Goal: Task Accomplishment & Management: Manage account settings

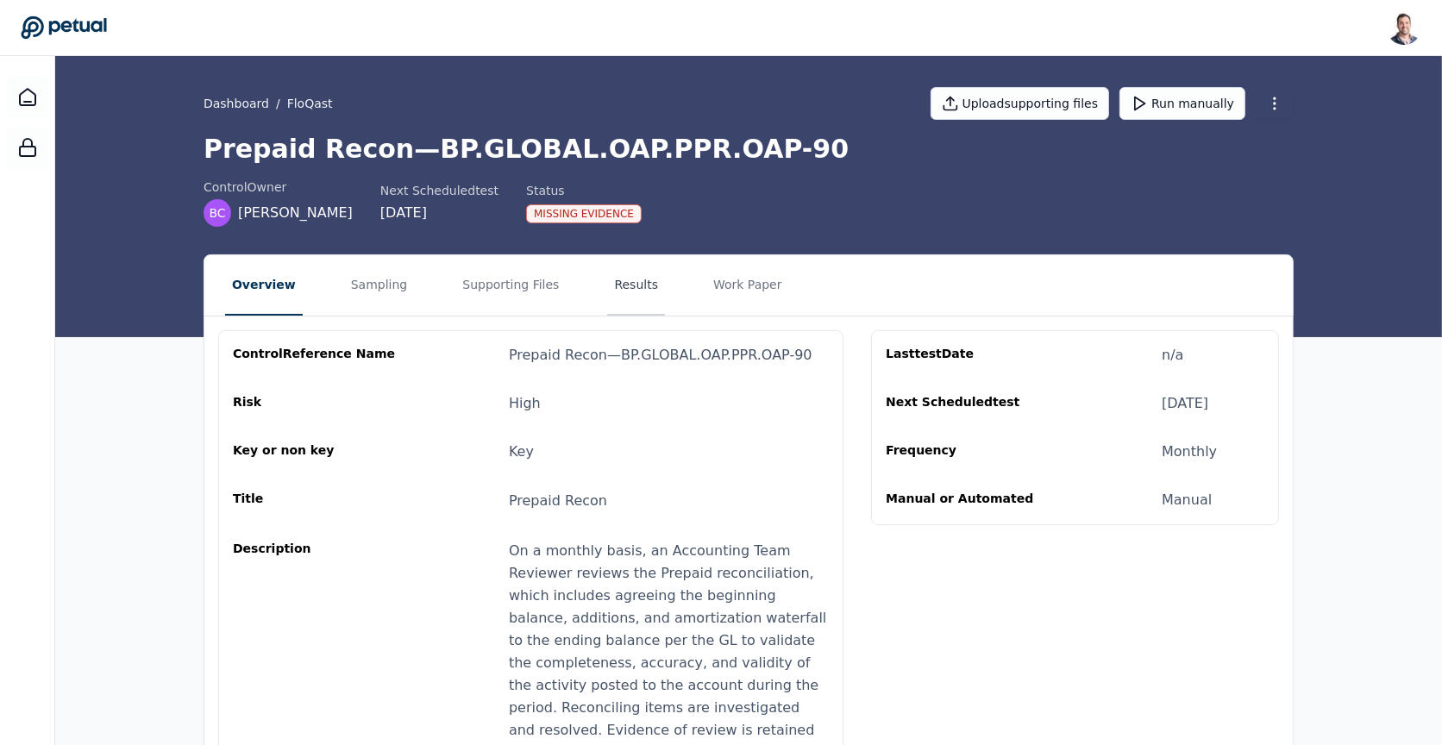
click at [622, 273] on button "Results" at bounding box center [636, 285] width 58 height 60
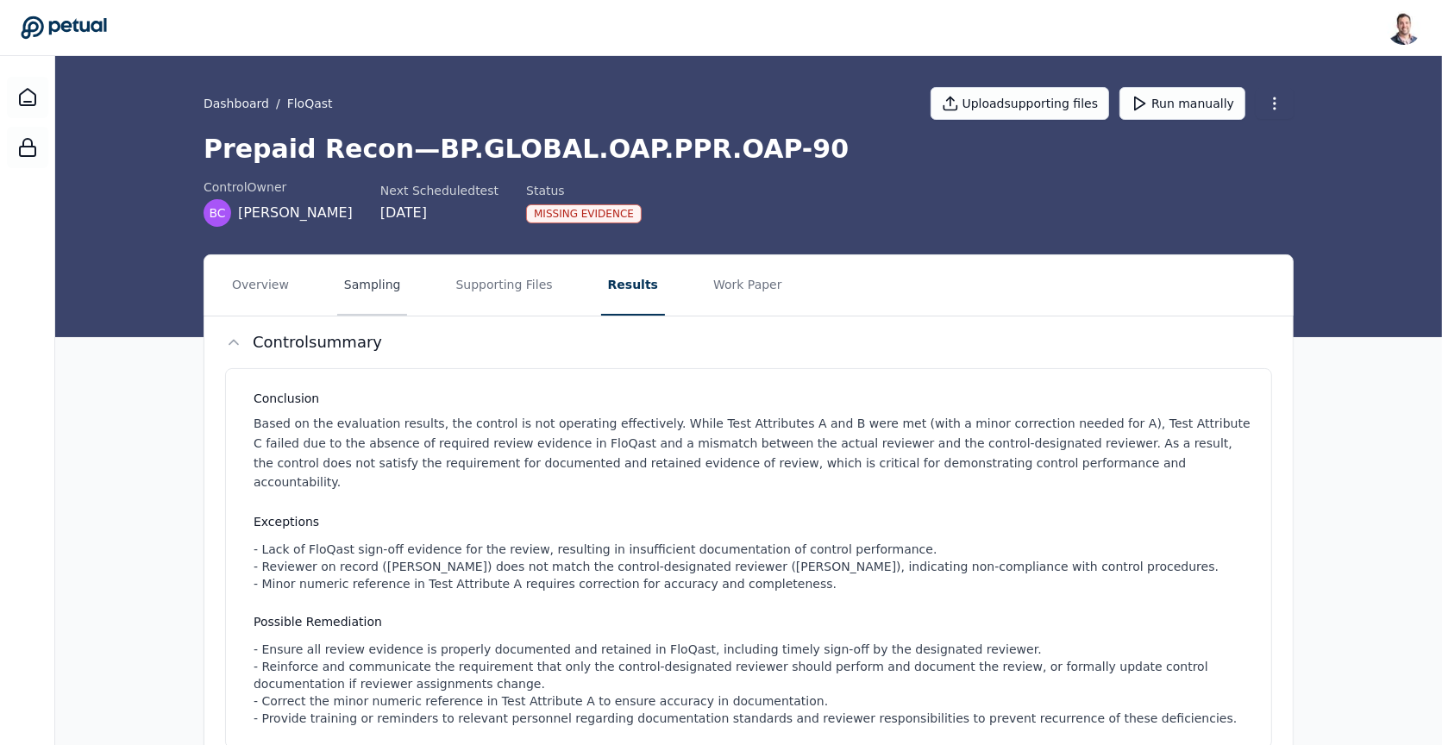
click at [386, 296] on button "Sampling" at bounding box center [372, 285] width 71 height 60
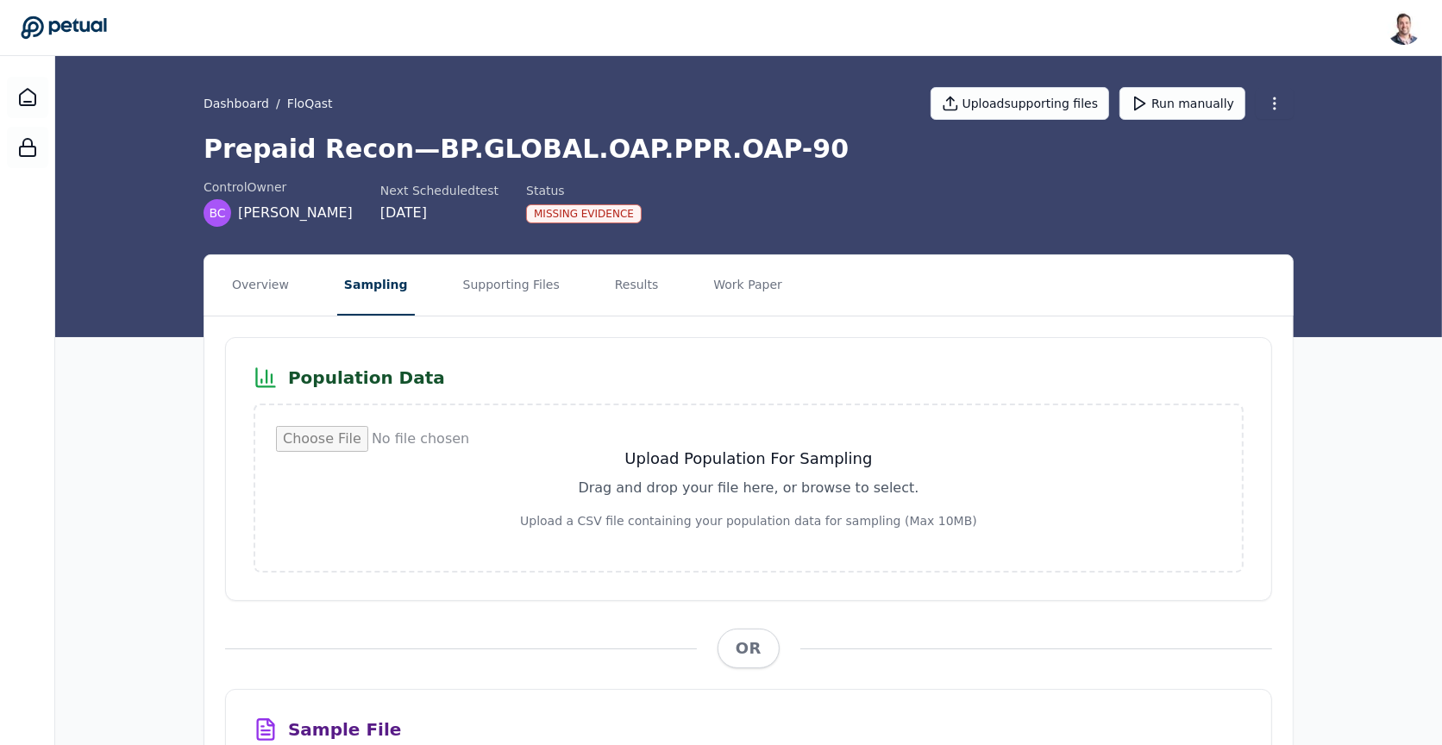
click at [652, 281] on nav "Overview Sampling Supporting Files Results Work Paper" at bounding box center [748, 285] width 1088 height 60
click at [608, 284] on button "Results" at bounding box center [637, 285] width 58 height 60
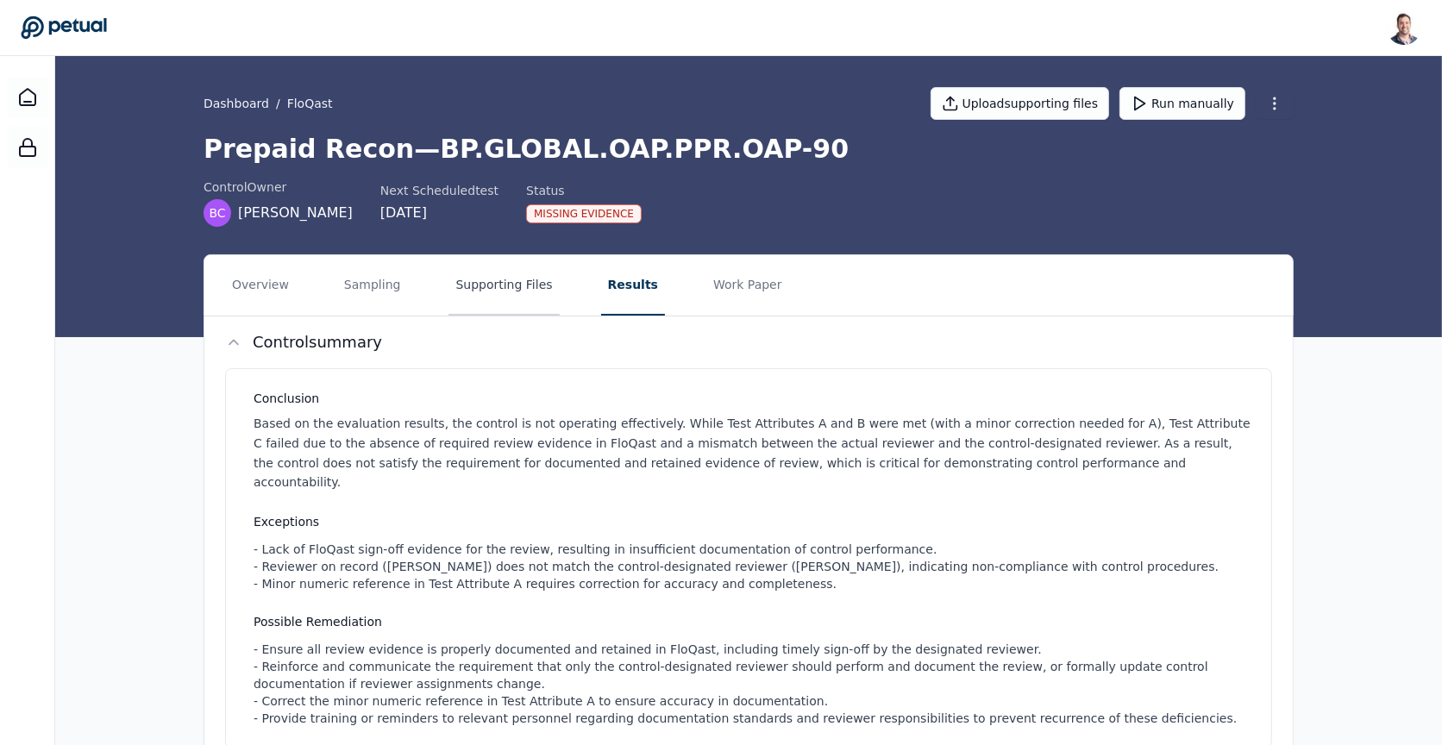
click at [470, 293] on button "Supporting Files" at bounding box center [503, 285] width 110 height 60
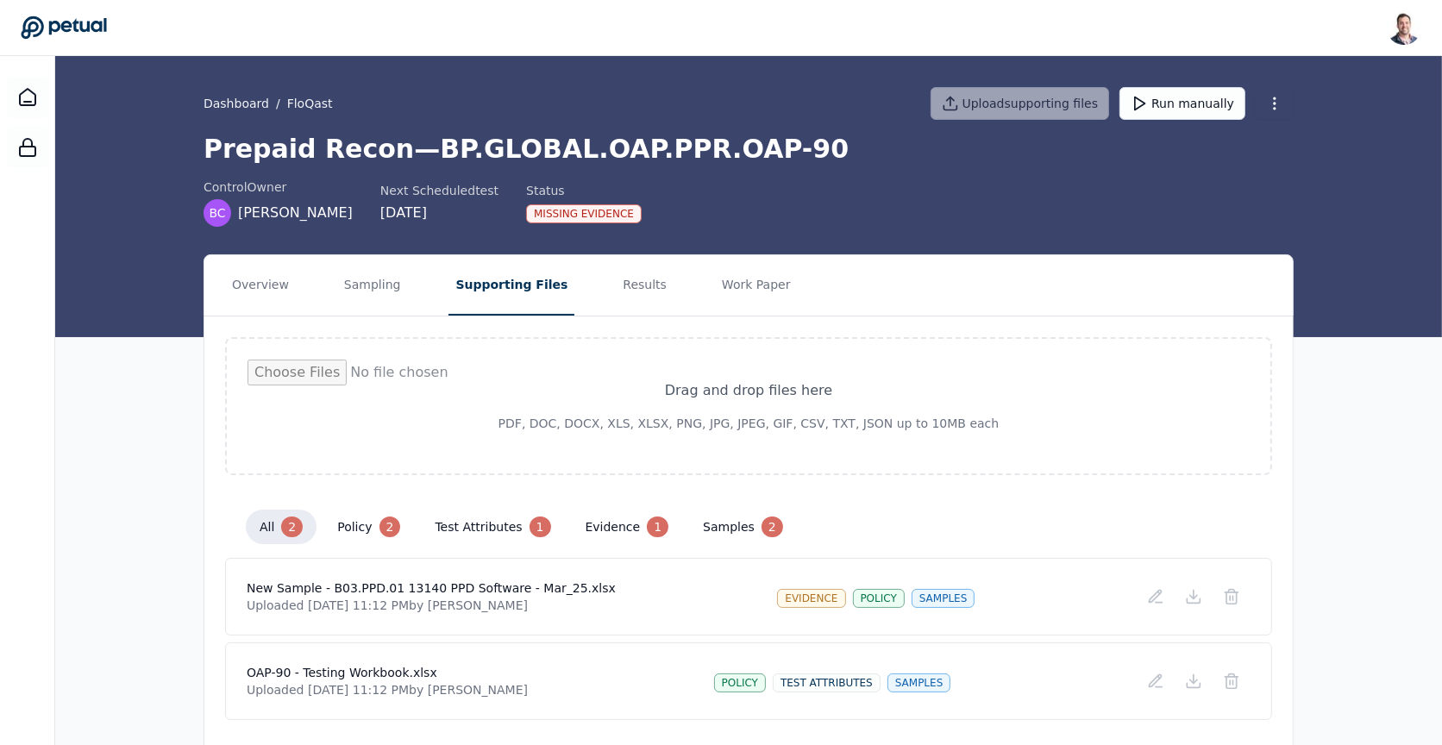
scroll to position [47, 0]
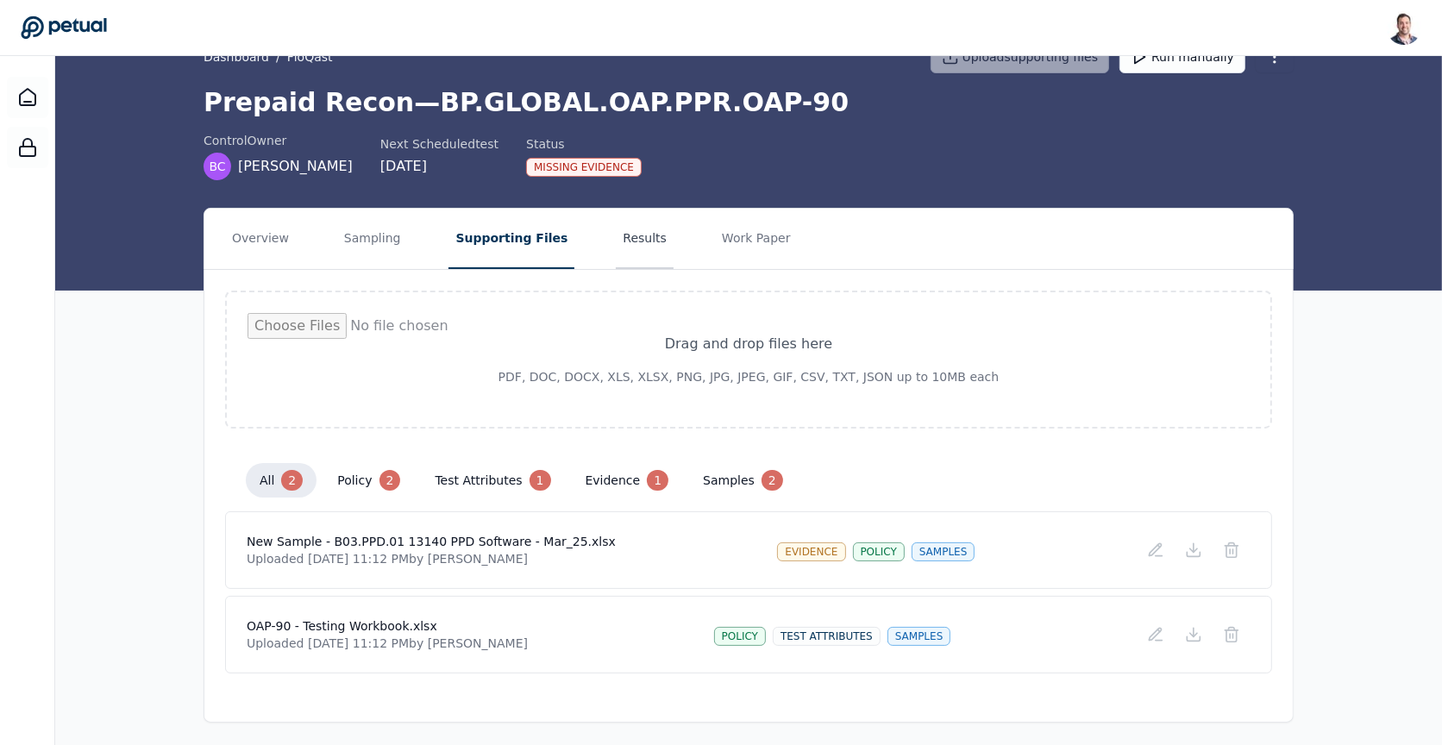
click at [639, 242] on button "Results" at bounding box center [645, 239] width 58 height 60
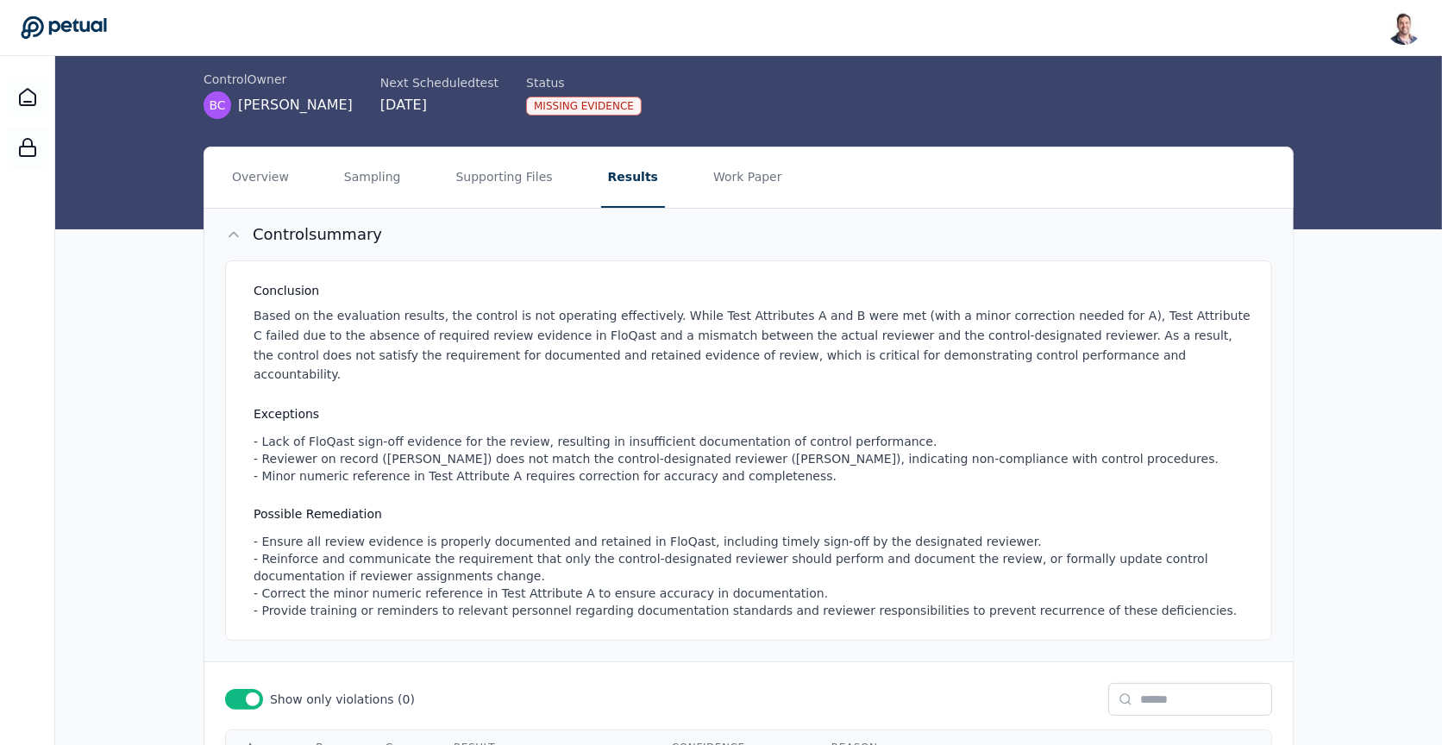
scroll to position [254, 0]
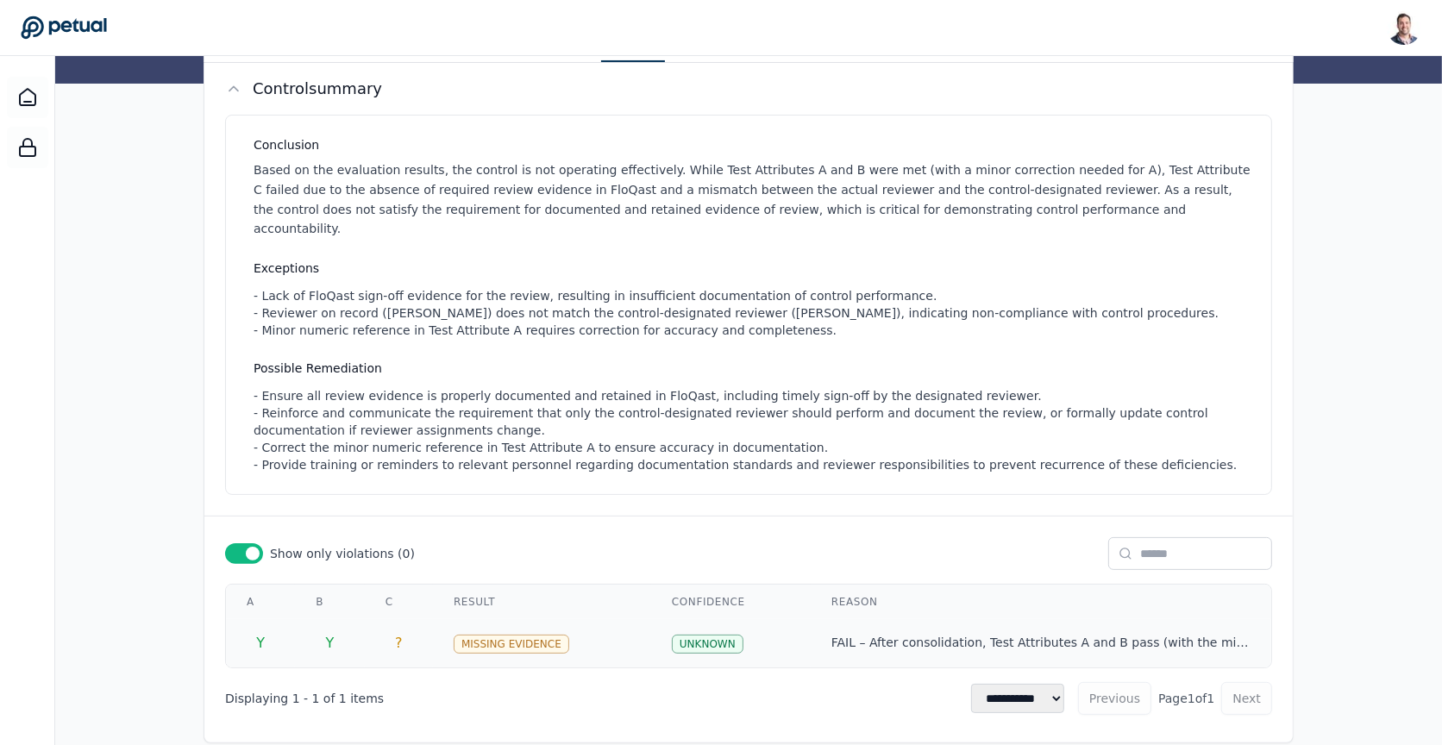
click at [605, 619] on td "Missing Evidence" at bounding box center [542, 643] width 218 height 48
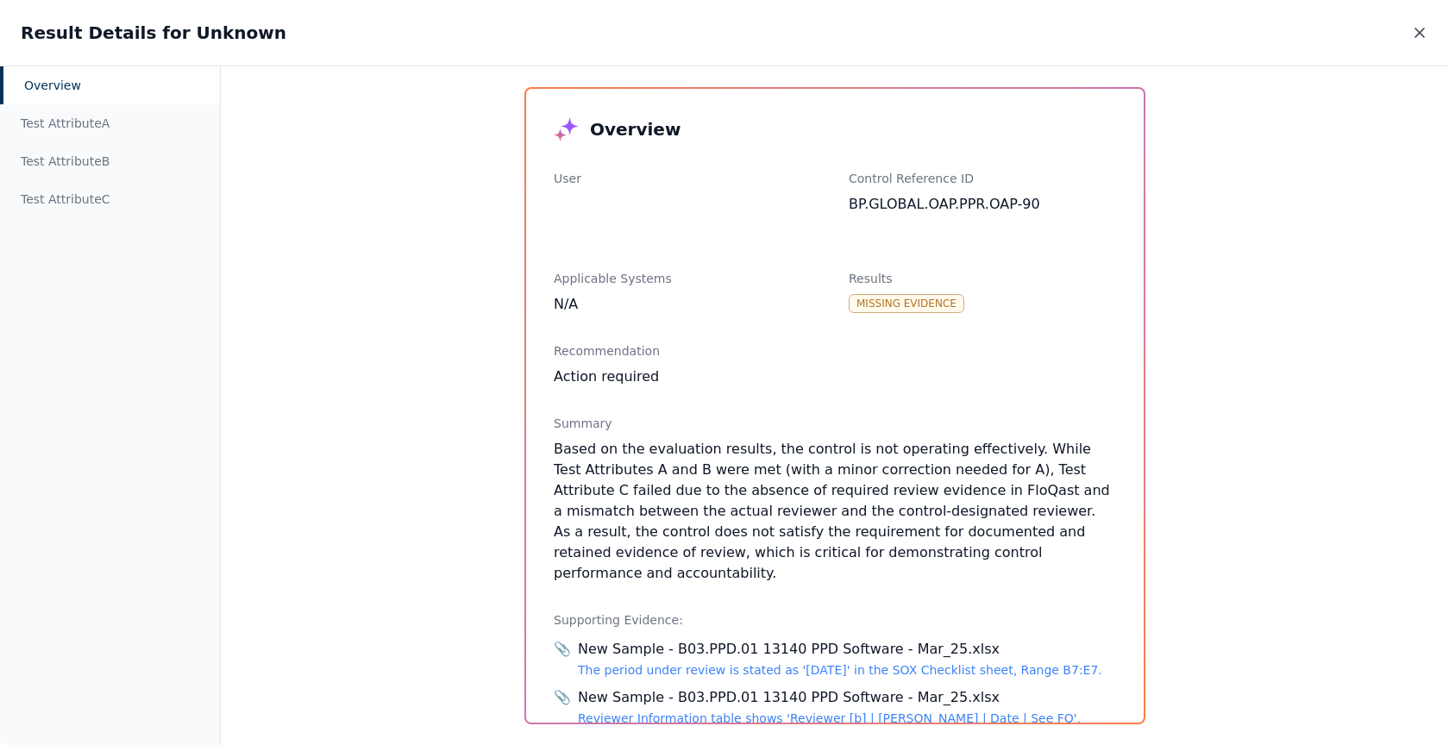
click at [1414, 31] on icon at bounding box center [1419, 32] width 17 height 17
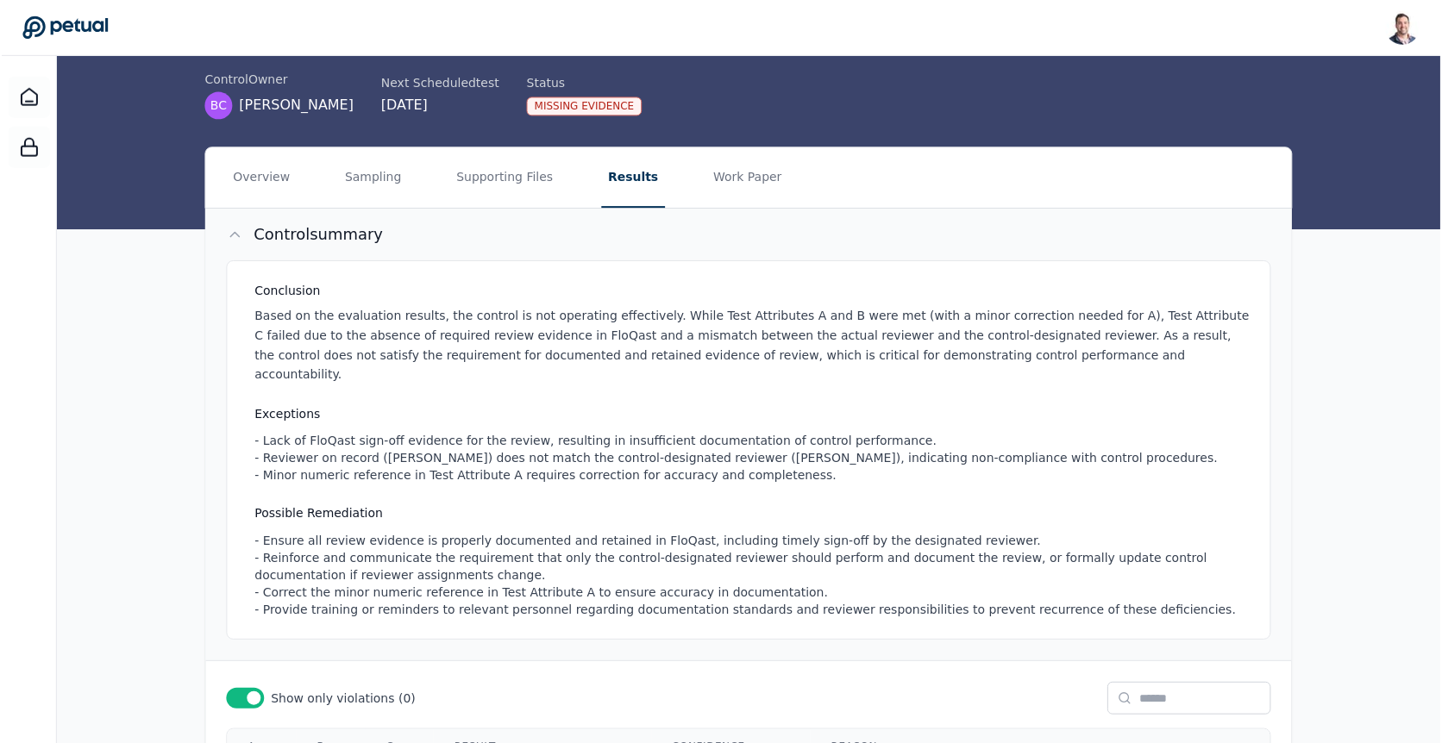
scroll to position [0, 0]
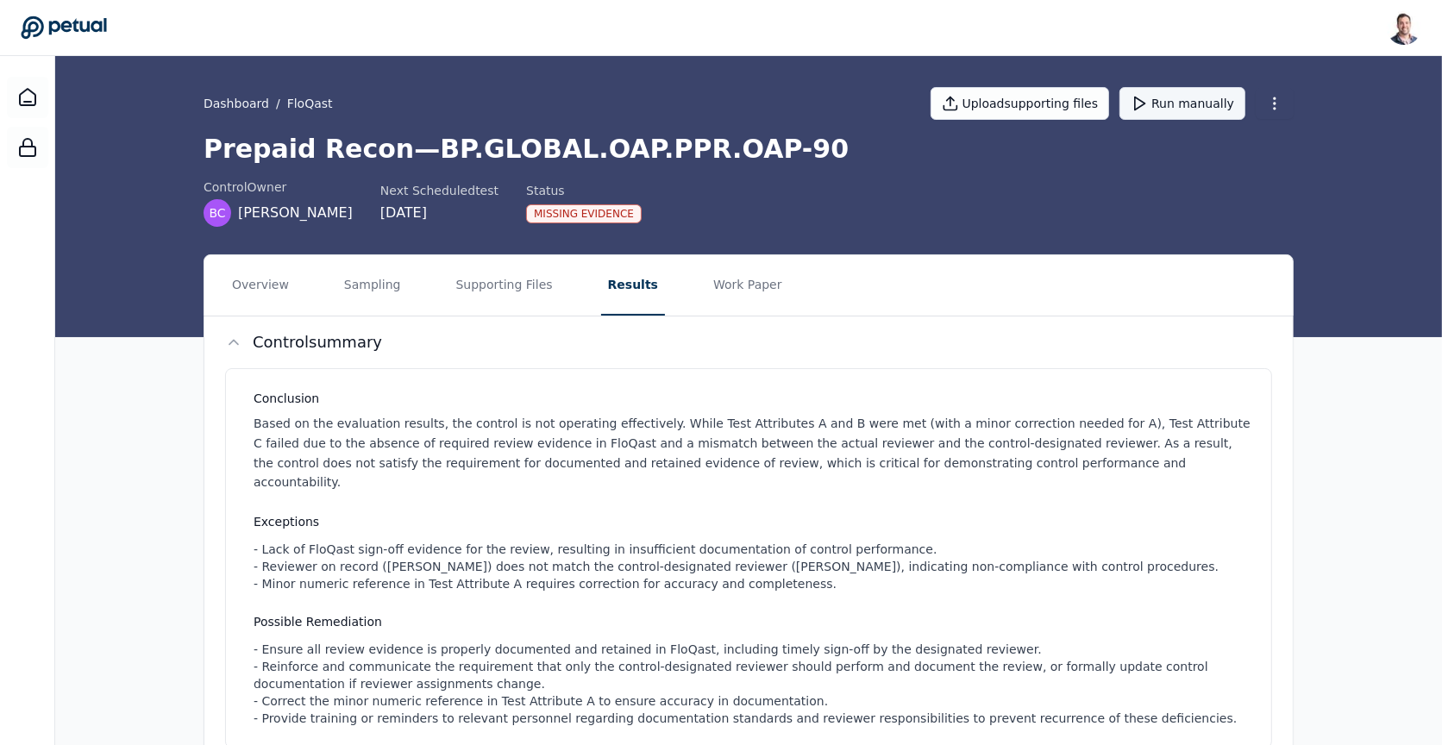
click at [1176, 99] on button "Run manually" at bounding box center [1182, 103] width 126 height 33
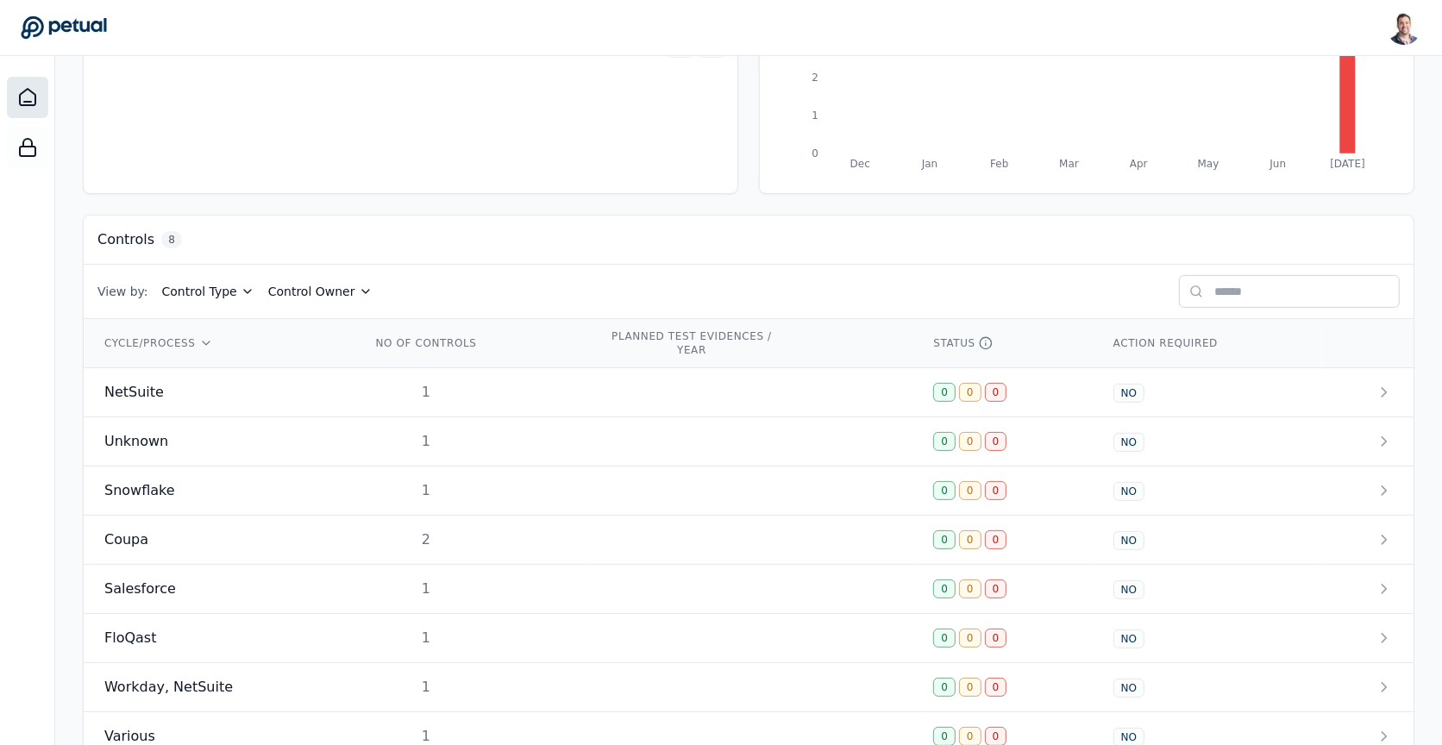
scroll to position [329, 0]
click at [712, 367] on td at bounding box center [750, 391] width 324 height 49
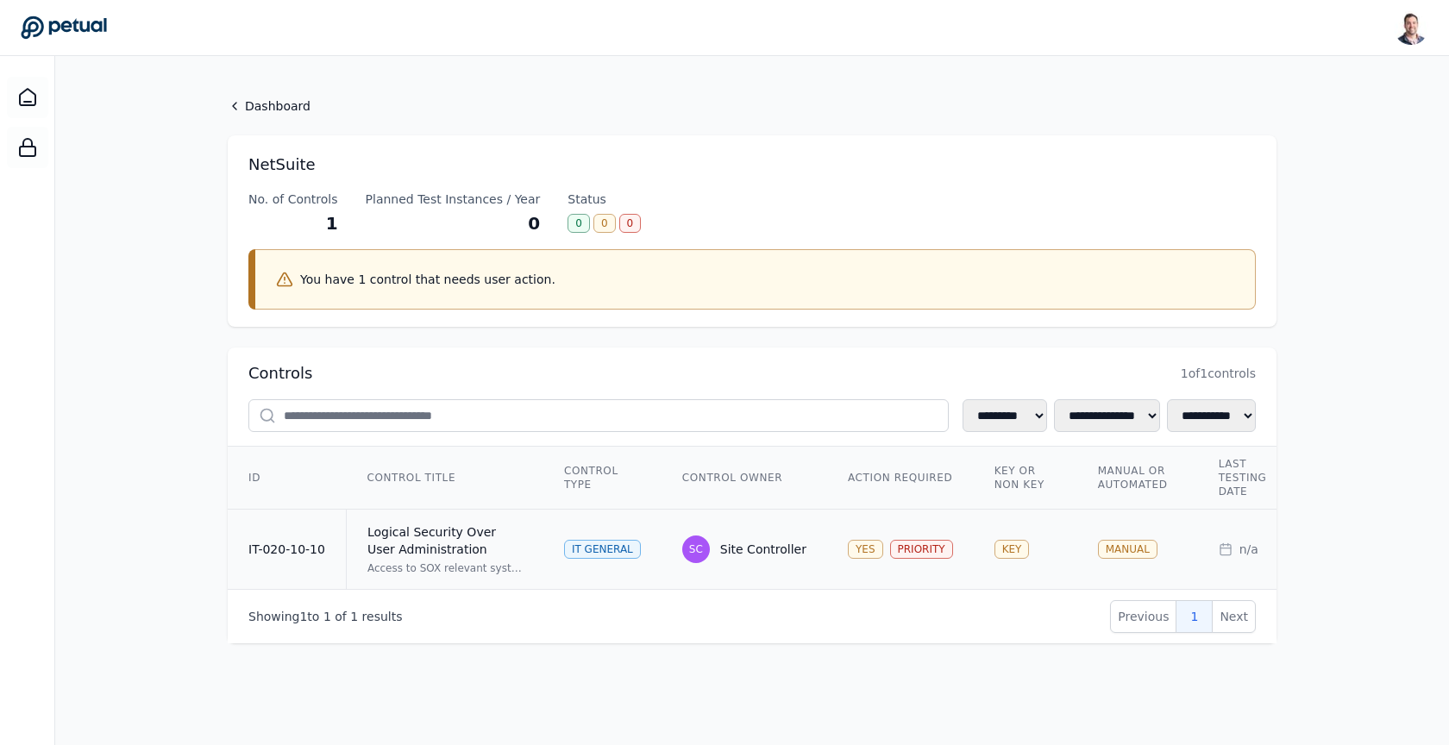
click at [608, 544] on div "IT General" at bounding box center [602, 549] width 77 height 19
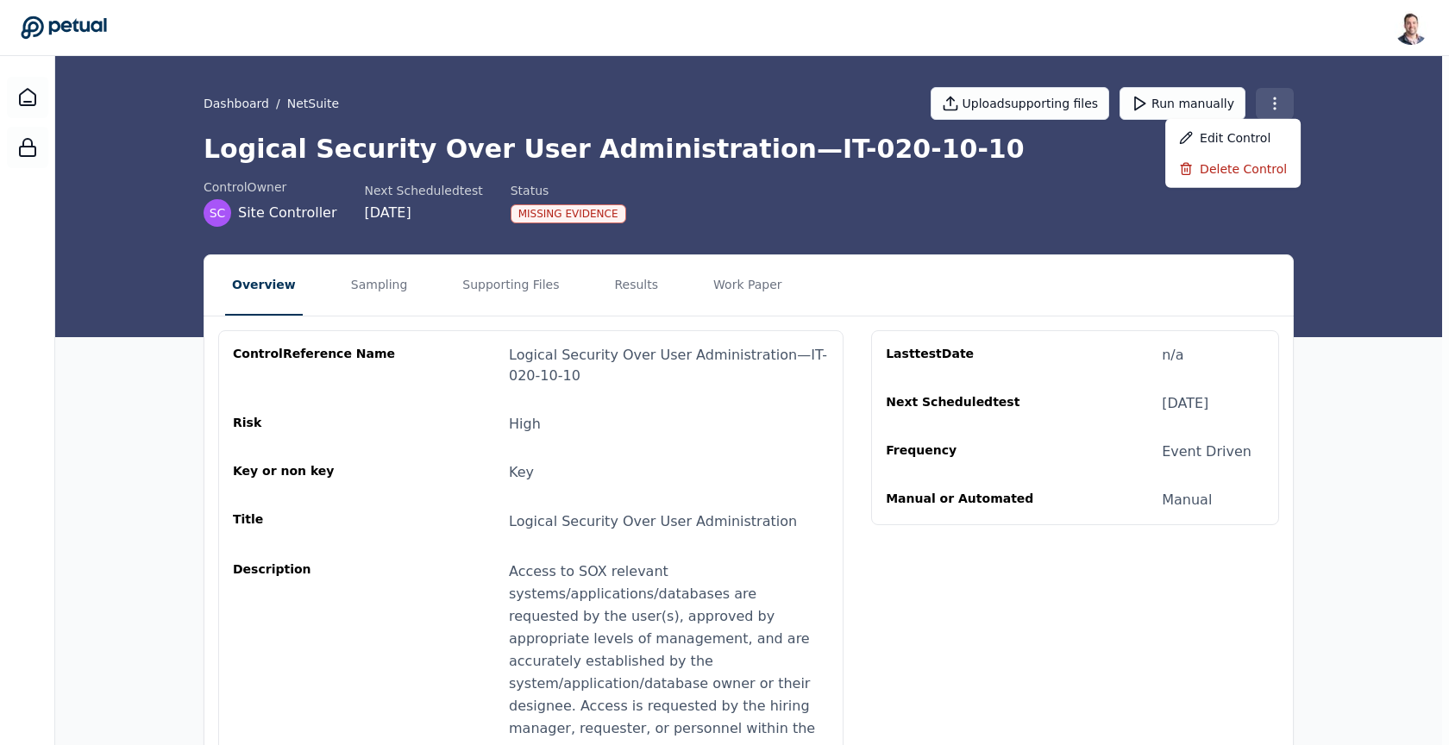
click at [1276, 109] on html "Snir Kodesh snir@petual.ai Sign out Dashboard / NetSuite Upload supporting file…" at bounding box center [724, 754] width 1449 height 1508
click at [1231, 179] on div "Delete control" at bounding box center [1232, 169] width 135 height 31
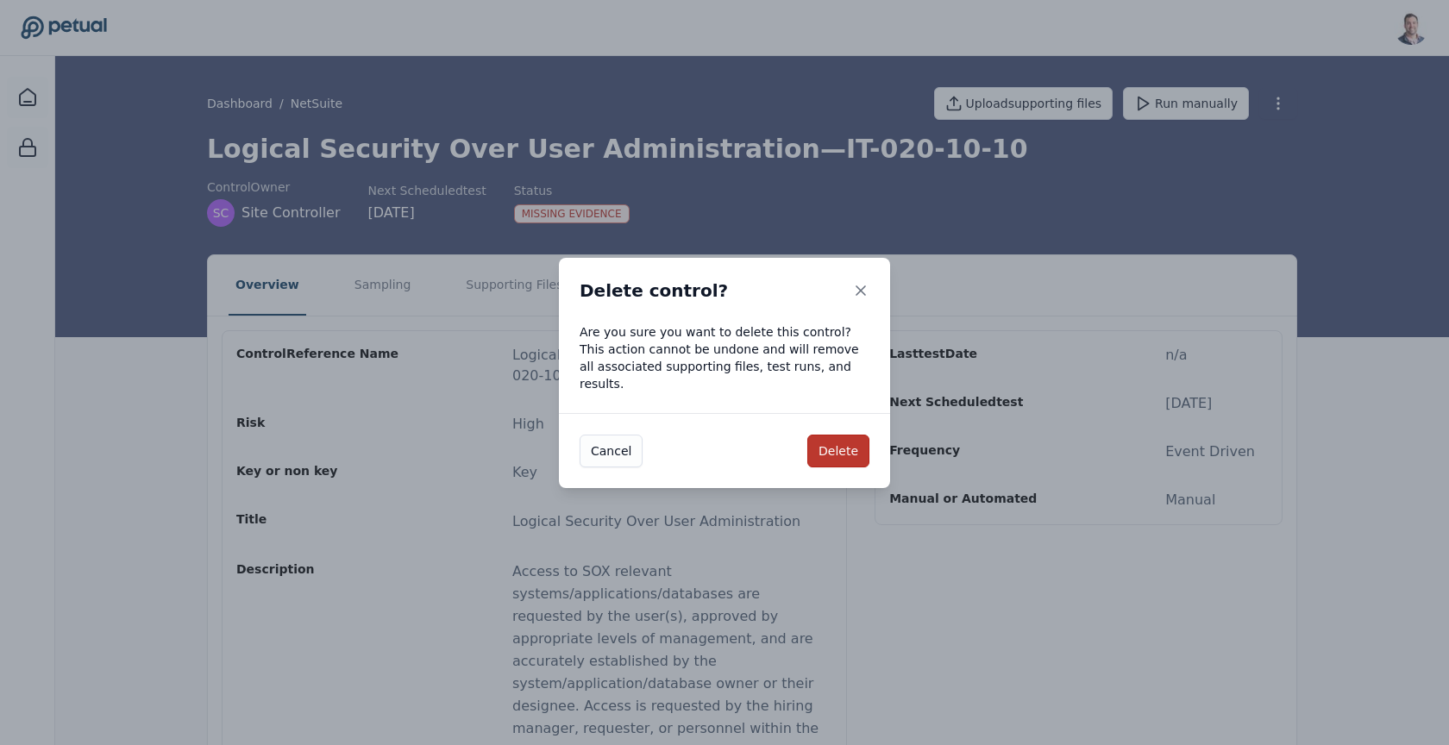
click at [848, 445] on button "Delete" at bounding box center [838, 451] width 62 height 33
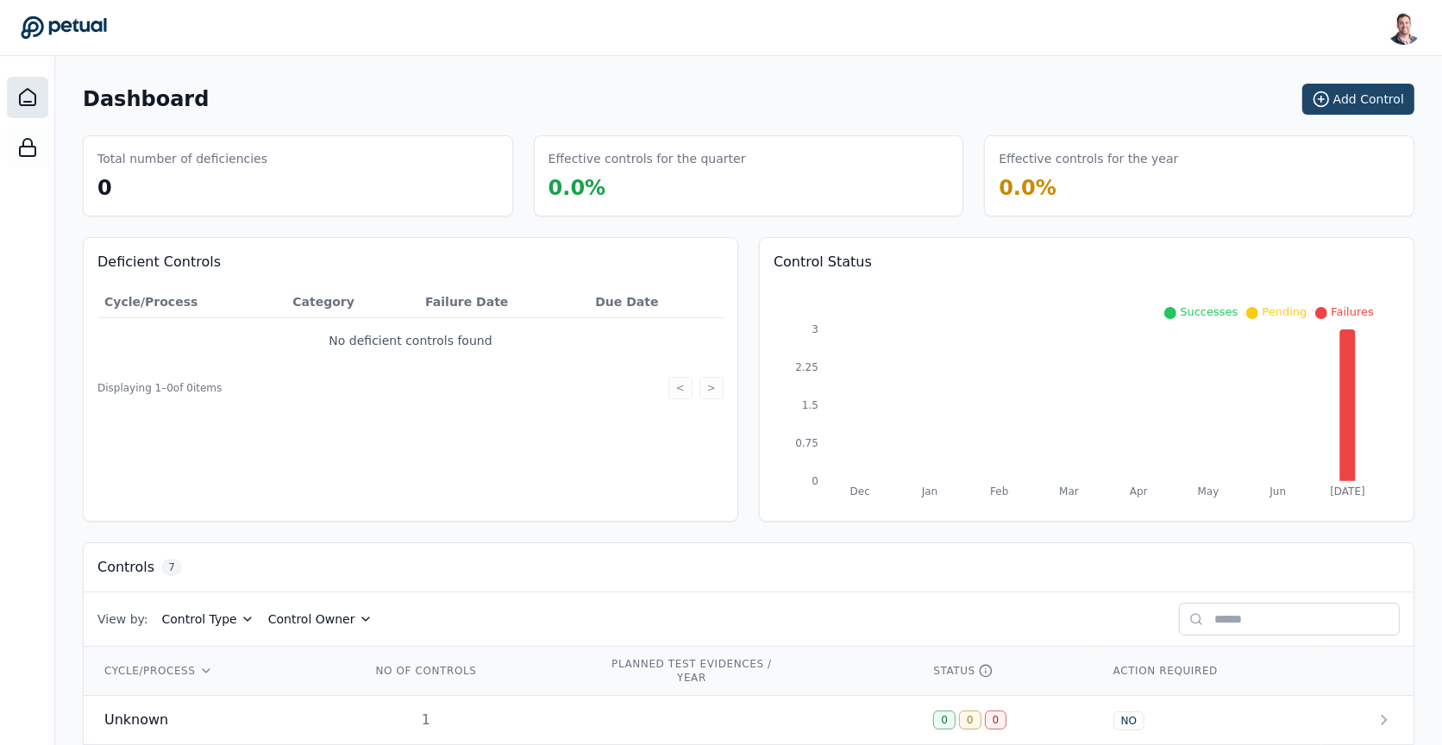
click at [1358, 107] on button "Add Control" at bounding box center [1358, 99] width 112 height 31
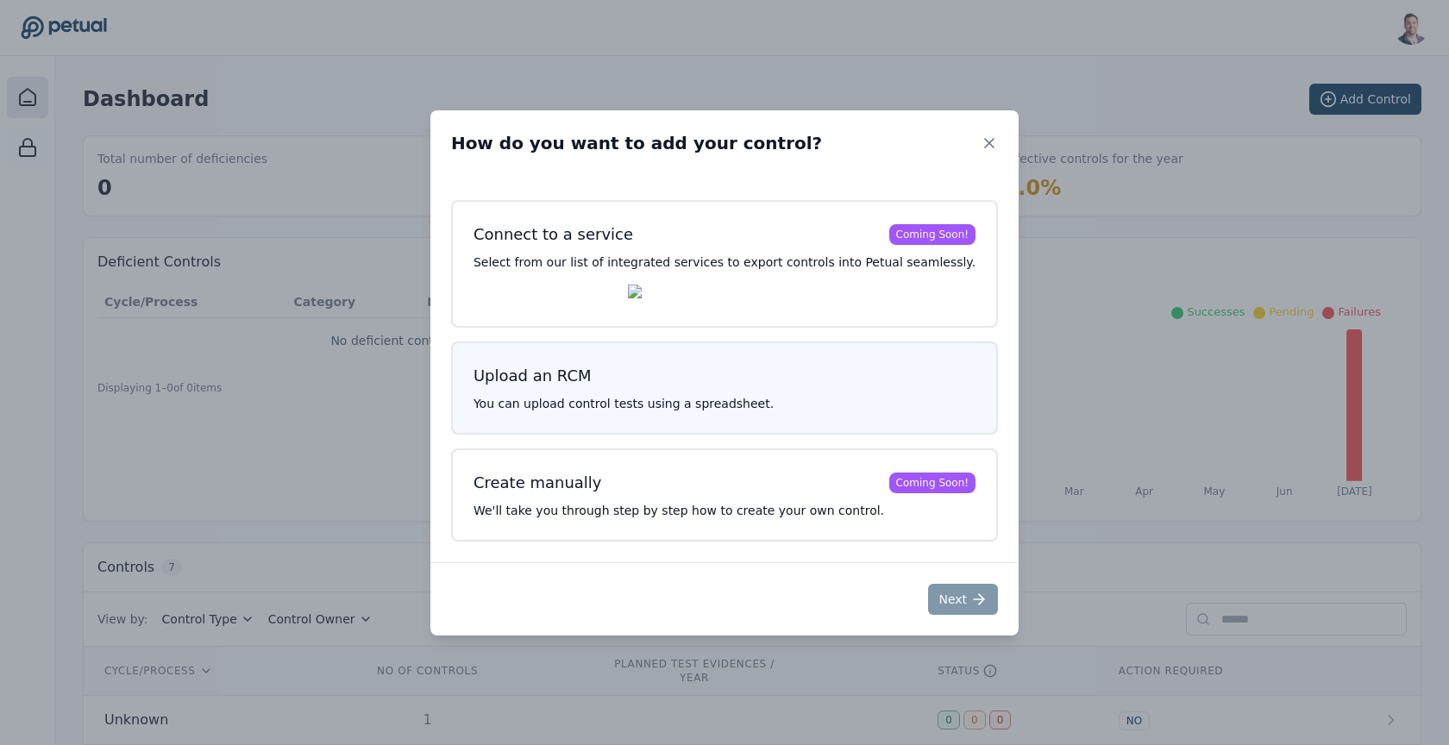
click at [637, 381] on h3 "Upload an RCM" at bounding box center [724, 376] width 502 height 24
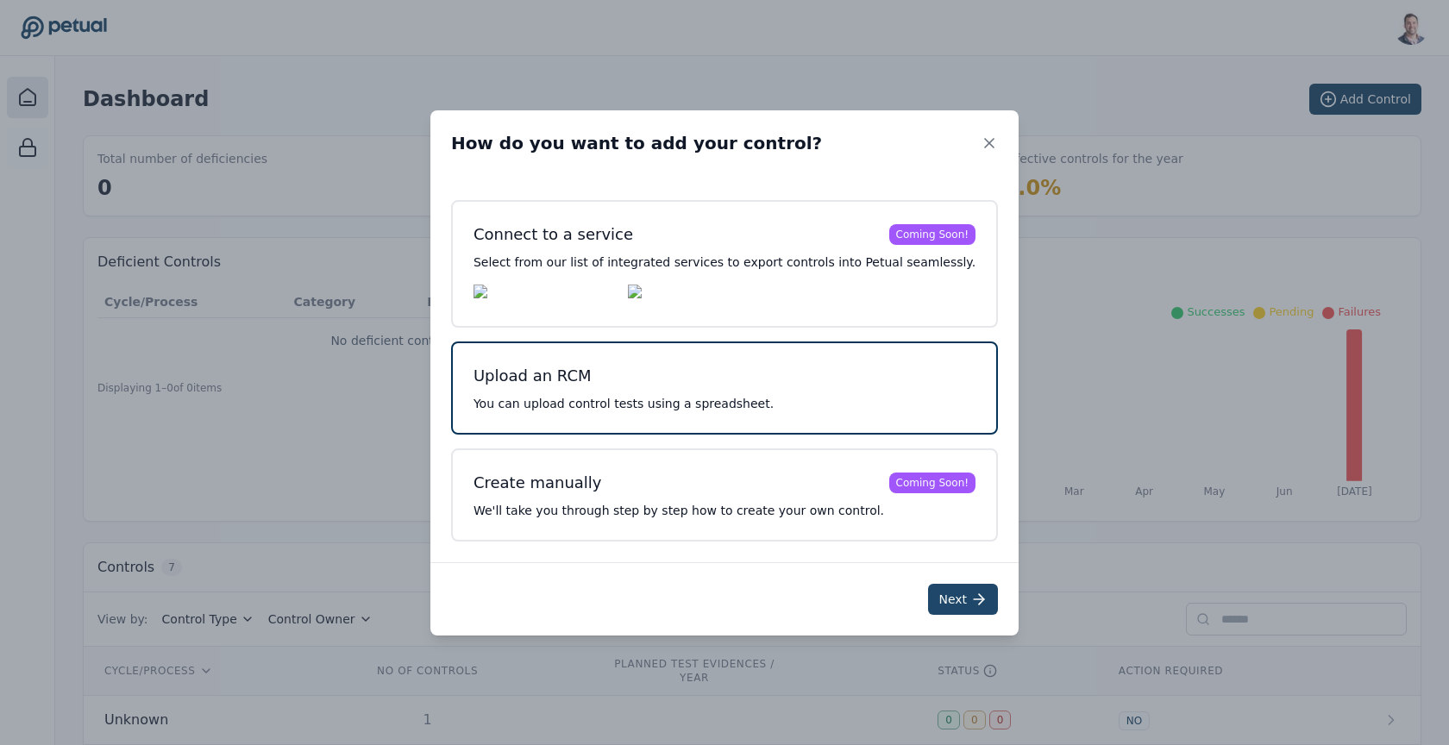
click at [942, 605] on button "Next" at bounding box center [963, 599] width 70 height 31
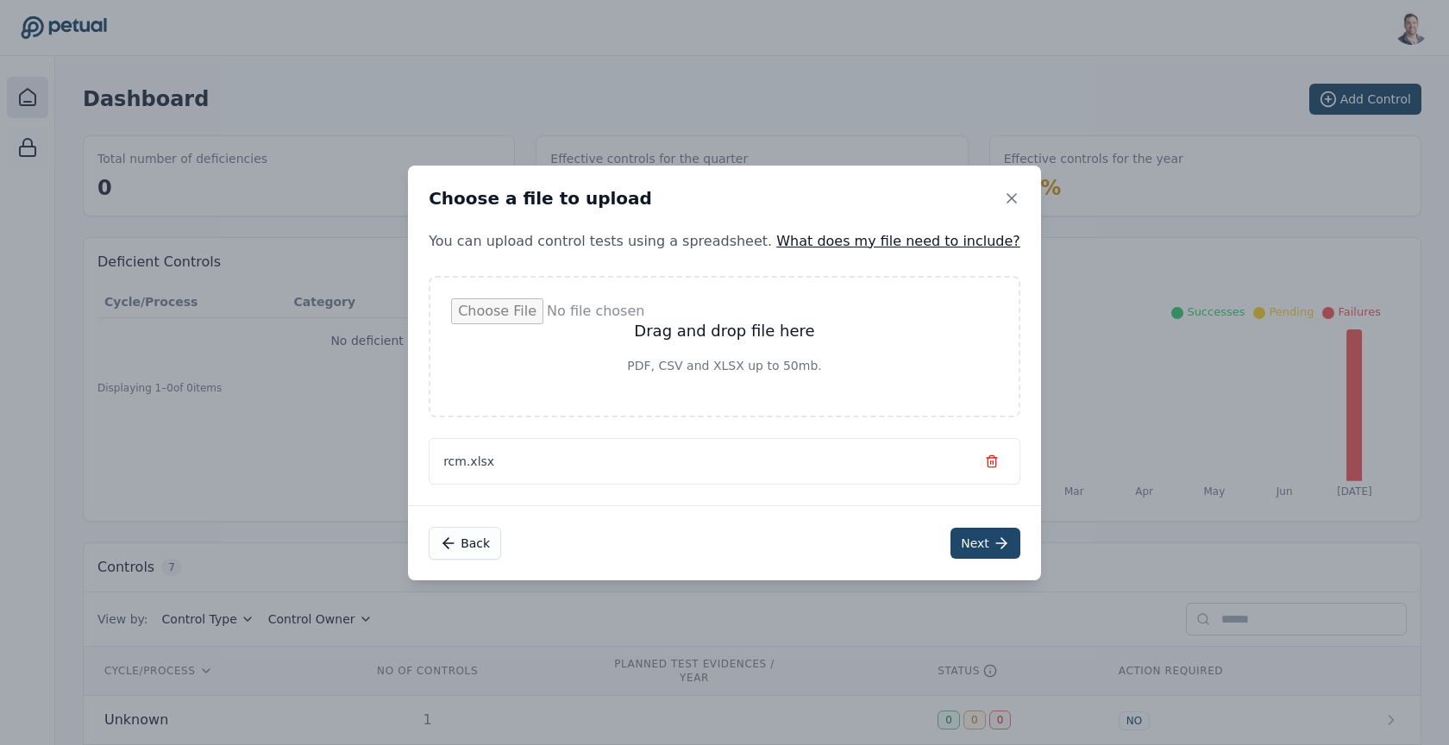
click at [959, 551] on button "Next" at bounding box center [985, 543] width 70 height 31
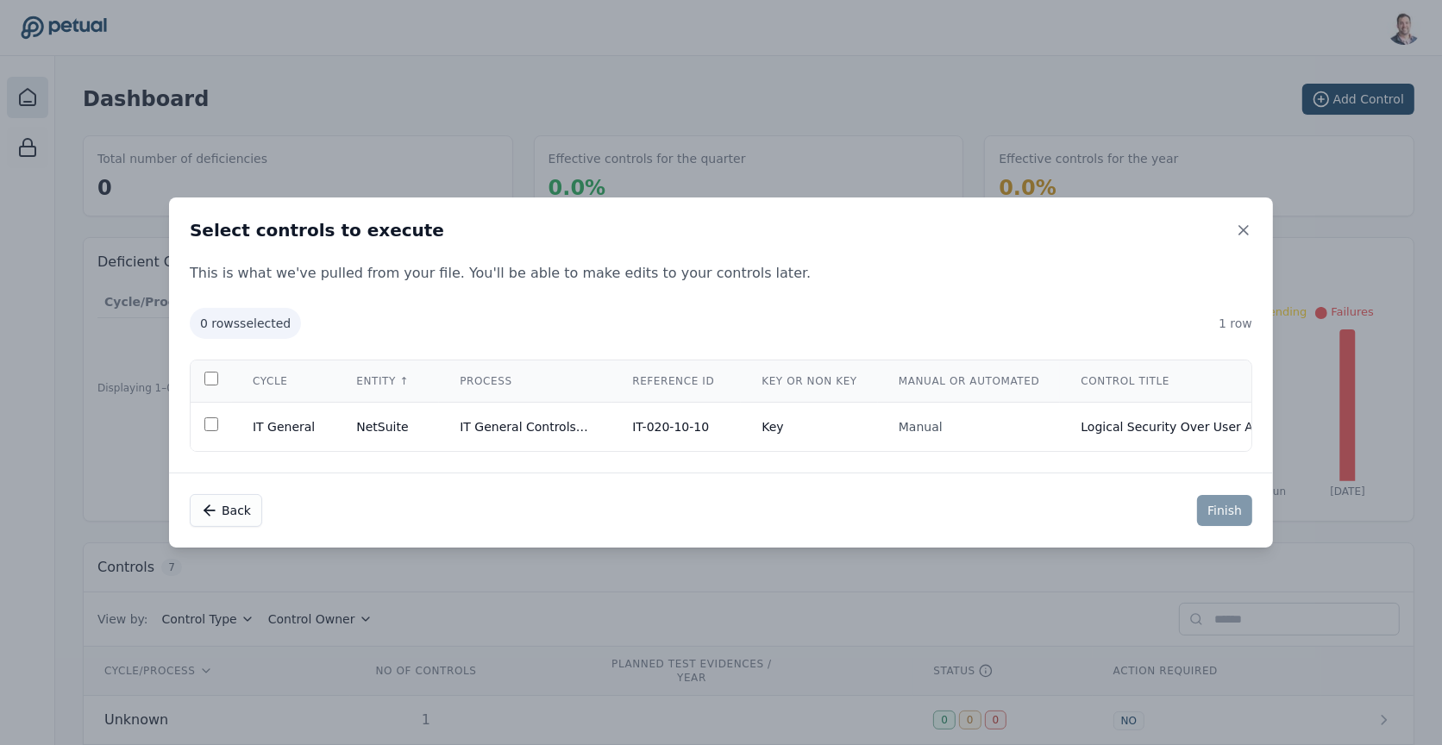
click at [210, 385] on th at bounding box center [211, 381] width 41 height 42
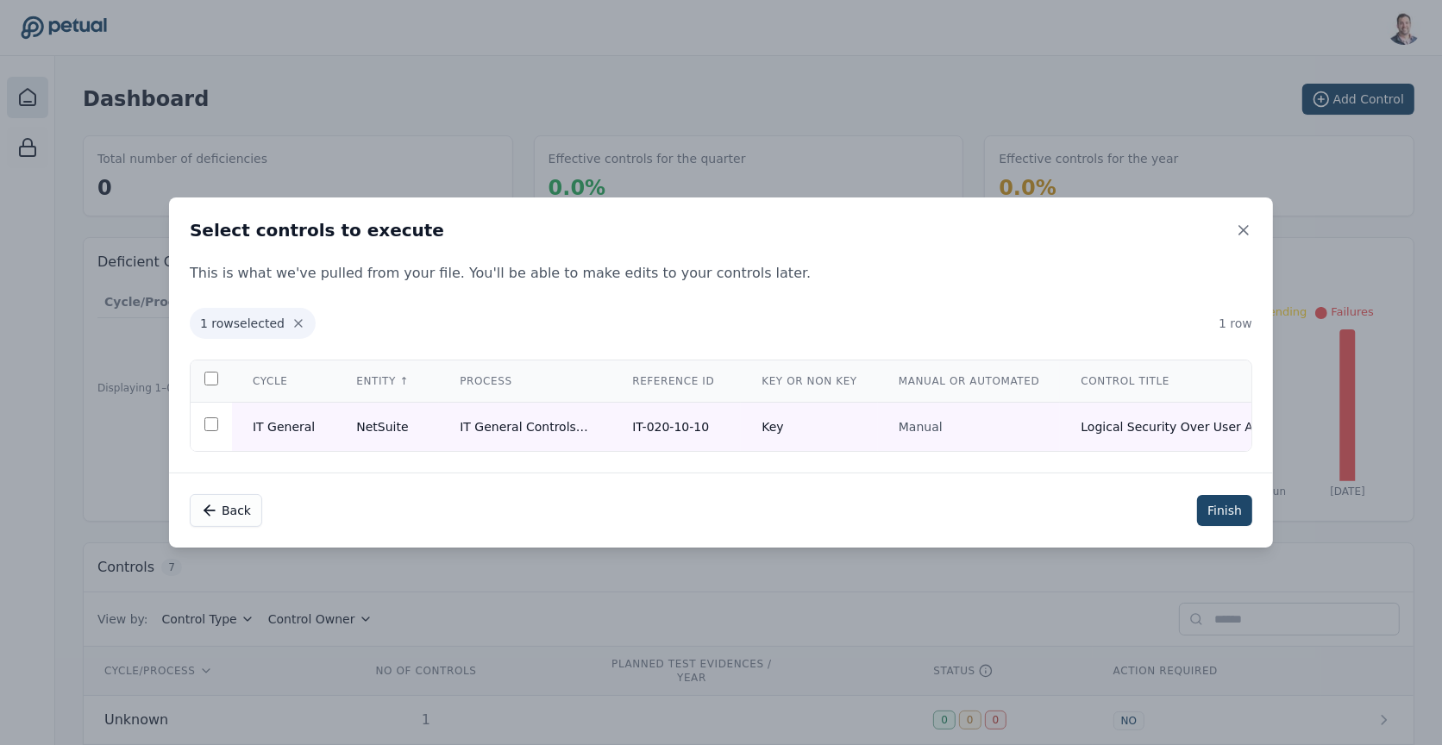
click at [1212, 511] on button "Finish" at bounding box center [1224, 510] width 55 height 31
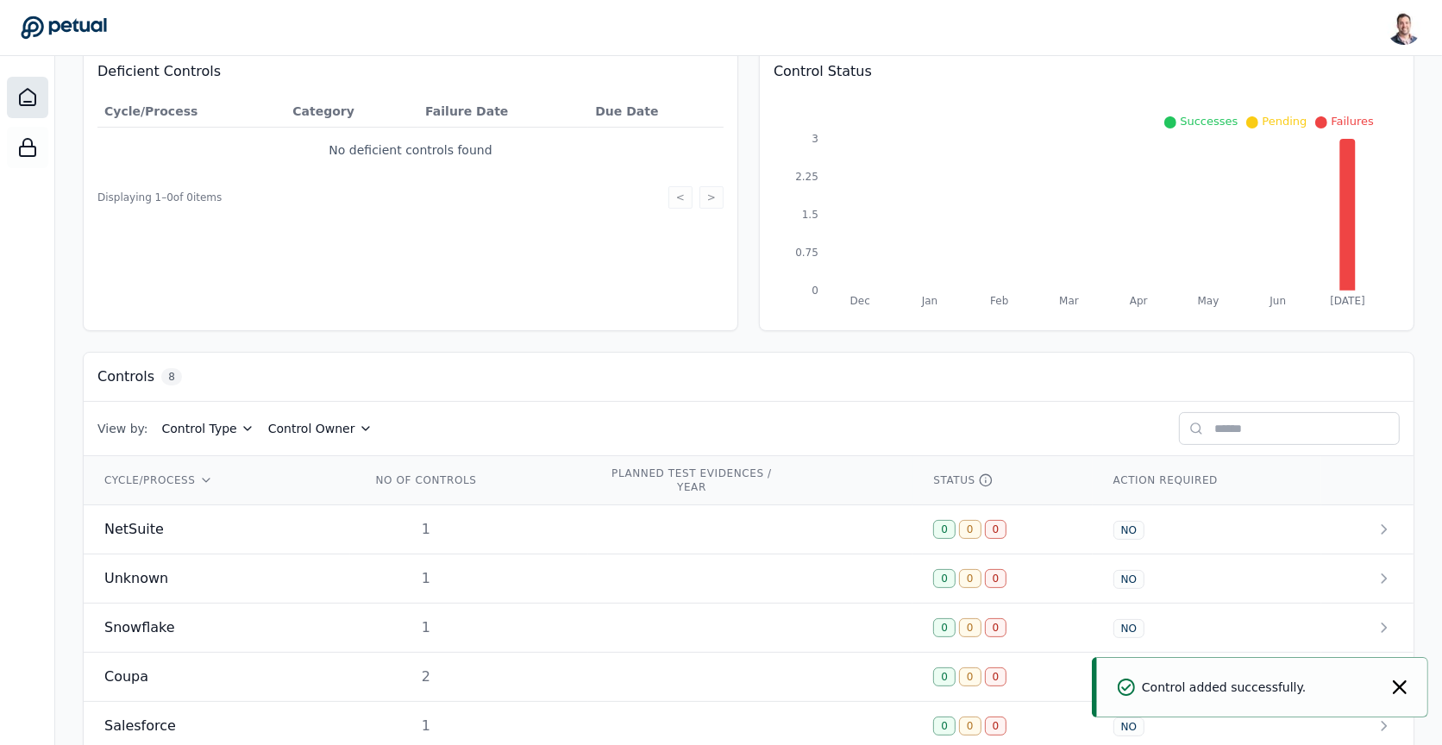
scroll to position [195, 0]
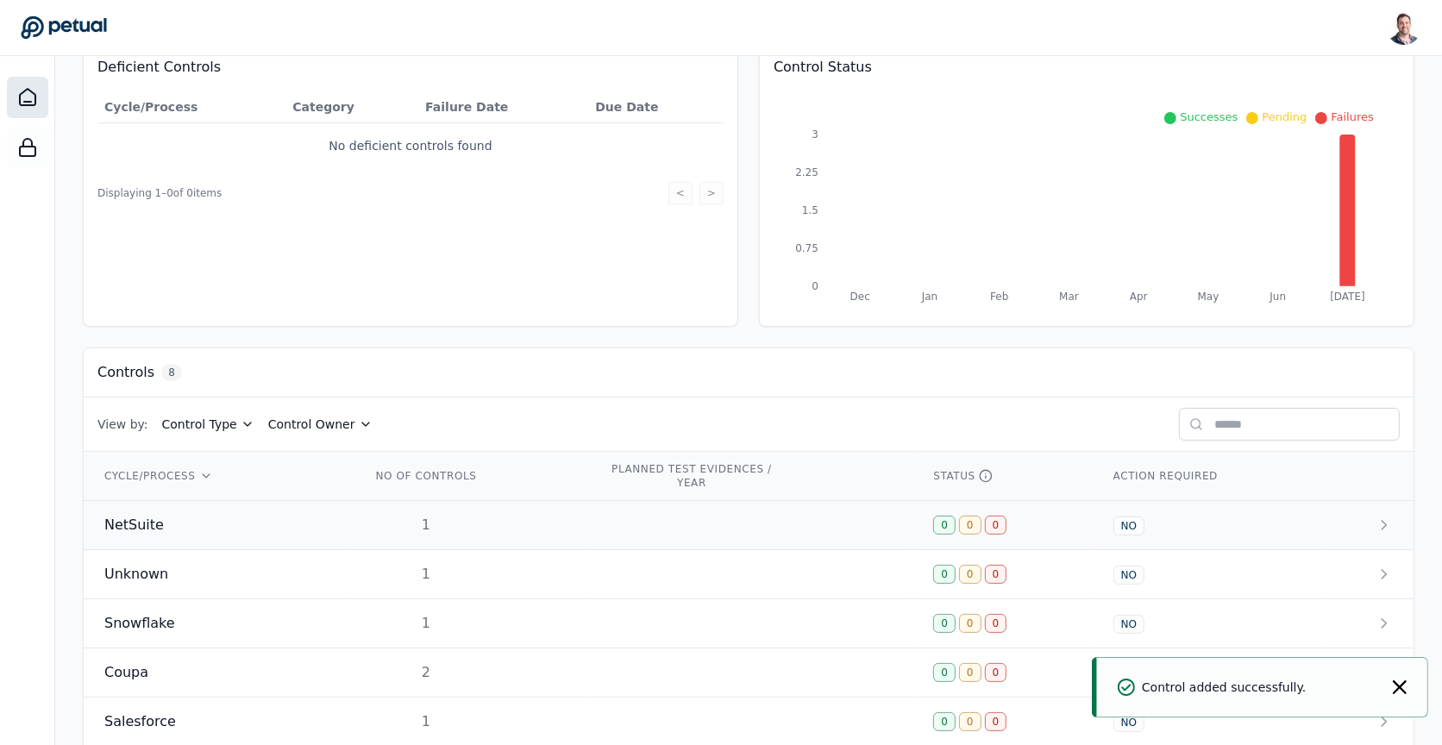
click at [471, 527] on td "1" at bounding box center [469, 525] width 238 height 49
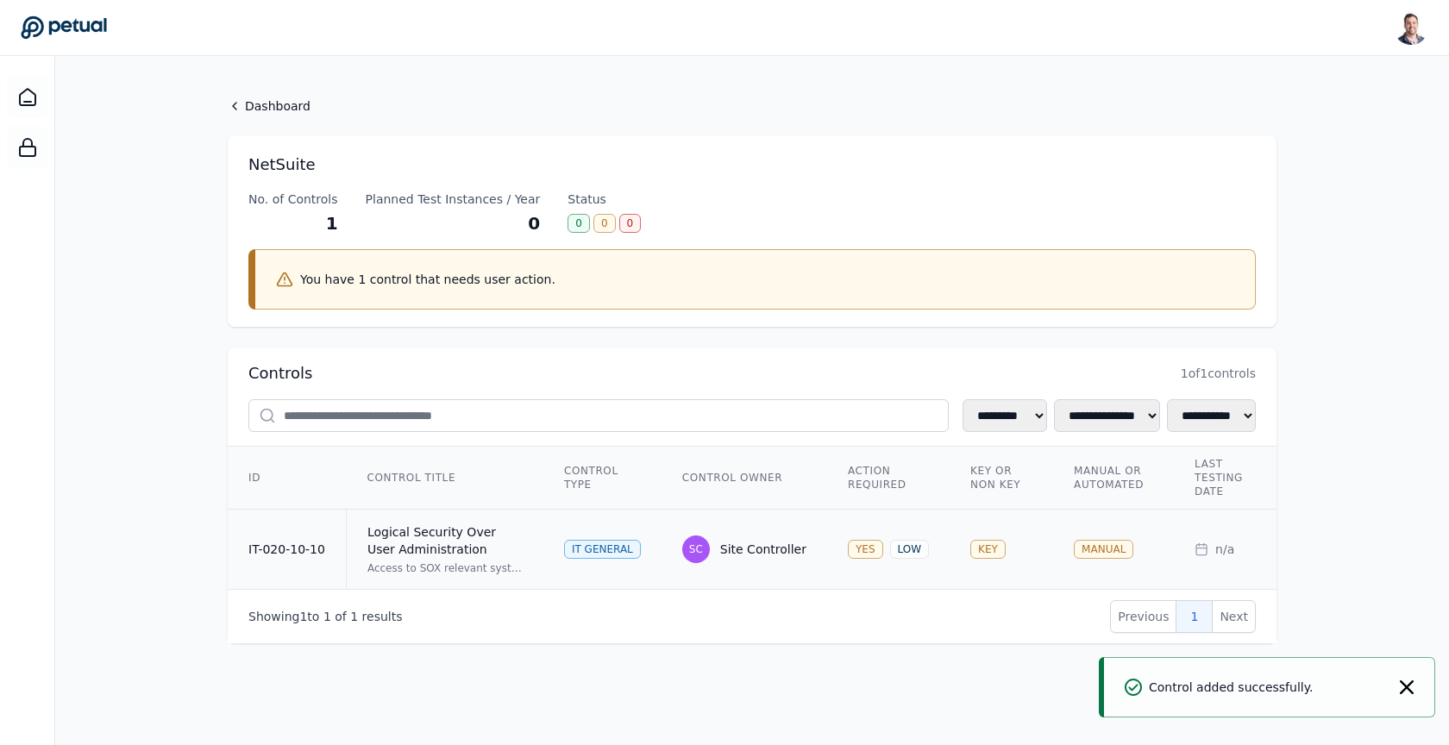
click at [498, 537] on div "Logical Security Over User Administration" at bounding box center [444, 540] width 155 height 34
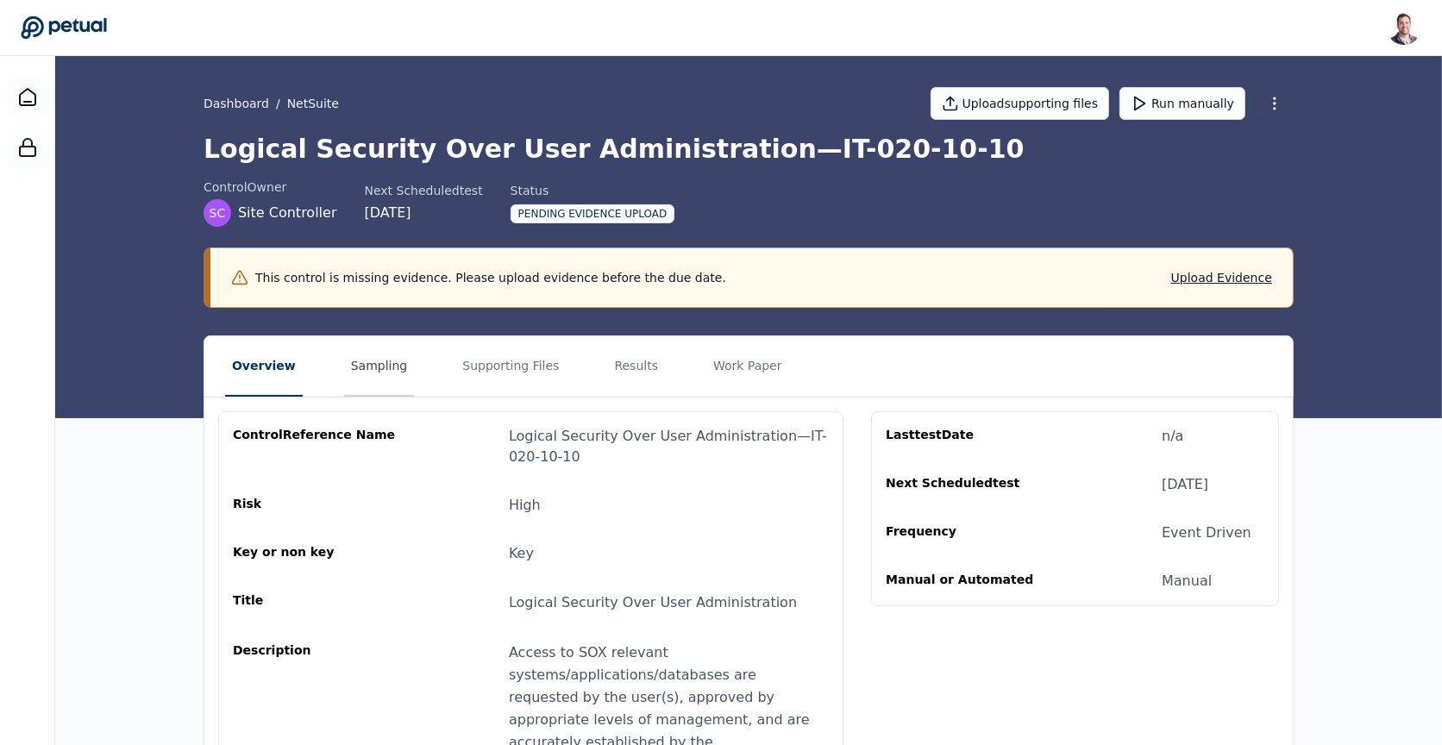
click at [348, 364] on button "Sampling" at bounding box center [379, 366] width 71 height 60
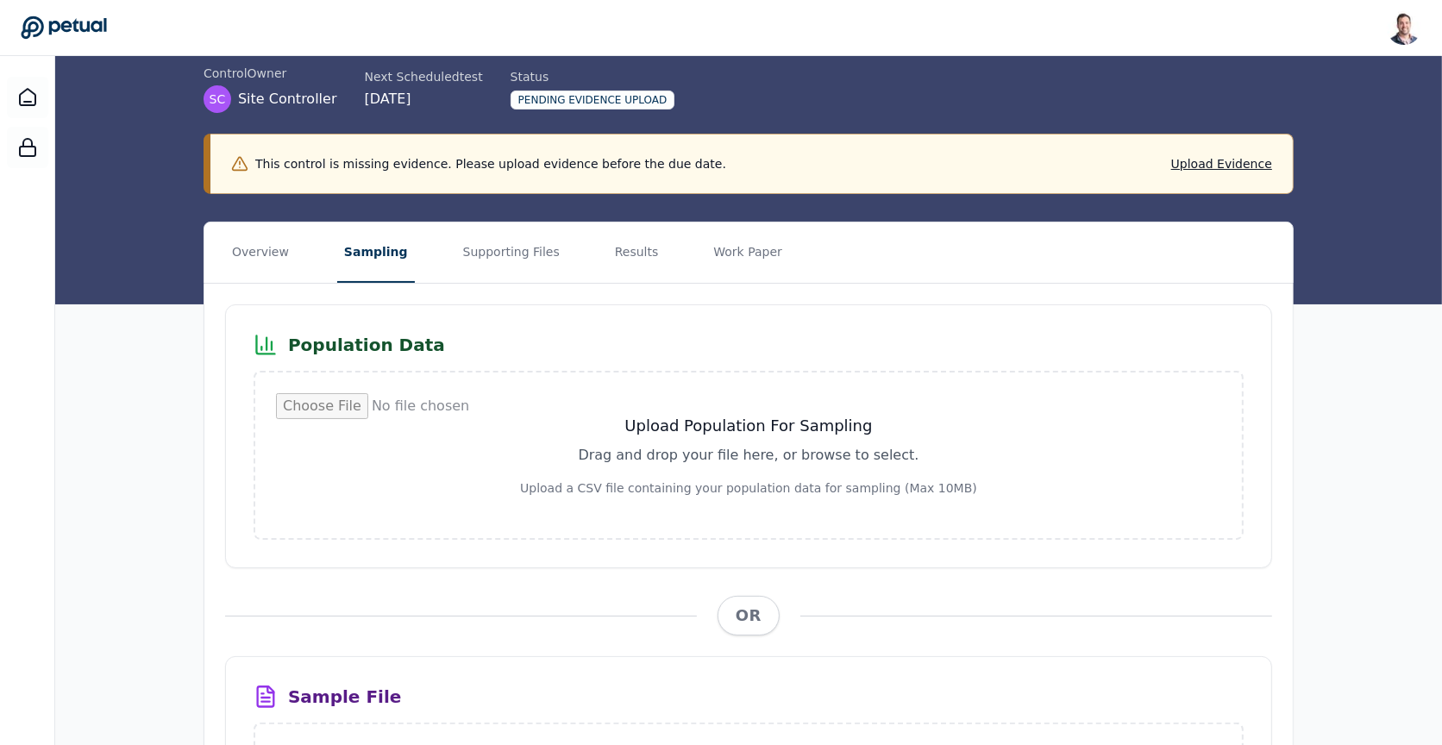
scroll to position [103, 0]
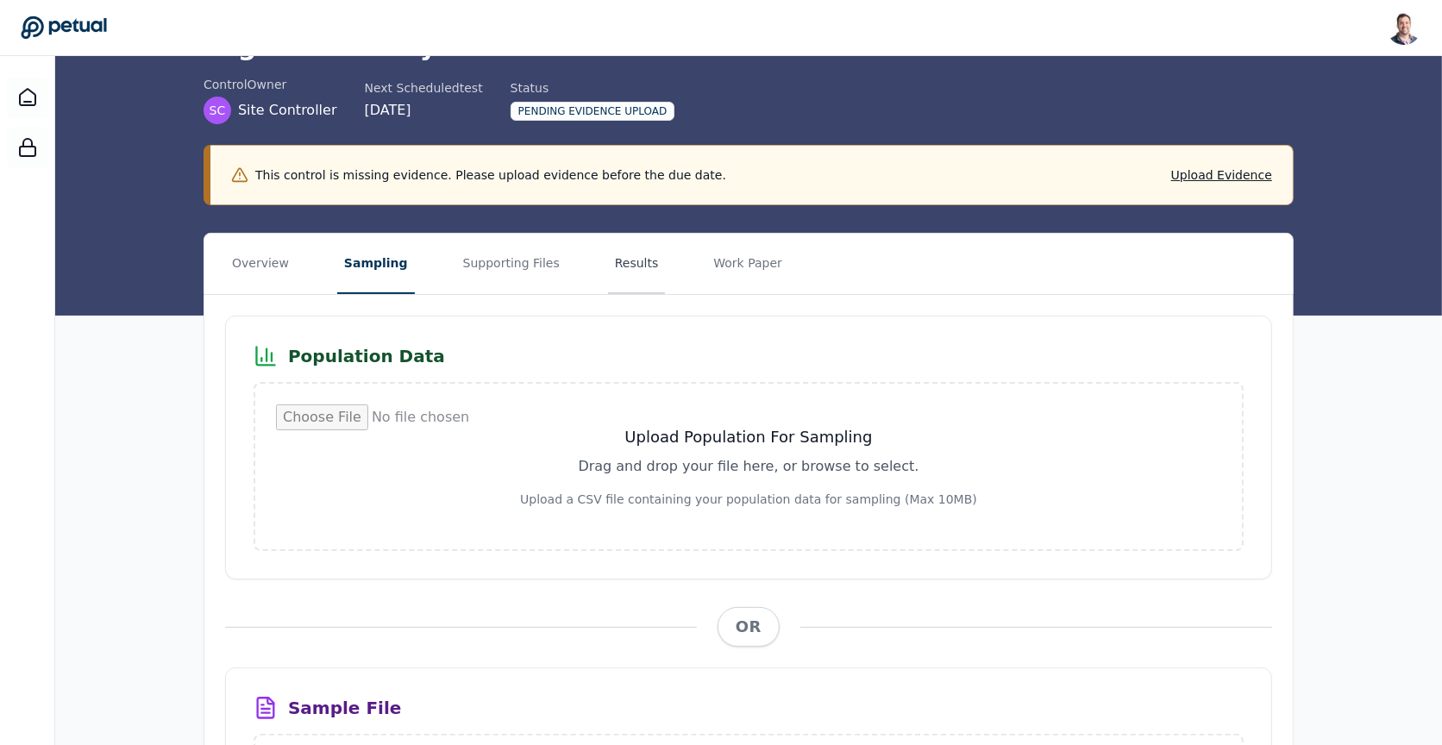
click at [609, 287] on button "Results" at bounding box center [637, 264] width 58 height 60
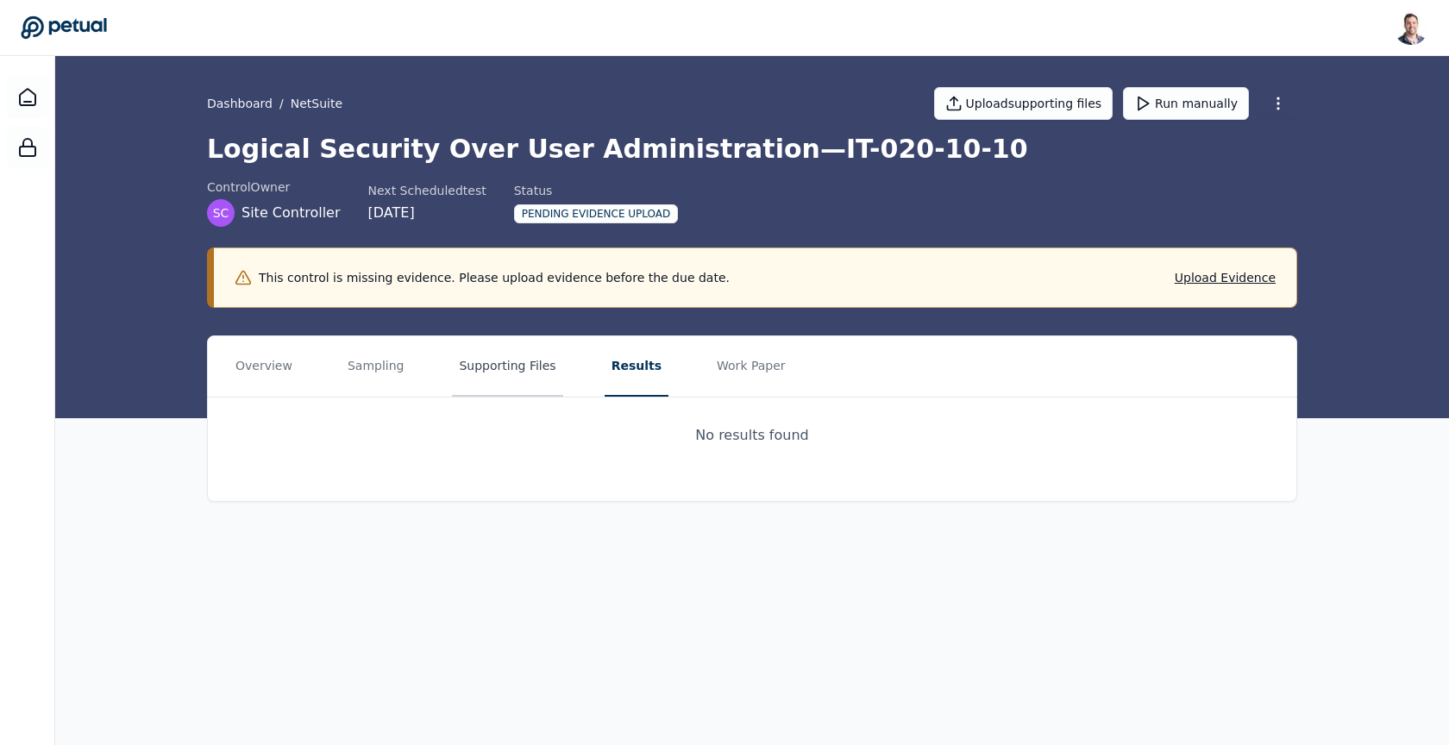
click at [491, 366] on button "Supporting Files" at bounding box center [507, 366] width 110 height 60
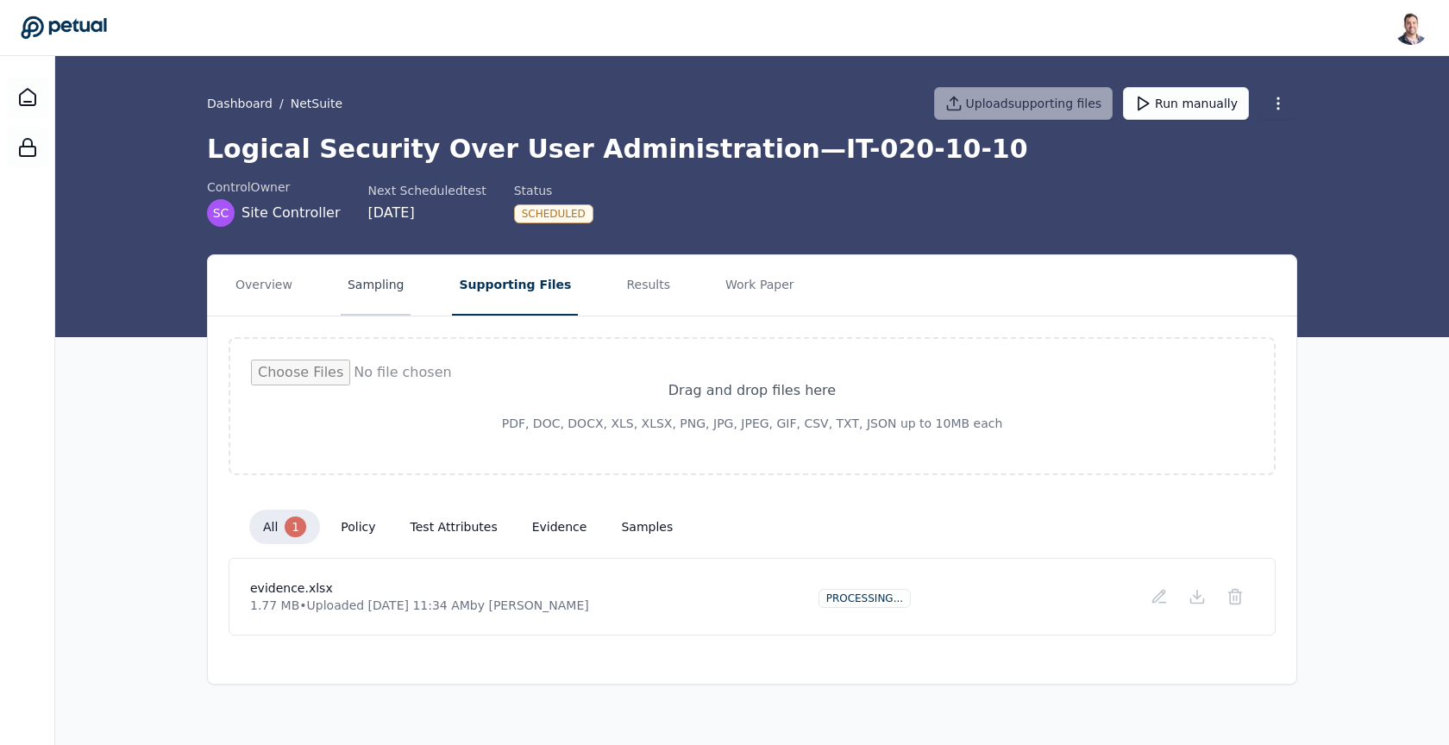
click at [365, 289] on button "Sampling" at bounding box center [376, 285] width 71 height 60
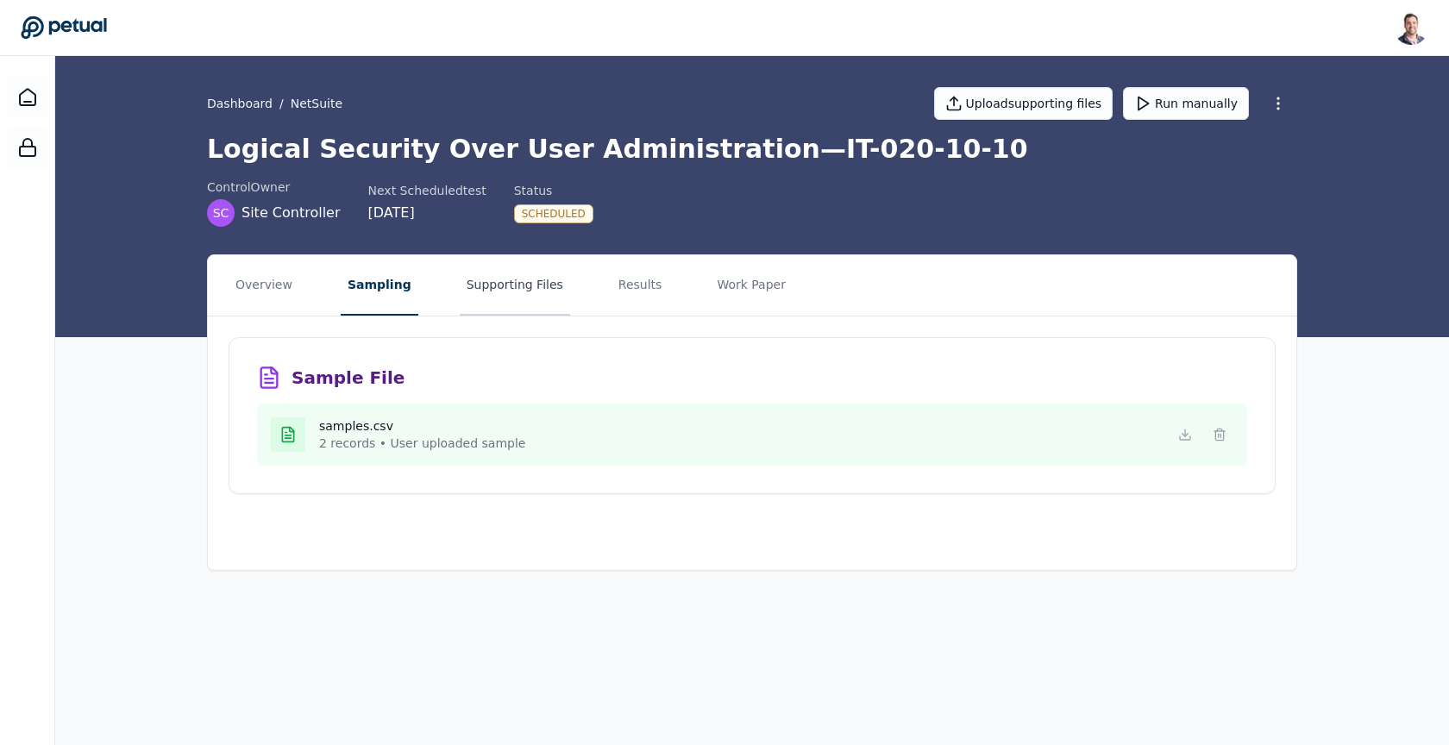
click at [497, 289] on button "Supporting Files" at bounding box center [515, 285] width 110 height 60
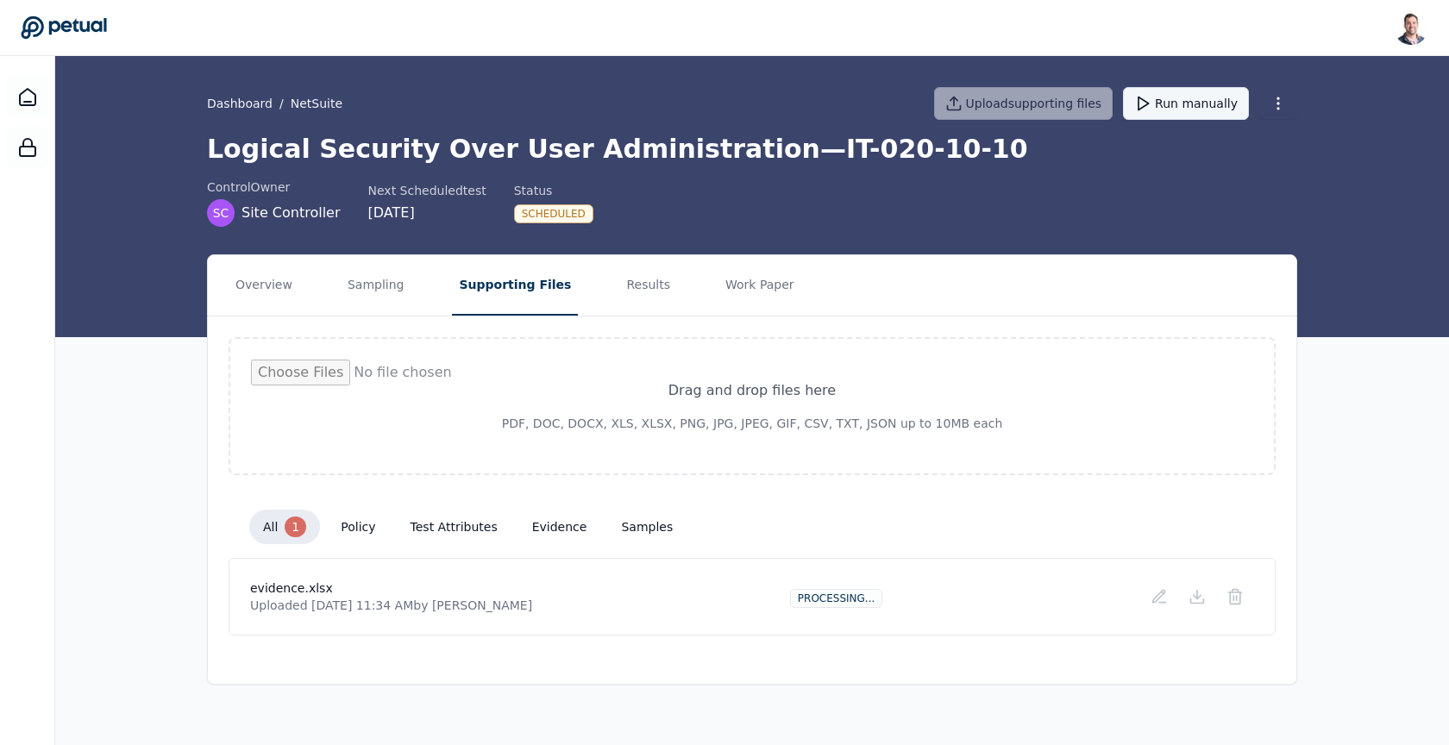
click at [1201, 108] on button "Run manually" at bounding box center [1186, 103] width 126 height 33
click at [742, 179] on div "control Owner SC Site Controller Next Scheduled test 9/29/2025 Status Scheduled" at bounding box center [752, 203] width 1090 height 48
click at [1169, 115] on button "Run manually" at bounding box center [1186, 103] width 126 height 33
click at [619, 291] on button "Results" at bounding box center [648, 285] width 58 height 60
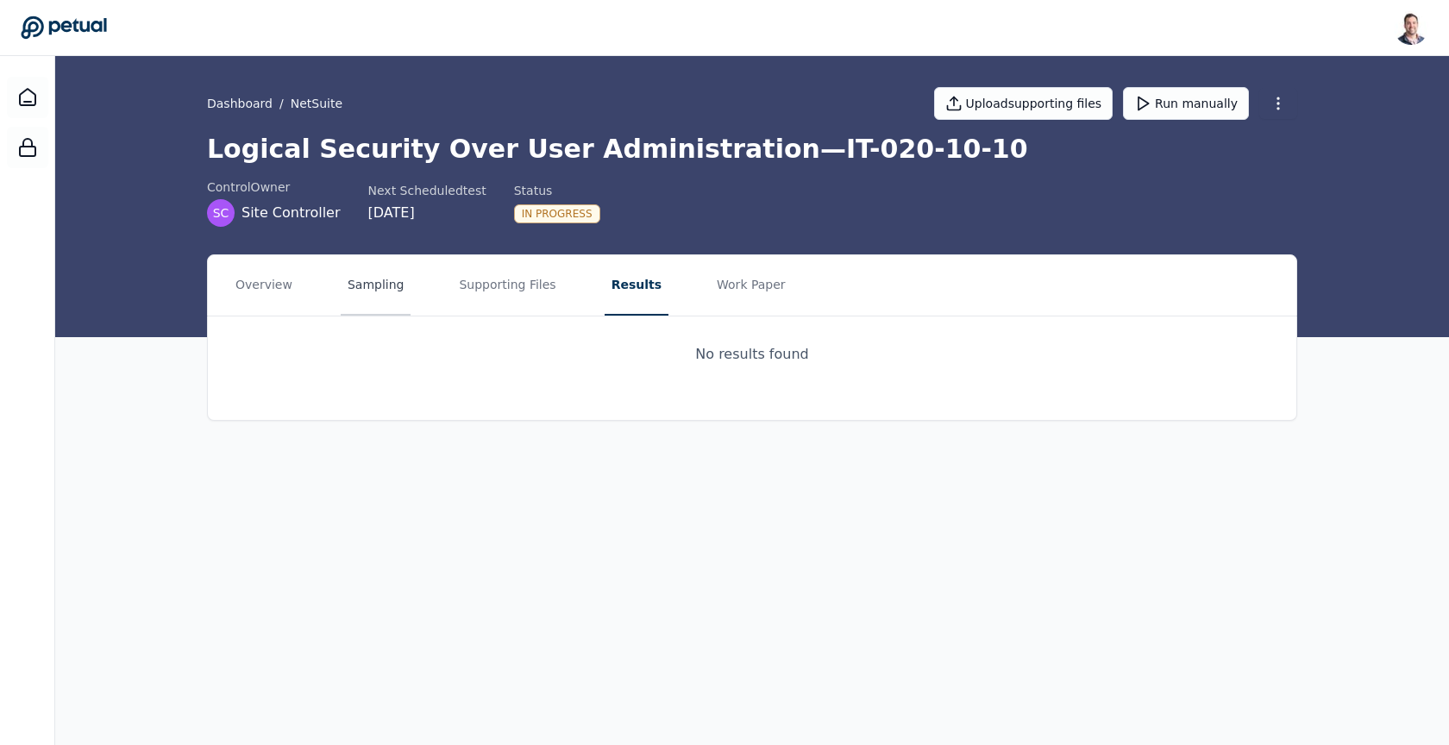
click at [373, 277] on button "Sampling" at bounding box center [376, 285] width 71 height 60
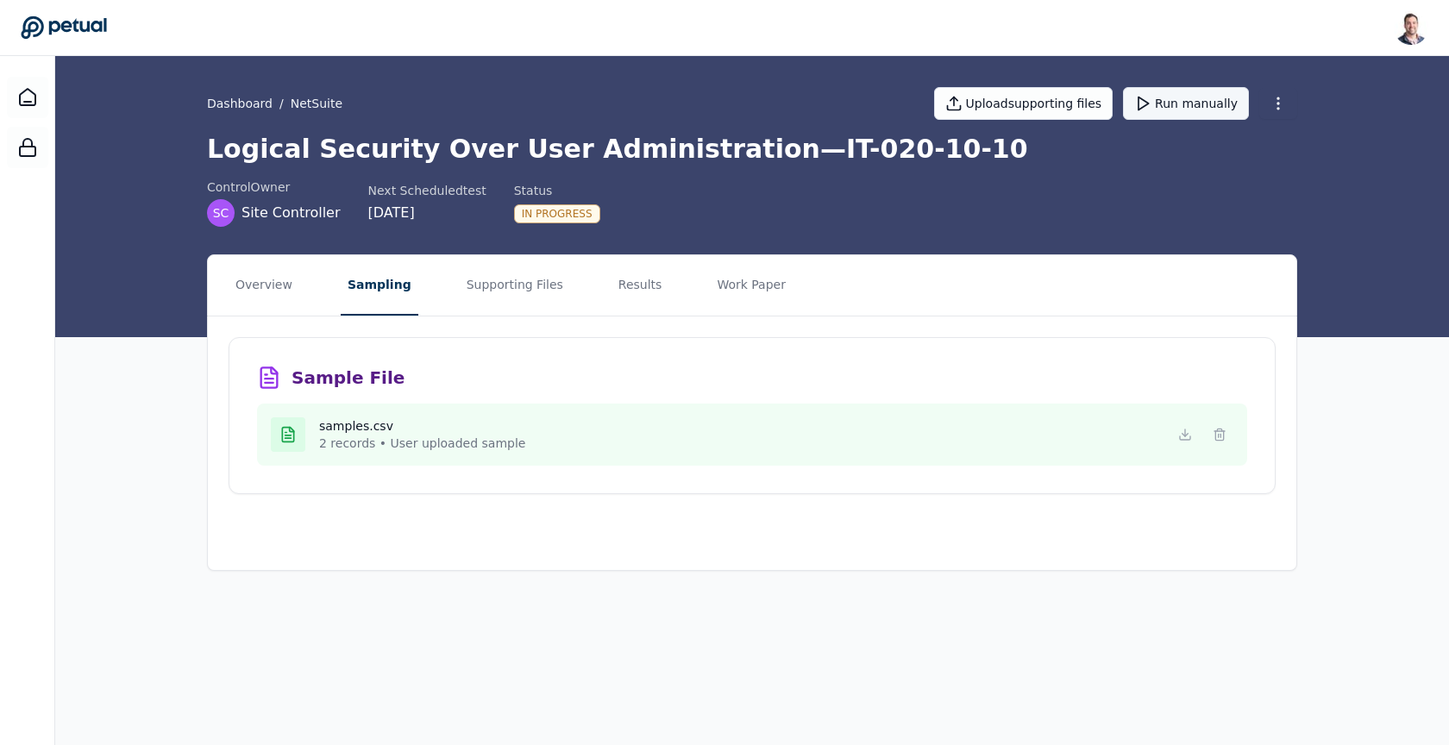
click at [1208, 109] on button "Run manually" at bounding box center [1186, 103] width 126 height 33
click at [625, 291] on button "Results" at bounding box center [640, 285] width 58 height 60
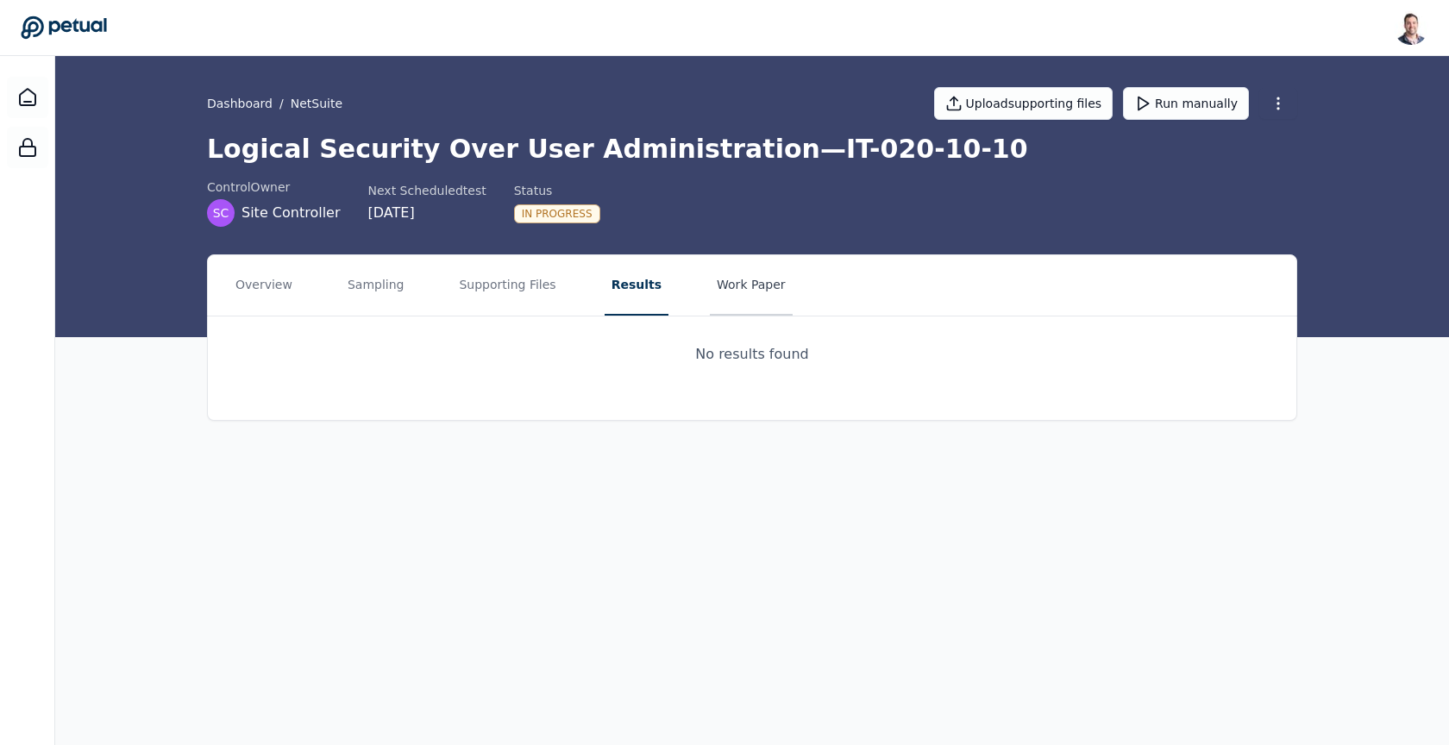
click at [721, 289] on button "Work Paper" at bounding box center [751, 285] width 83 height 60
click at [630, 291] on button "Results" at bounding box center [634, 285] width 58 height 60
click at [378, 290] on button "Sampling" at bounding box center [376, 285] width 71 height 60
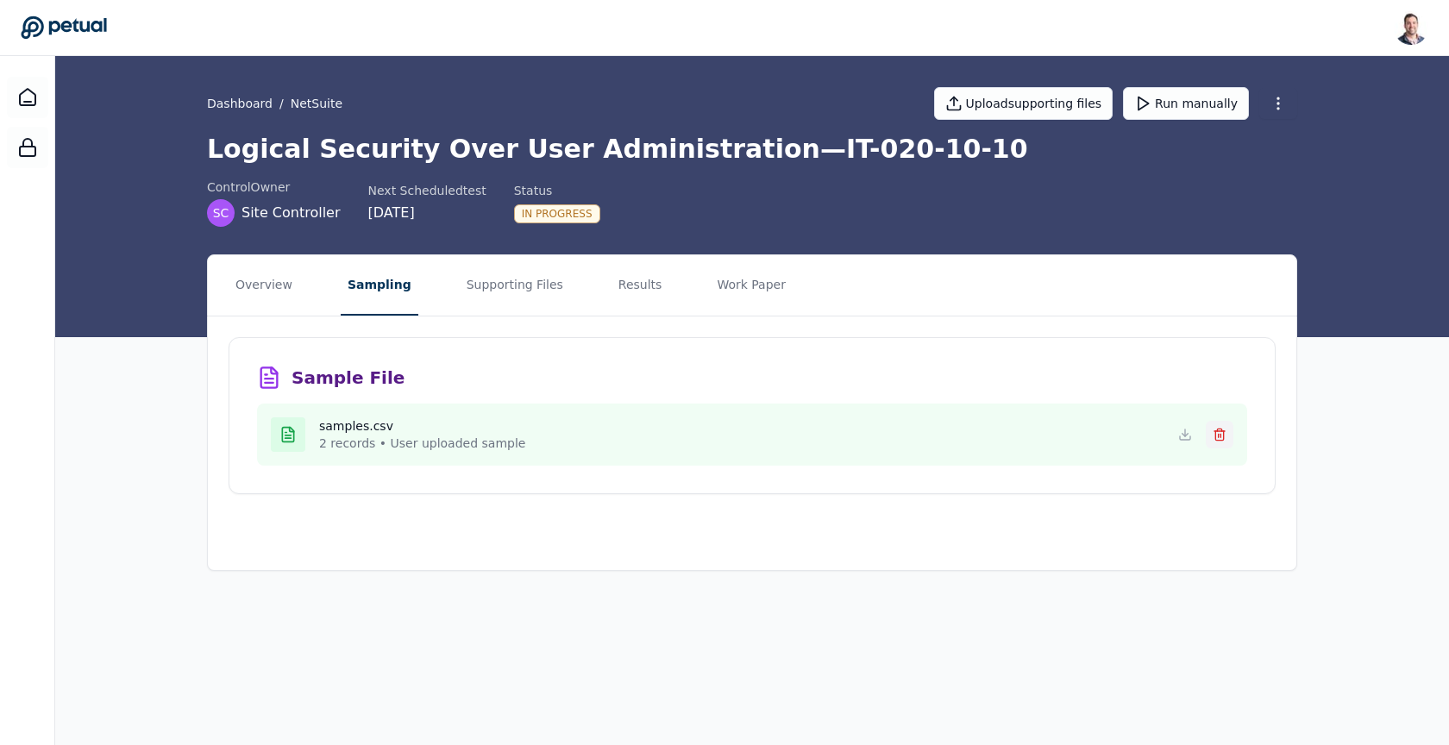
click at [1223, 431] on icon at bounding box center [1219, 431] width 10 height 0
click at [1188, 110] on button "Run manually" at bounding box center [1186, 103] width 126 height 33
click at [635, 283] on button "Results" at bounding box center [640, 285] width 58 height 60
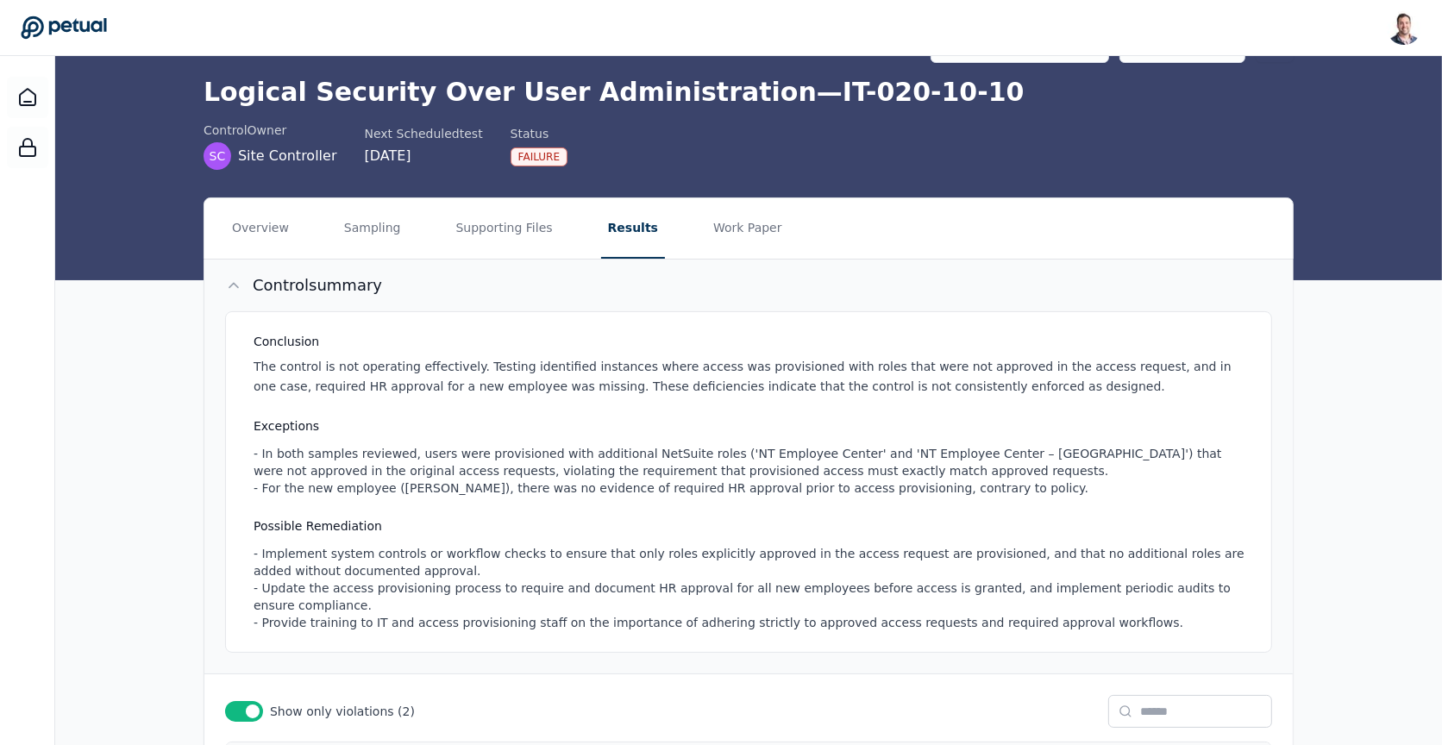
scroll to position [19, 0]
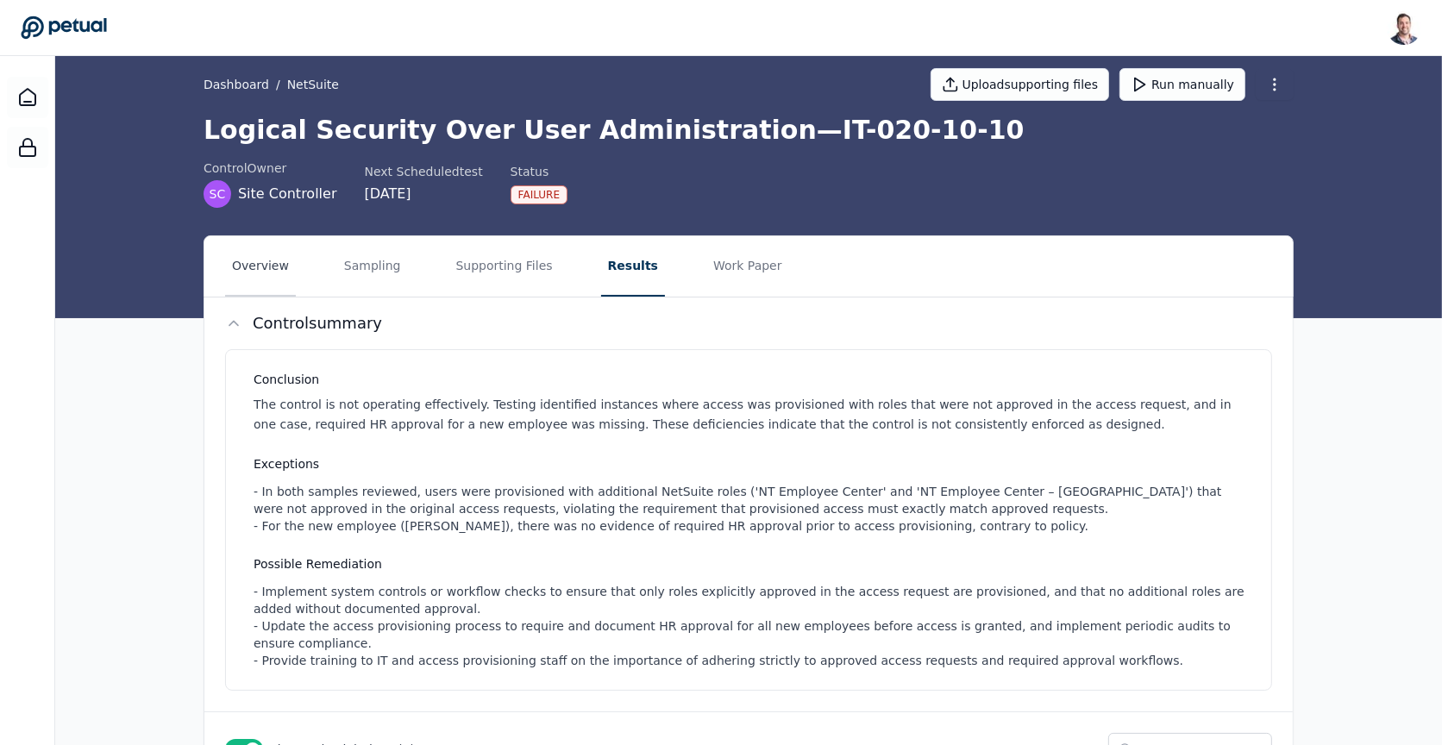
click at [241, 273] on button "Overview" at bounding box center [260, 266] width 71 height 60
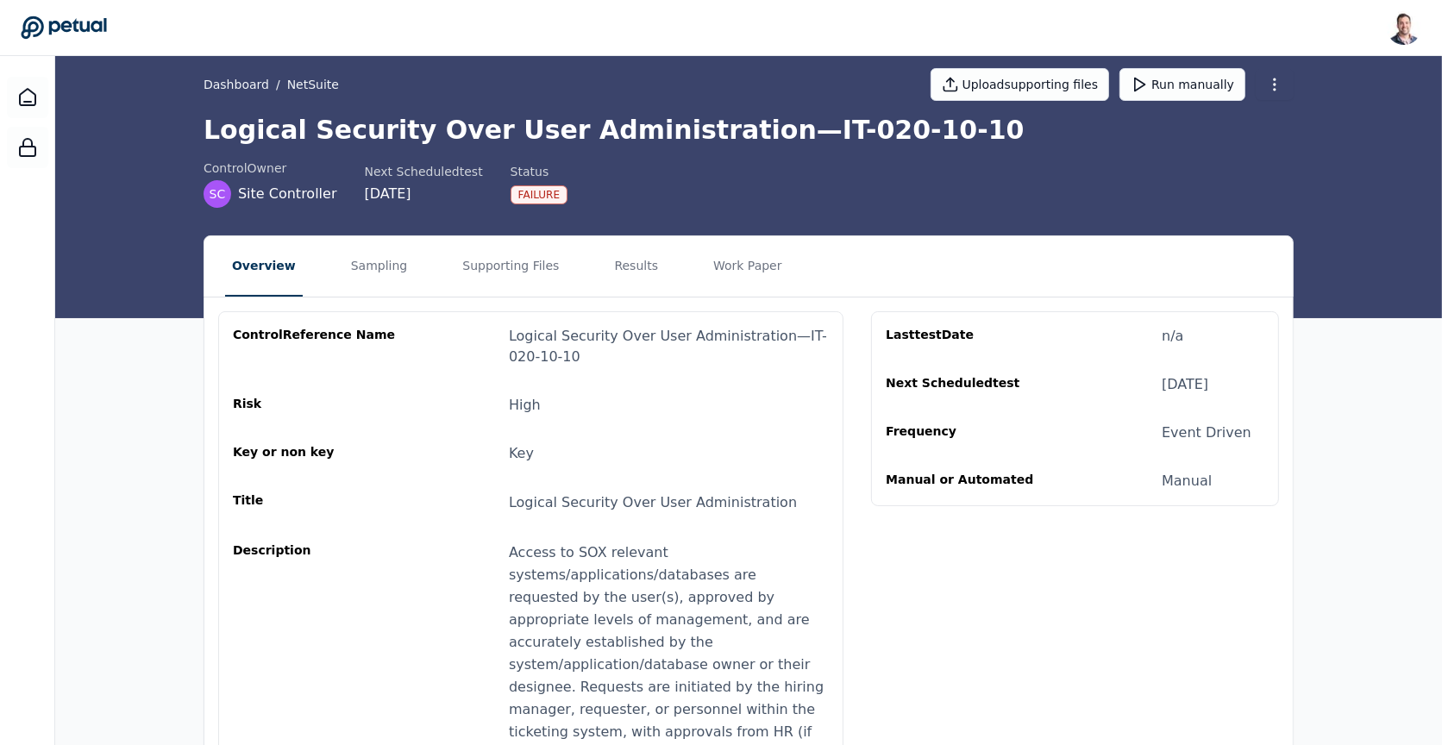
drag, startPoint x: 1153, startPoint y: 392, endPoint x: 1282, endPoint y: 394, distance: 128.5
click at [1250, 392] on div "Last test Date n/a Next Scheduled test [DATE] Frequency Event Driven Manual or …" at bounding box center [1075, 409] width 379 height 166
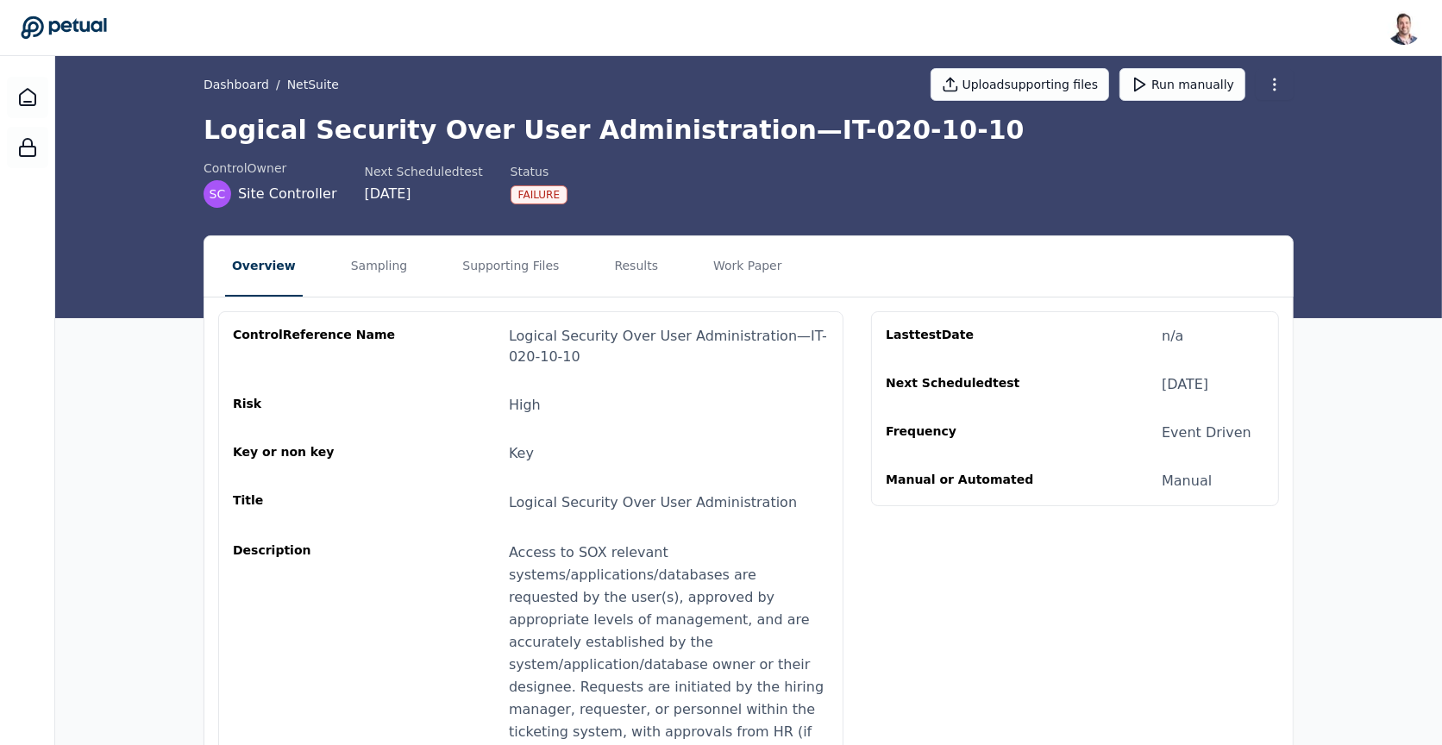
click at [1208, 378] on div "[DATE]" at bounding box center [1185, 384] width 47 height 21
click at [1183, 381] on div "[DATE]" at bounding box center [1185, 384] width 47 height 21
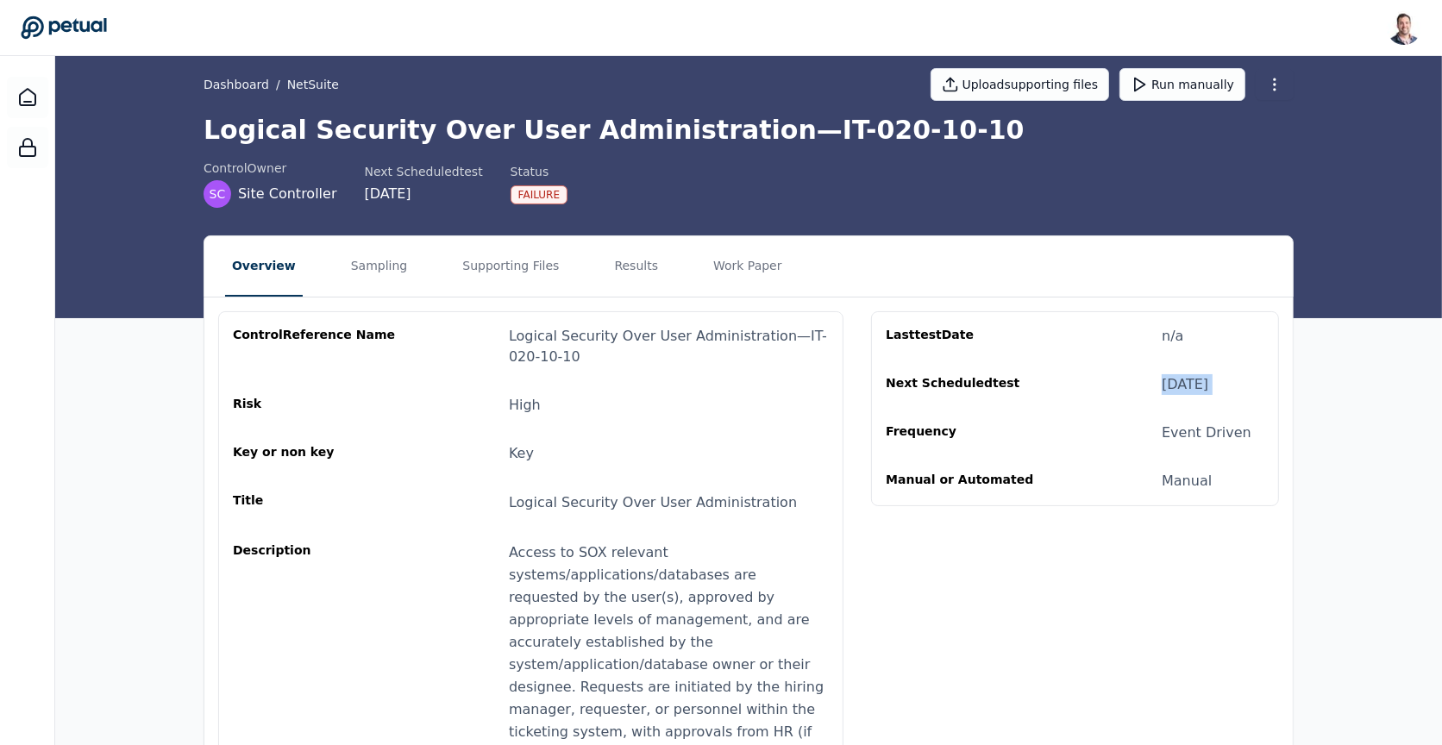
click at [1183, 381] on div "[DATE]" at bounding box center [1185, 384] width 47 height 21
click at [367, 254] on button "Sampling" at bounding box center [379, 266] width 71 height 60
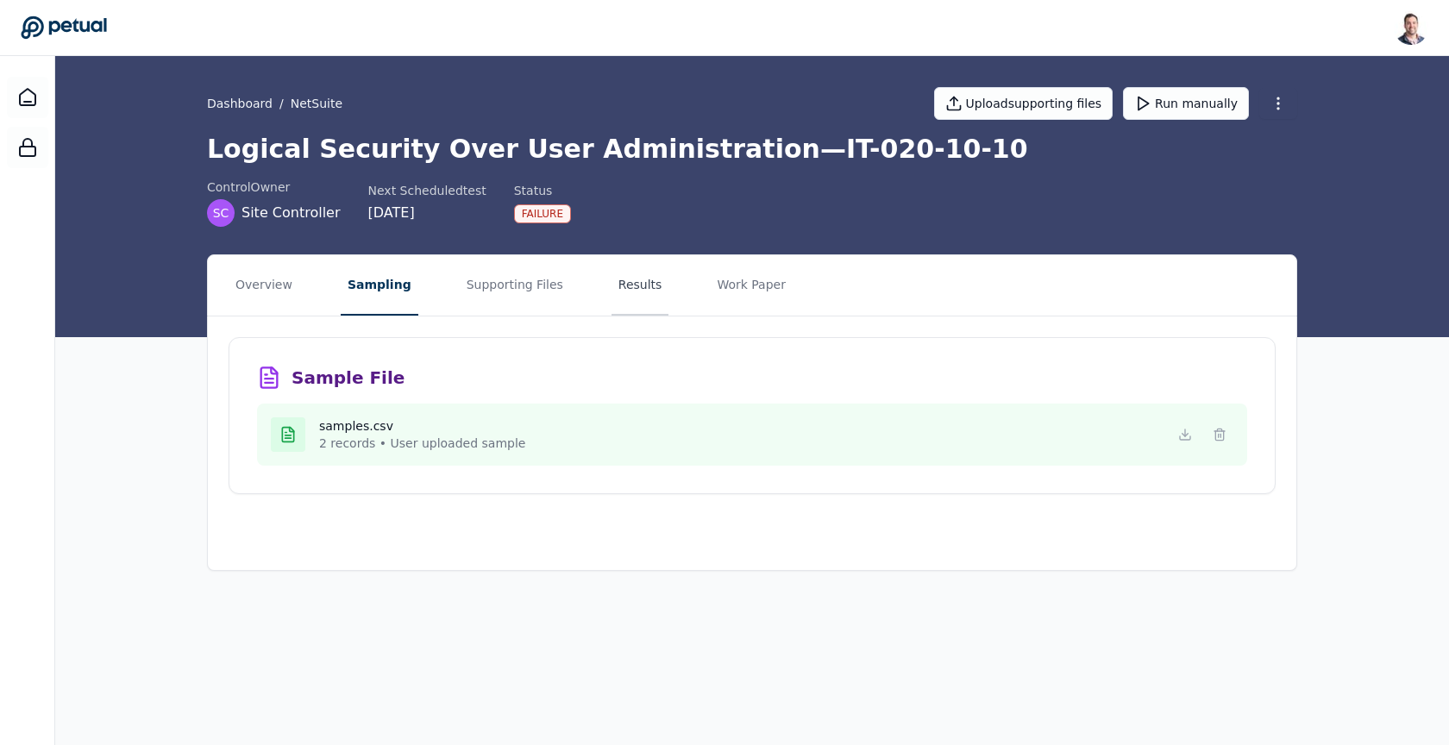
click at [611, 283] on button "Results" at bounding box center [640, 285] width 58 height 60
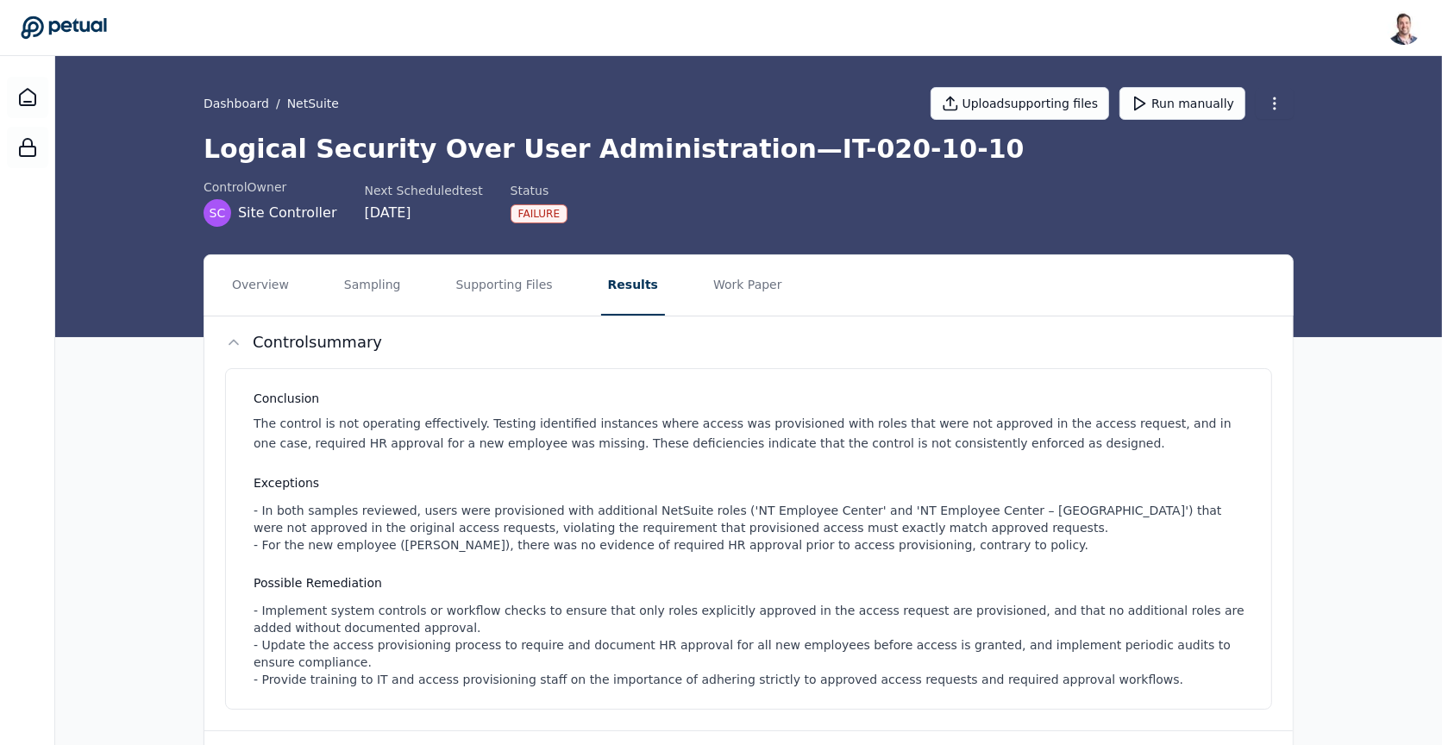
click at [522, 215] on div "Failure" at bounding box center [539, 213] width 57 height 19
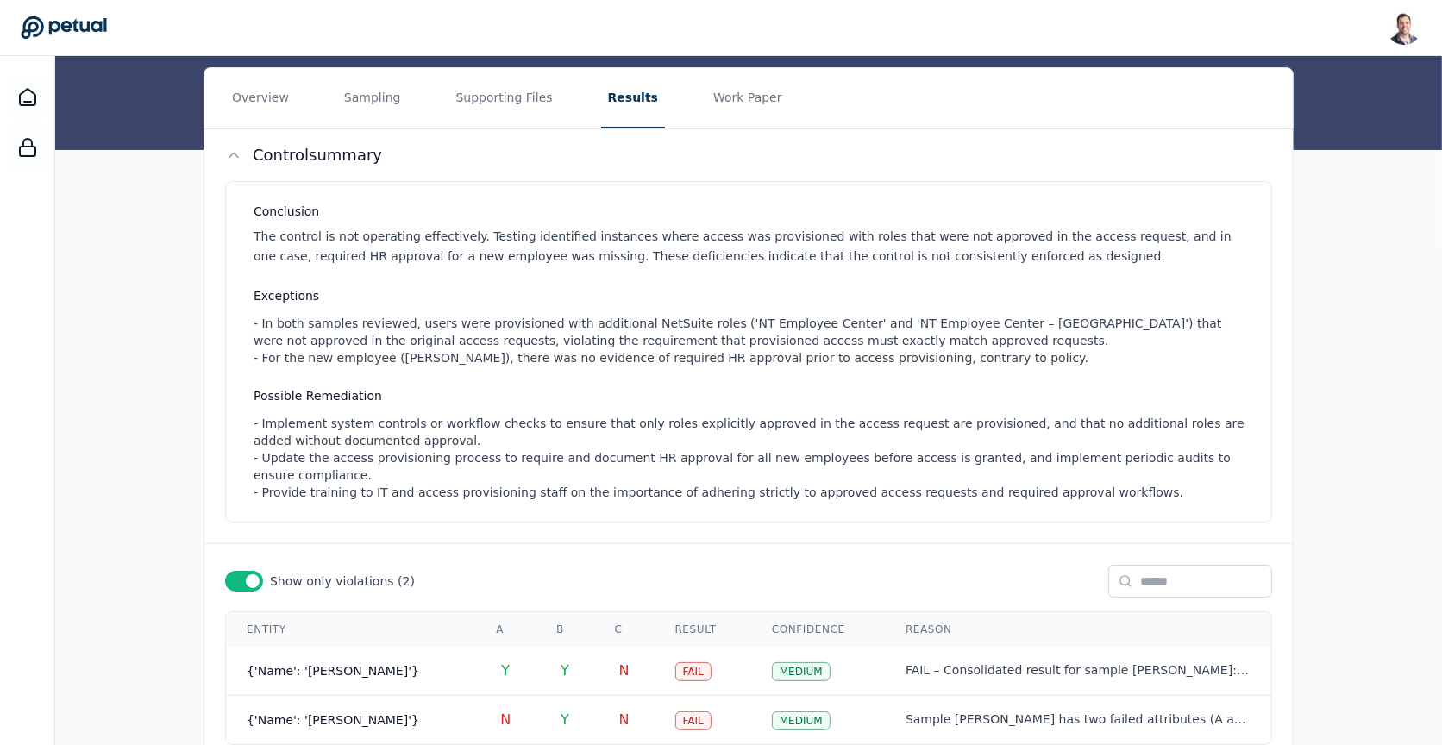
scroll to position [199, 0]
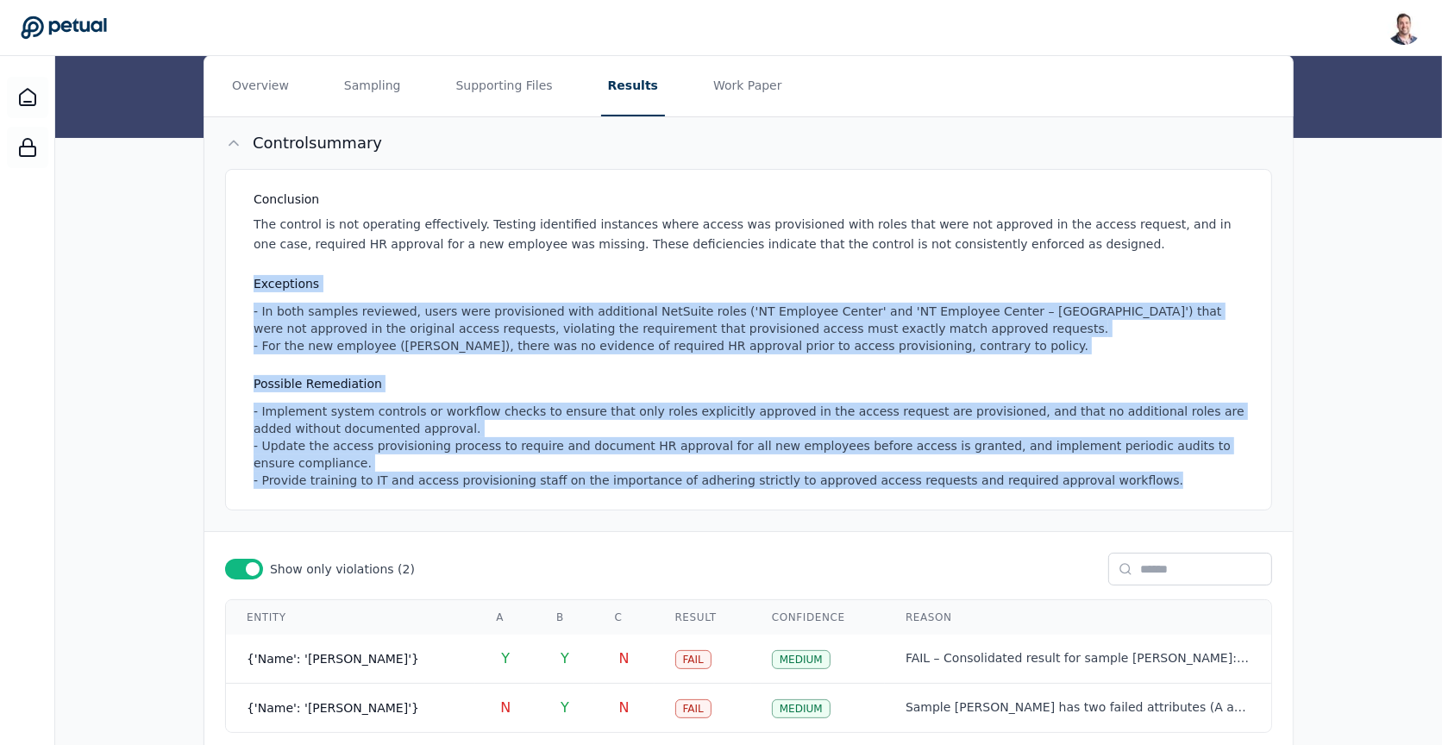
drag, startPoint x: 599, startPoint y: 498, endPoint x: 659, endPoint y: 268, distance: 237.2
click at [659, 268] on div "Conclusion The control is not operating effectively. Testing identified instanc…" at bounding box center [748, 340] width 1047 height 342
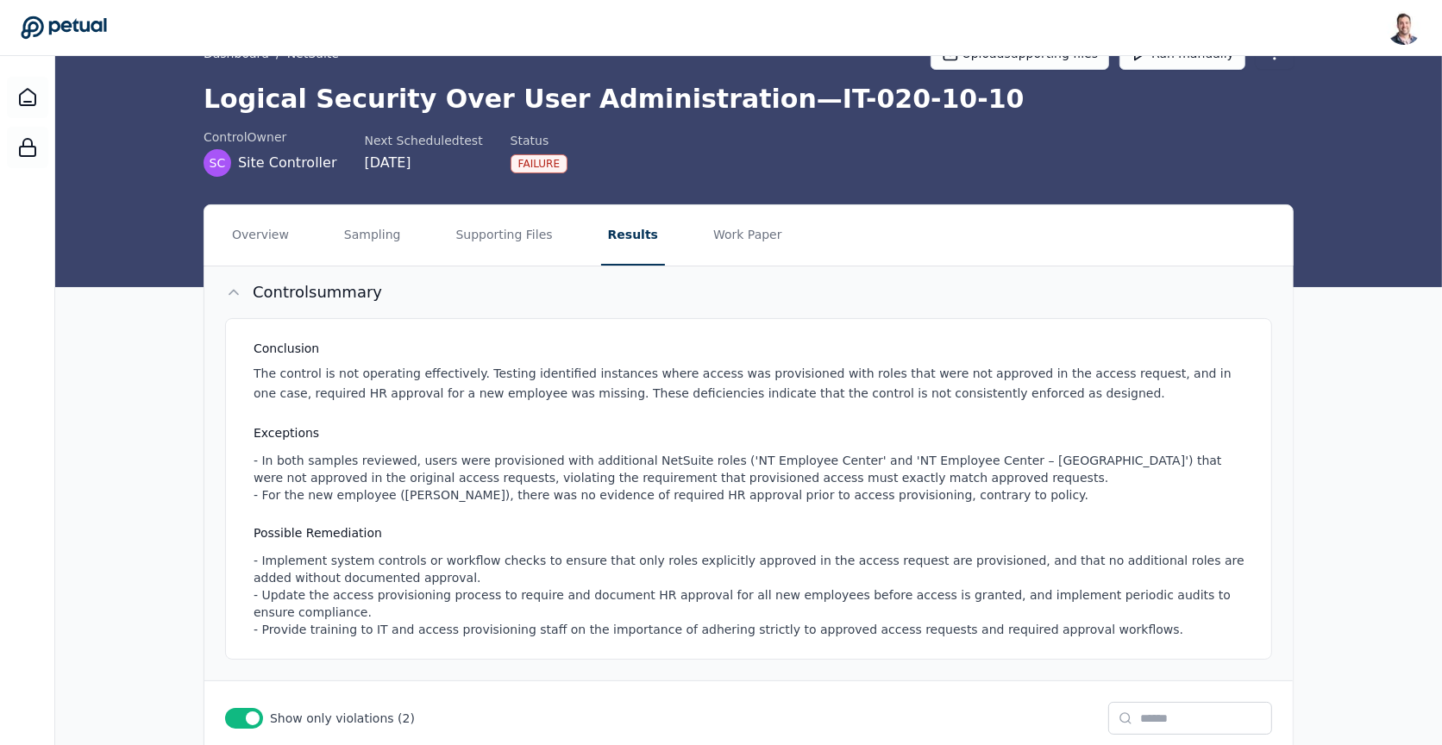
scroll to position [16, 0]
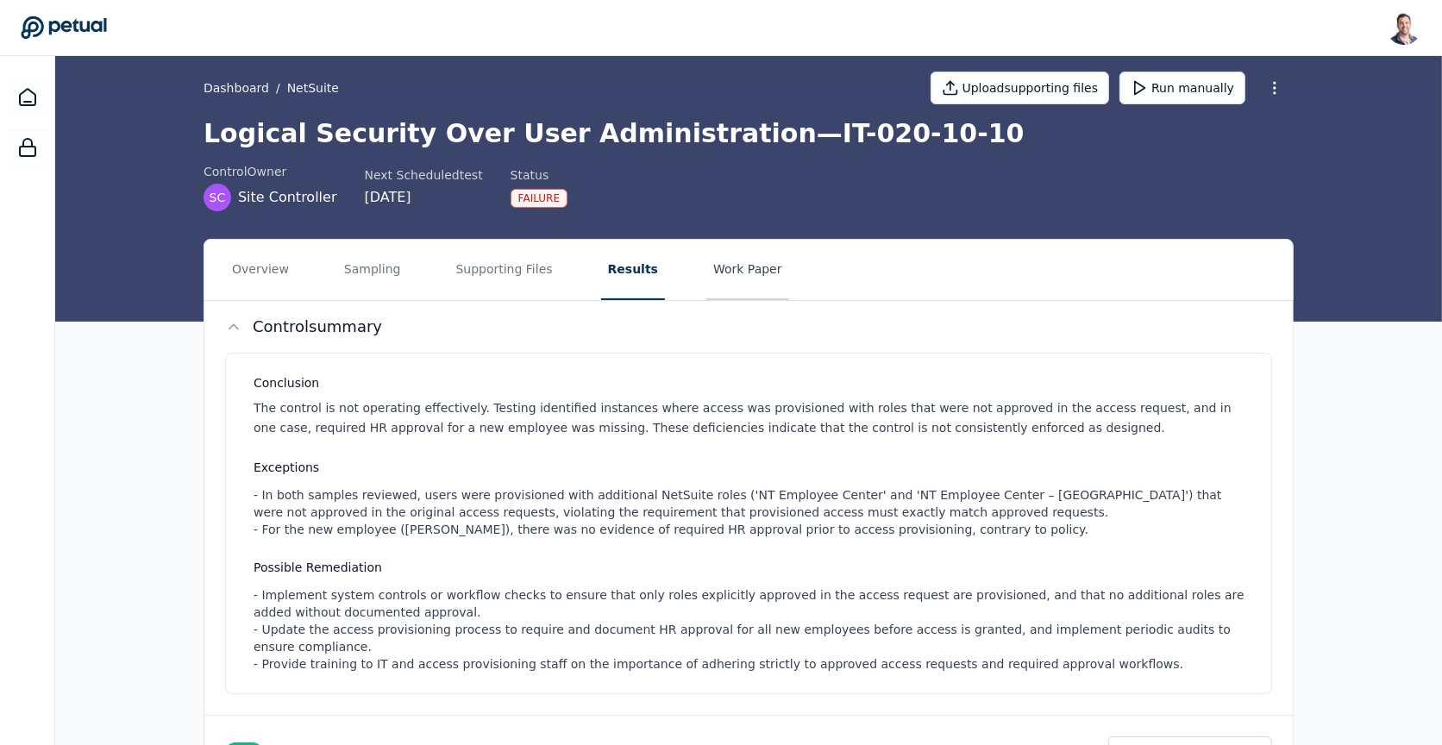
click at [732, 270] on button "Work Paper" at bounding box center [747, 270] width 83 height 60
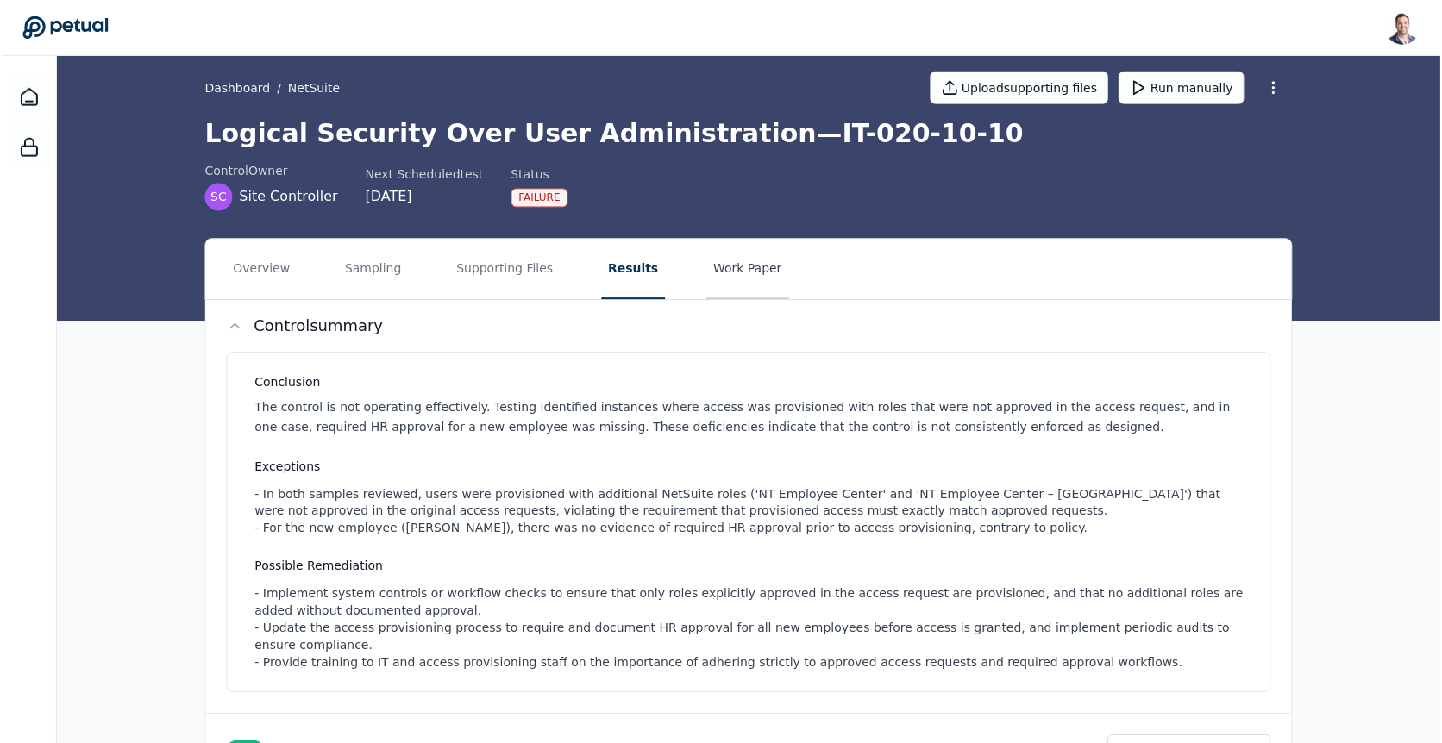
scroll to position [0, 0]
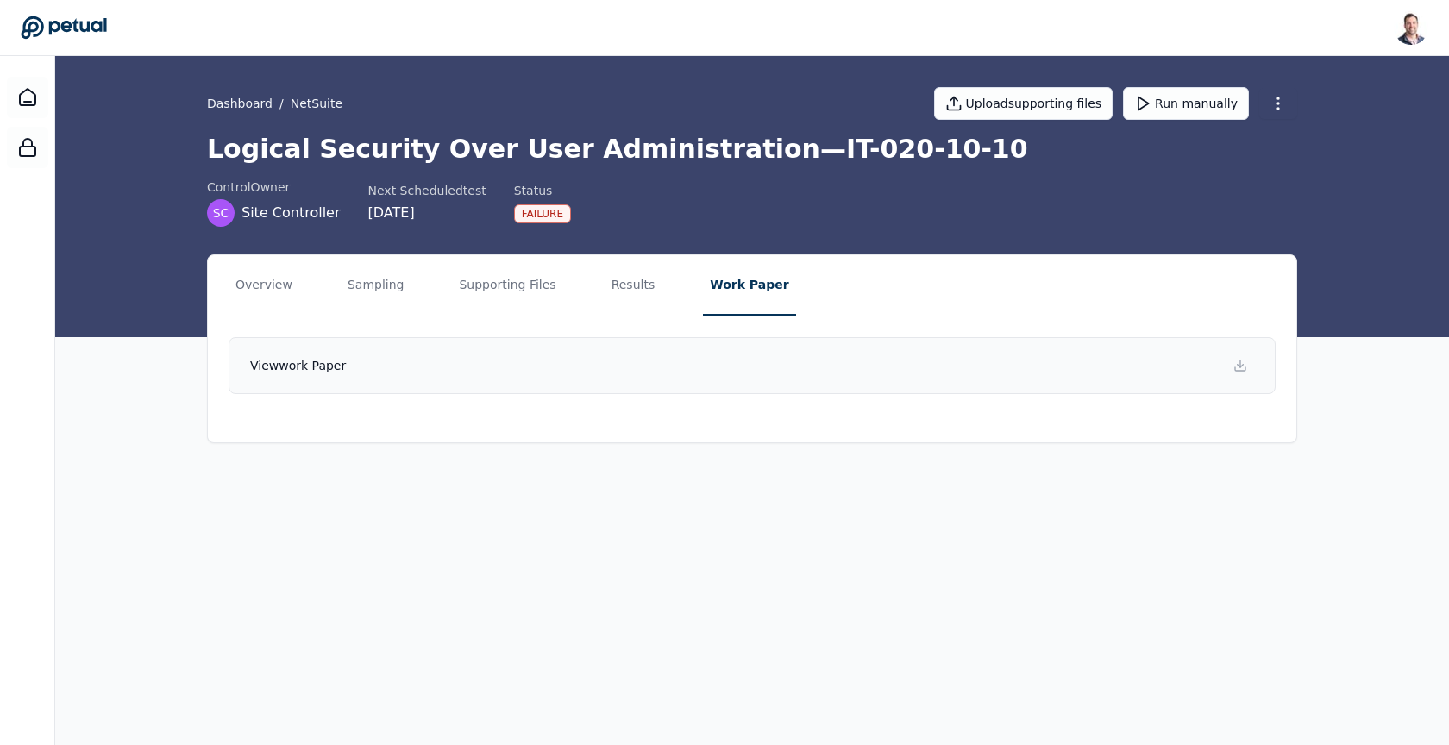
click at [754, 369] on link "View work paper" at bounding box center [752, 365] width 1047 height 57
click at [617, 276] on button "Results" at bounding box center [634, 285] width 58 height 60
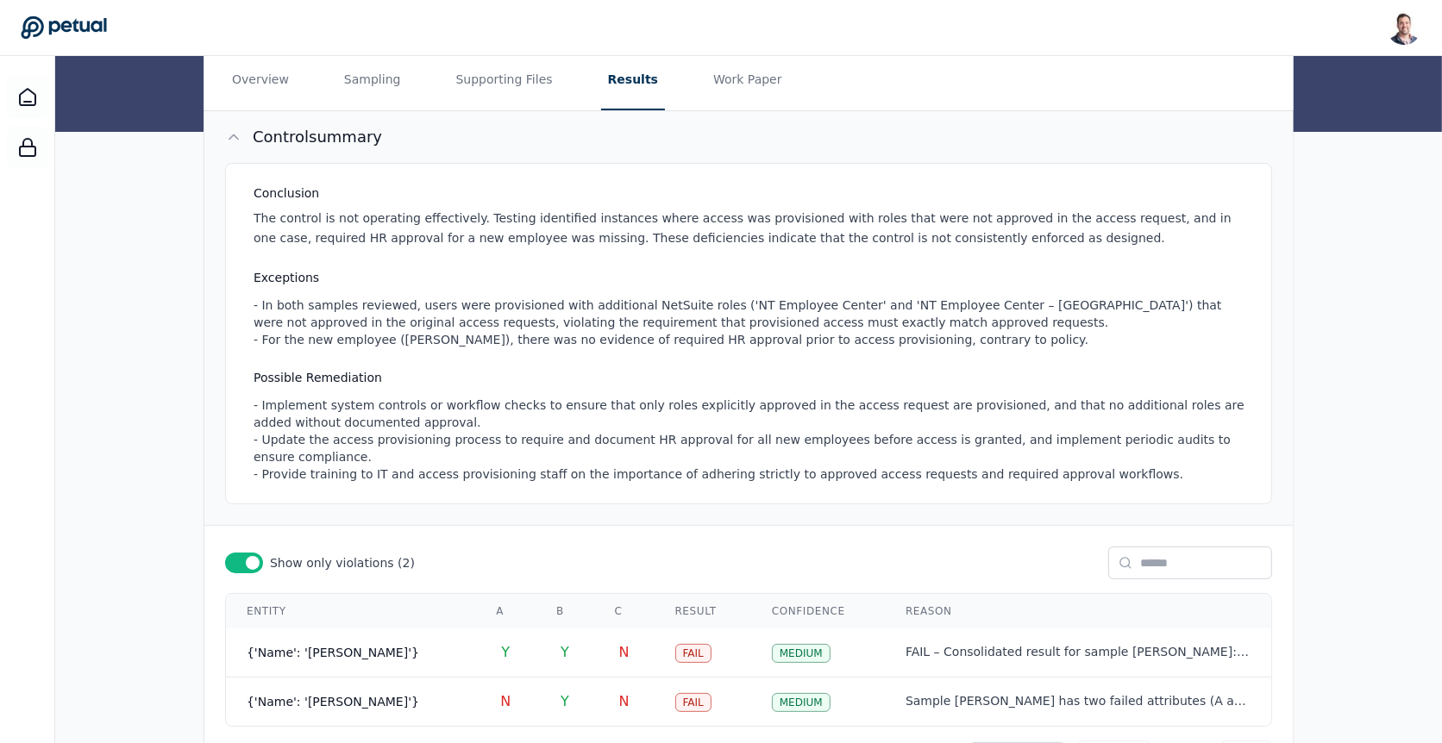
scroll to position [224, 0]
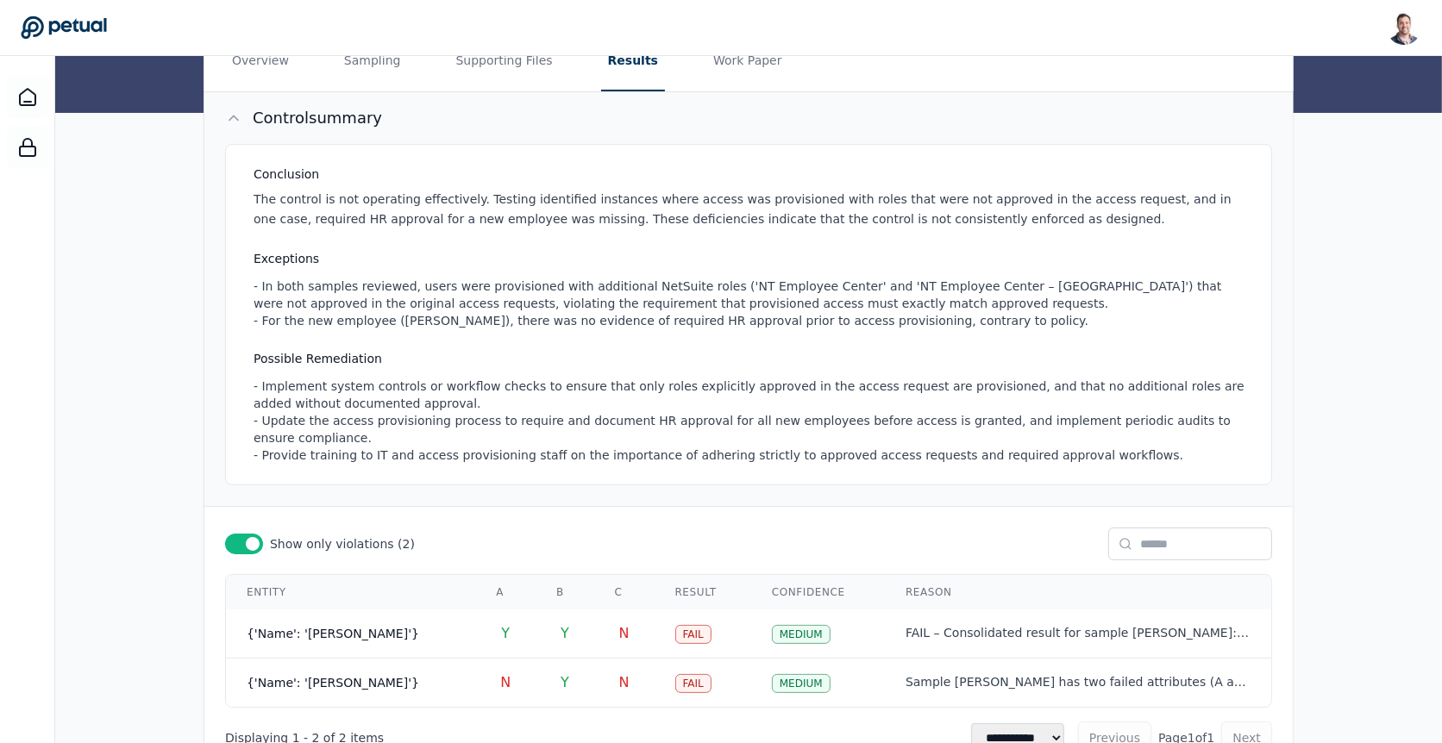
click at [633, 220] on p "The control is not operating effectively. Testing identified instances where ac…" at bounding box center [752, 210] width 997 height 40
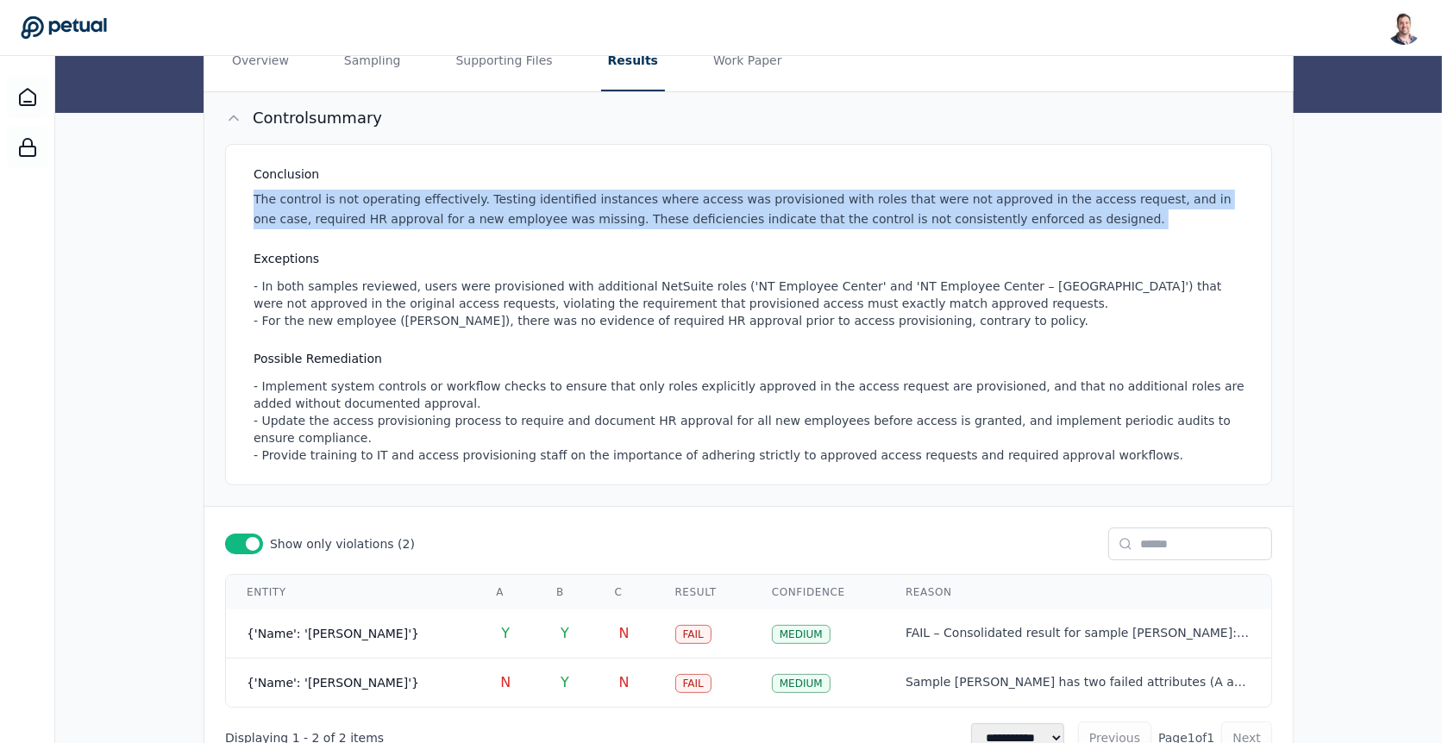
click at [633, 220] on p "The control is not operating effectively. Testing identified instances where ac…" at bounding box center [752, 210] width 997 height 40
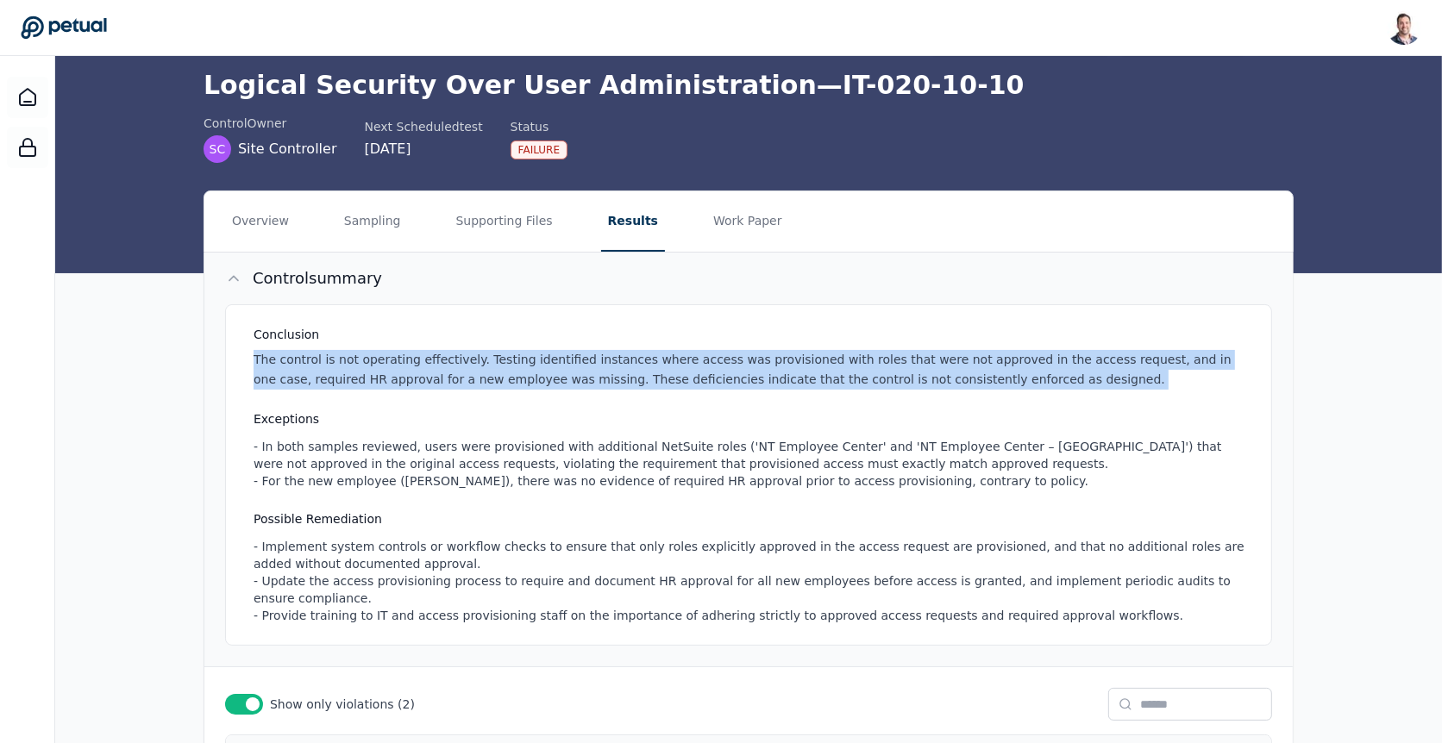
scroll to position [49, 0]
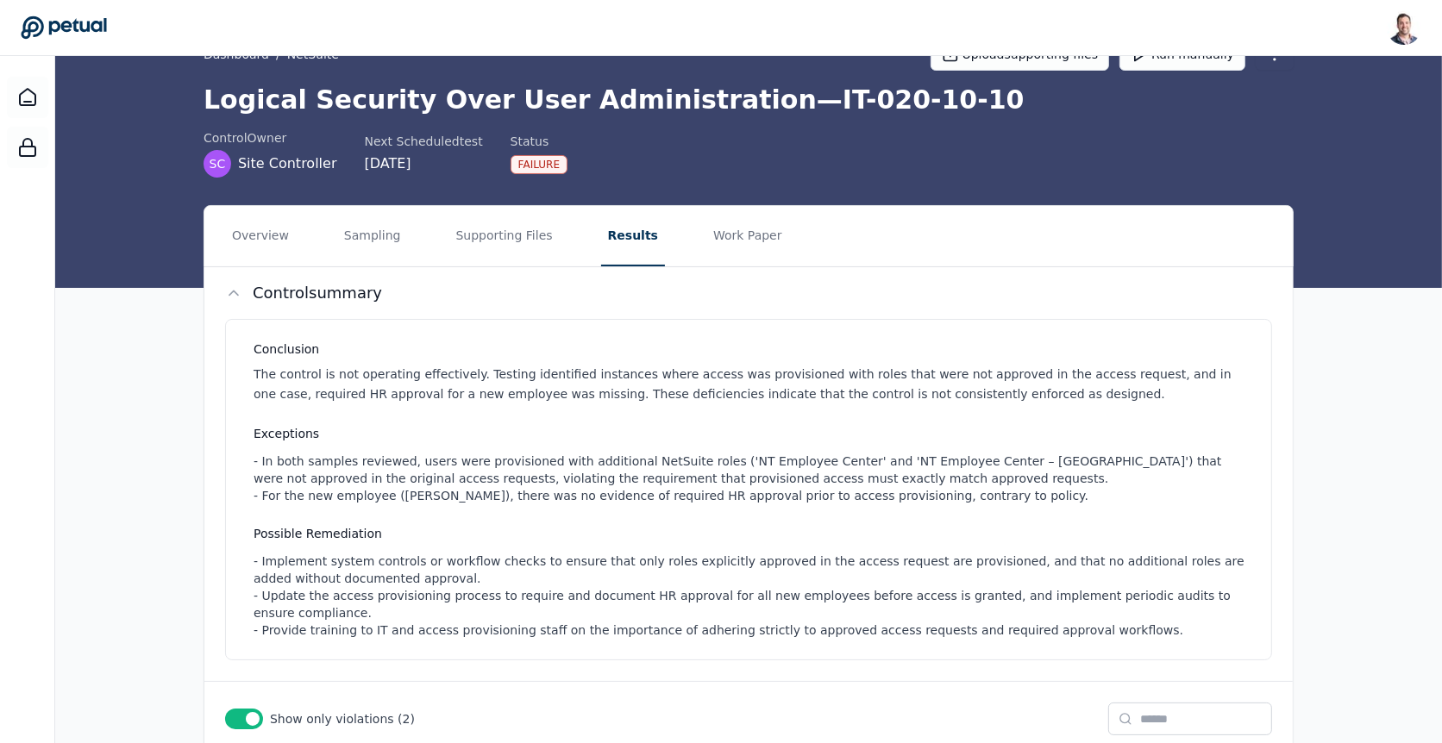
click at [532, 156] on div "Failure" at bounding box center [539, 164] width 57 height 19
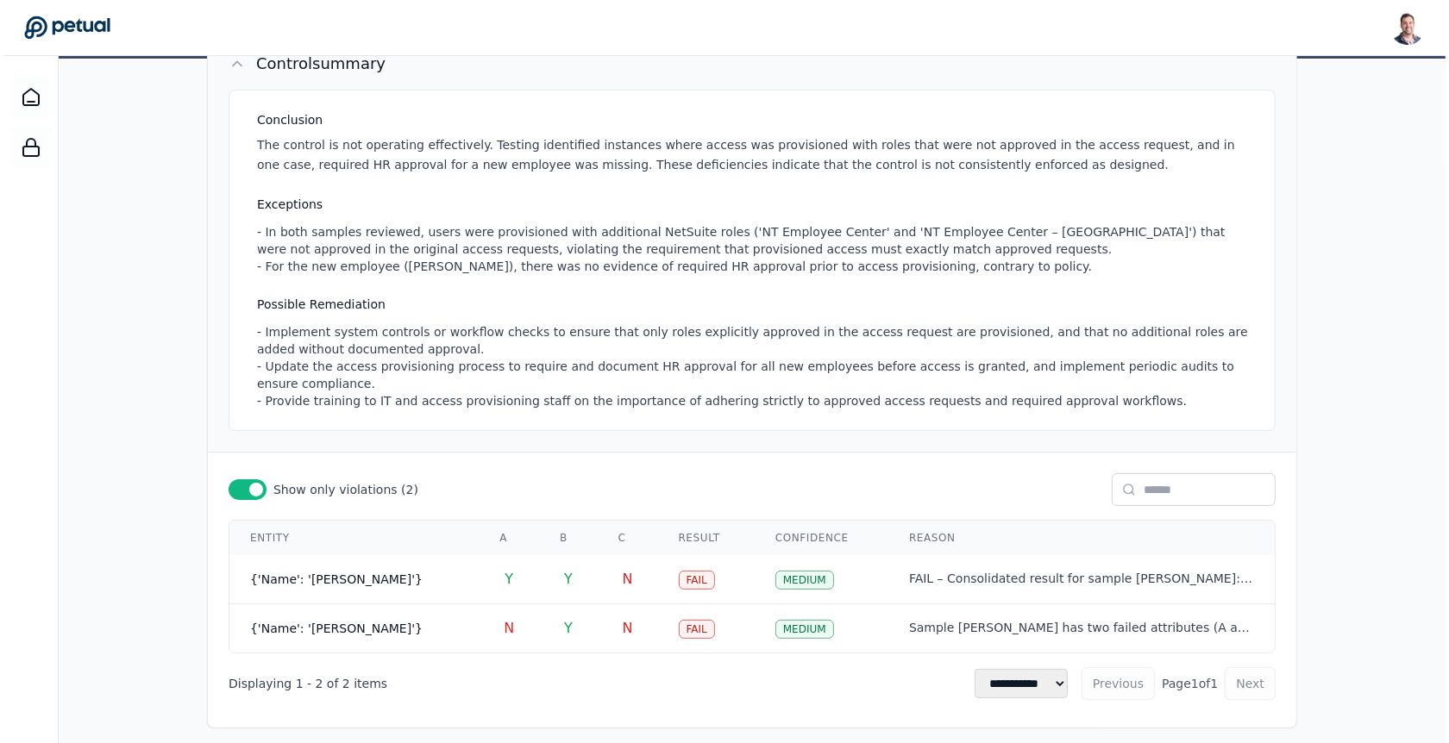
scroll to position [285, 0]
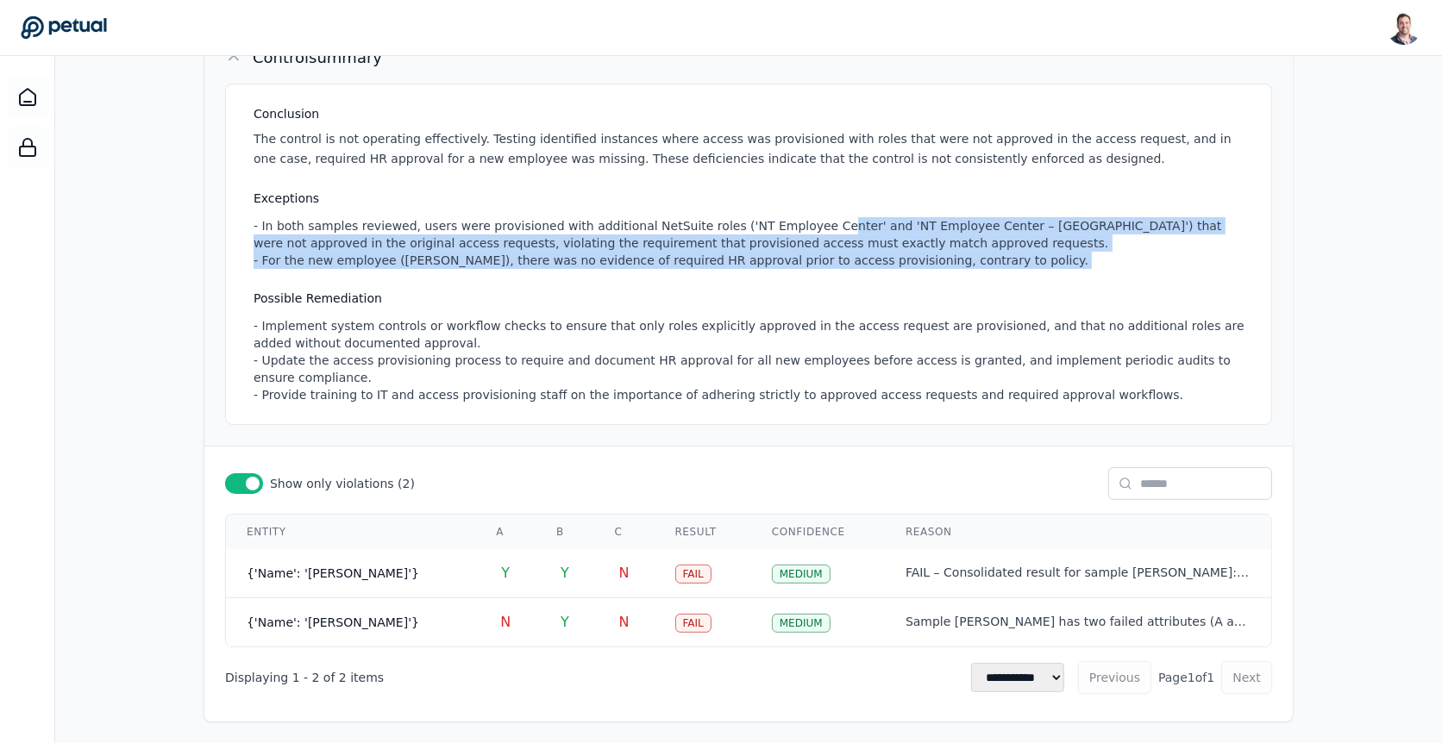
drag, startPoint x: 788, startPoint y: 285, endPoint x: 806, endPoint y: 211, distance: 76.3
click at [806, 211] on div "Conclusion The control is not operating effectively. Testing identified instanc…" at bounding box center [748, 255] width 1047 height 342
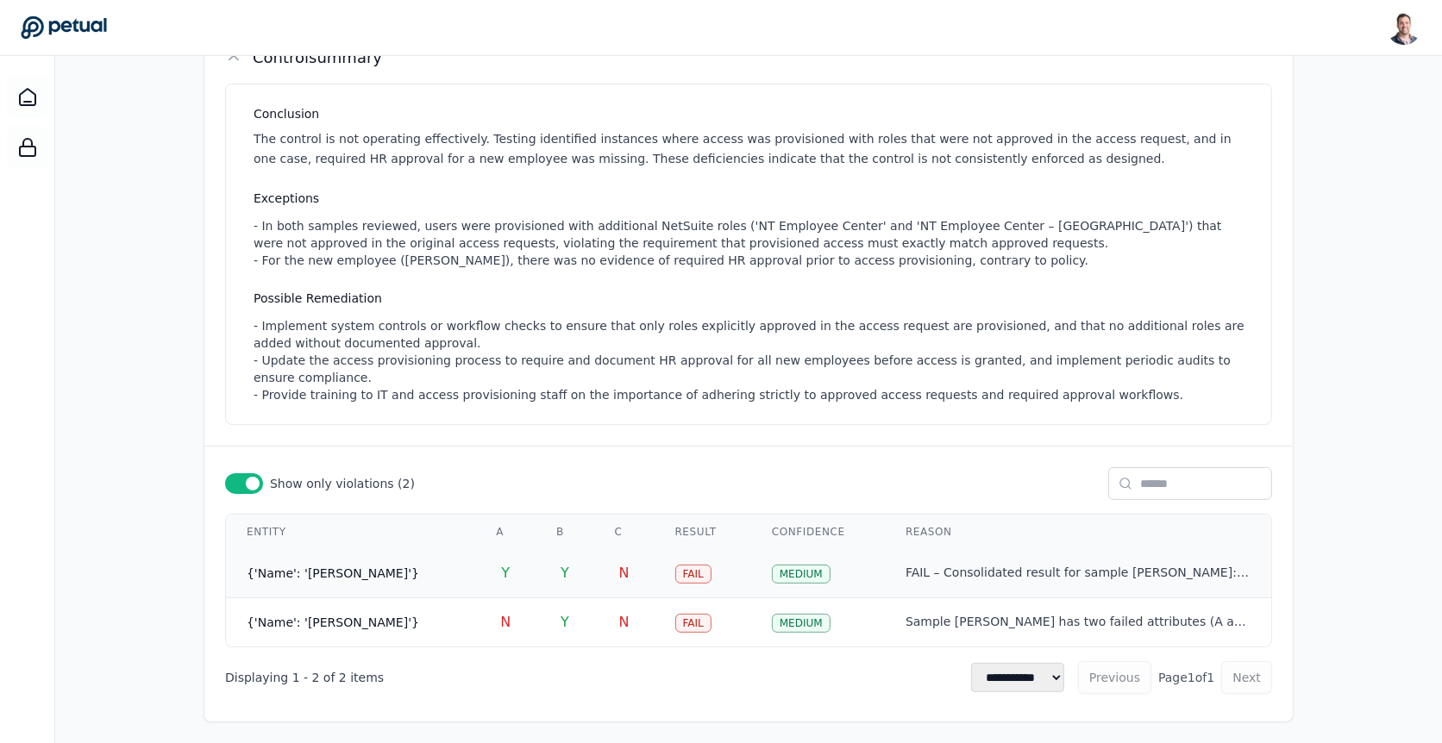
click at [561, 563] on td "Y" at bounding box center [565, 573] width 58 height 49
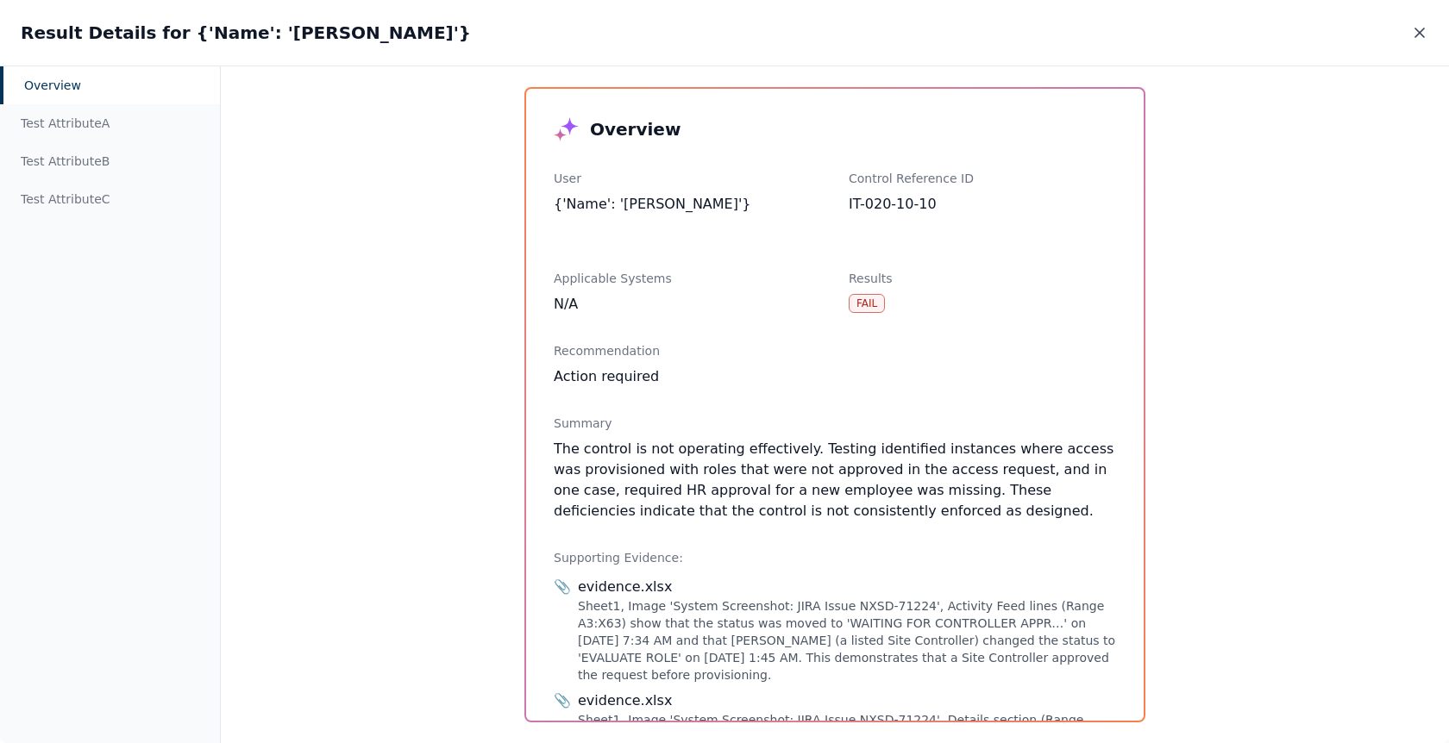
click at [1425, 27] on icon at bounding box center [1419, 32] width 17 height 17
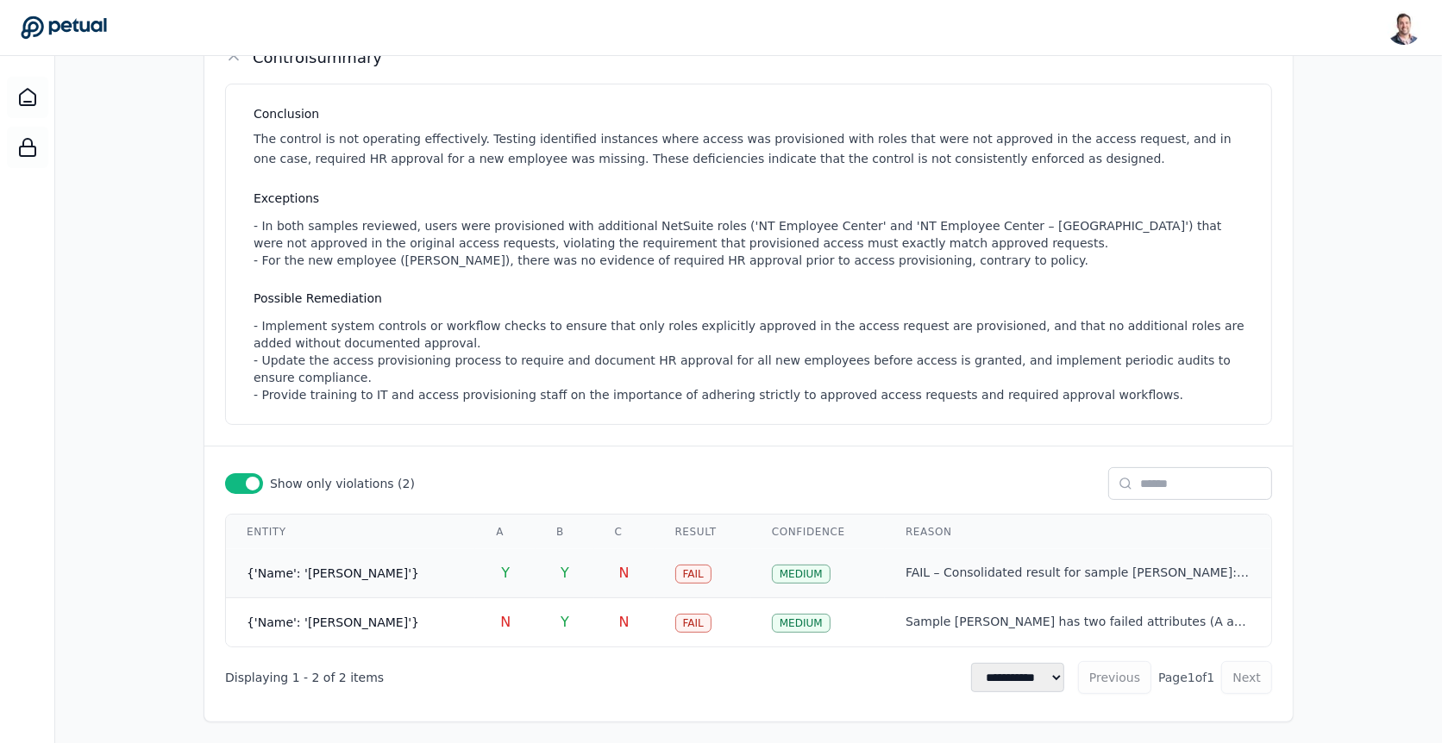
click at [409, 561] on td "{'Name': '[PERSON_NAME]'}" at bounding box center [350, 573] width 249 height 49
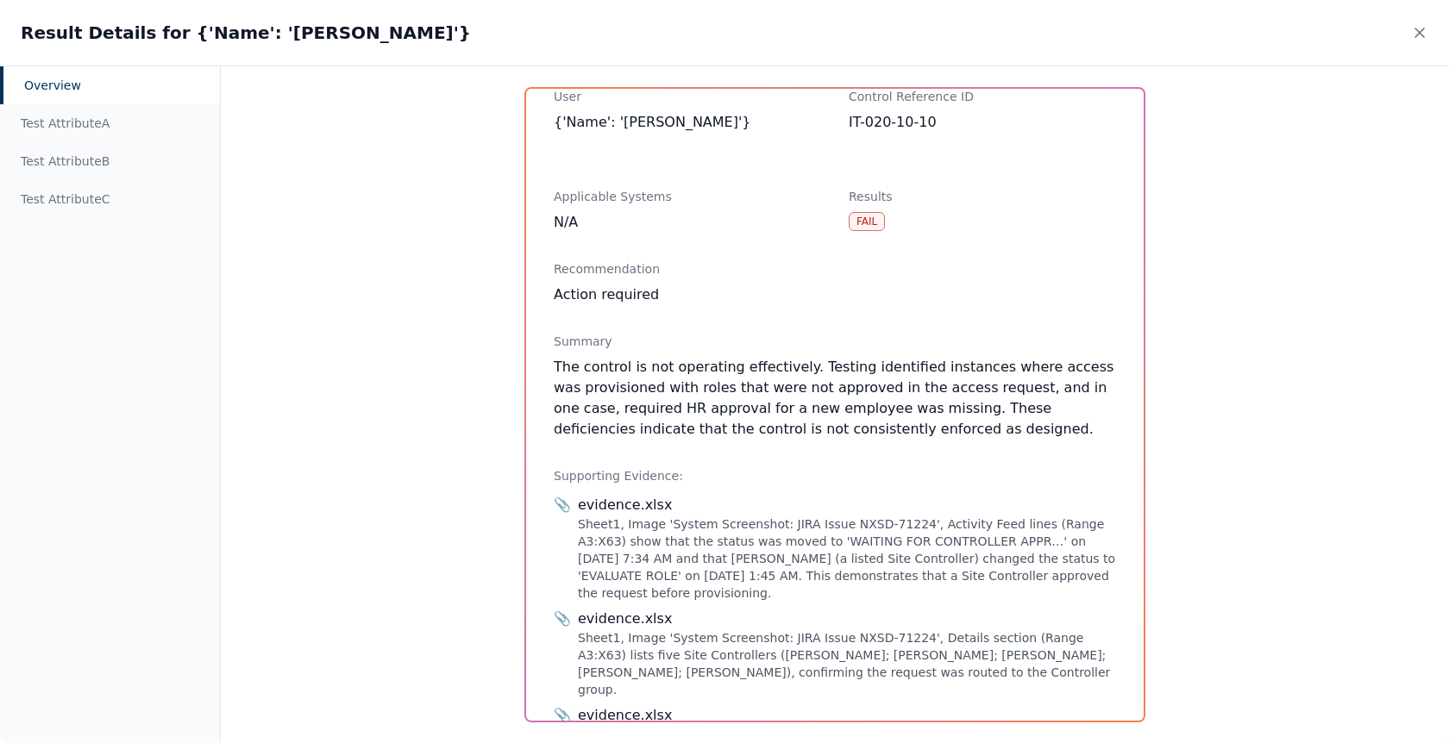
scroll to position [88, 0]
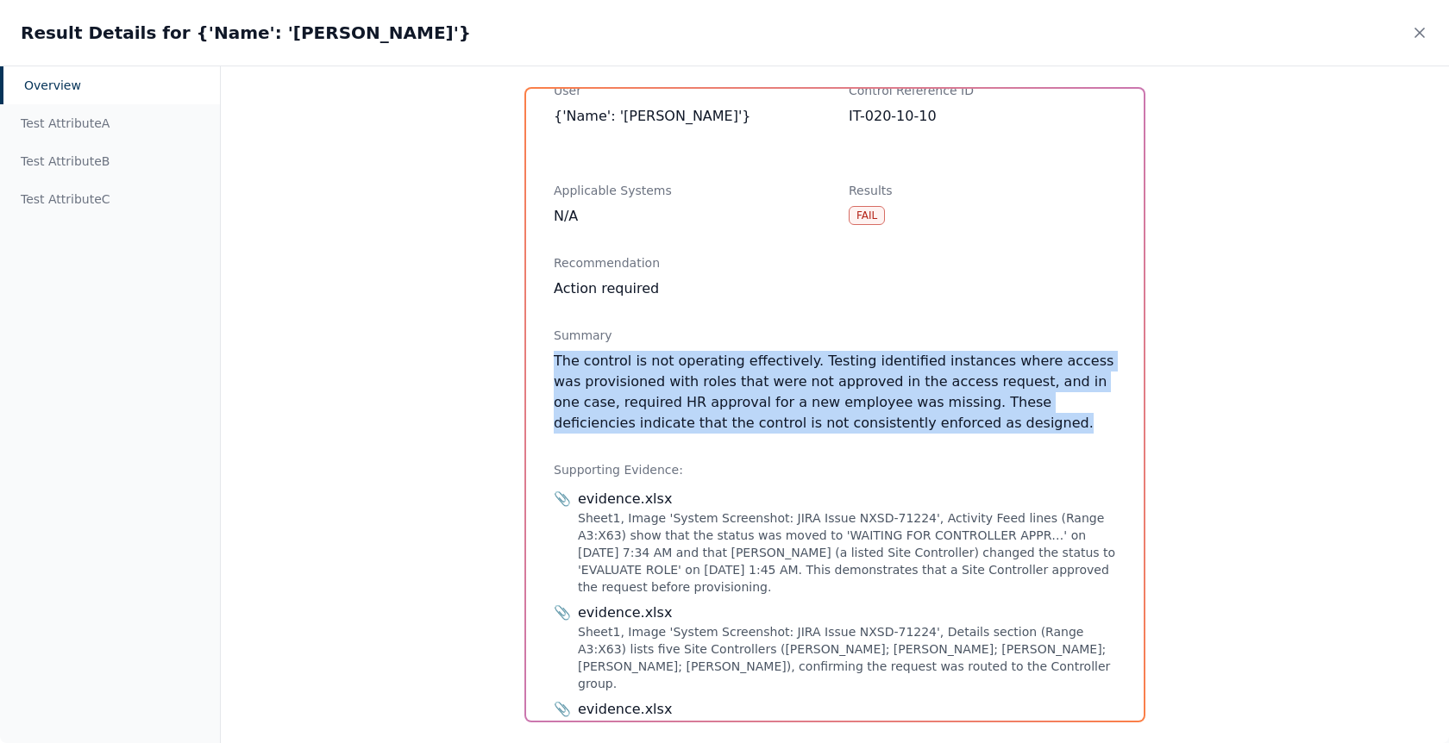
drag, startPoint x: 931, startPoint y: 420, endPoint x: 539, endPoint y: 358, distance: 396.4
click at [539, 358] on div "Overview User {'Name': '[PERSON_NAME]'} Control Reference ID IT-020-10-10 Appli…" at bounding box center [835, 405] width 618 height 632
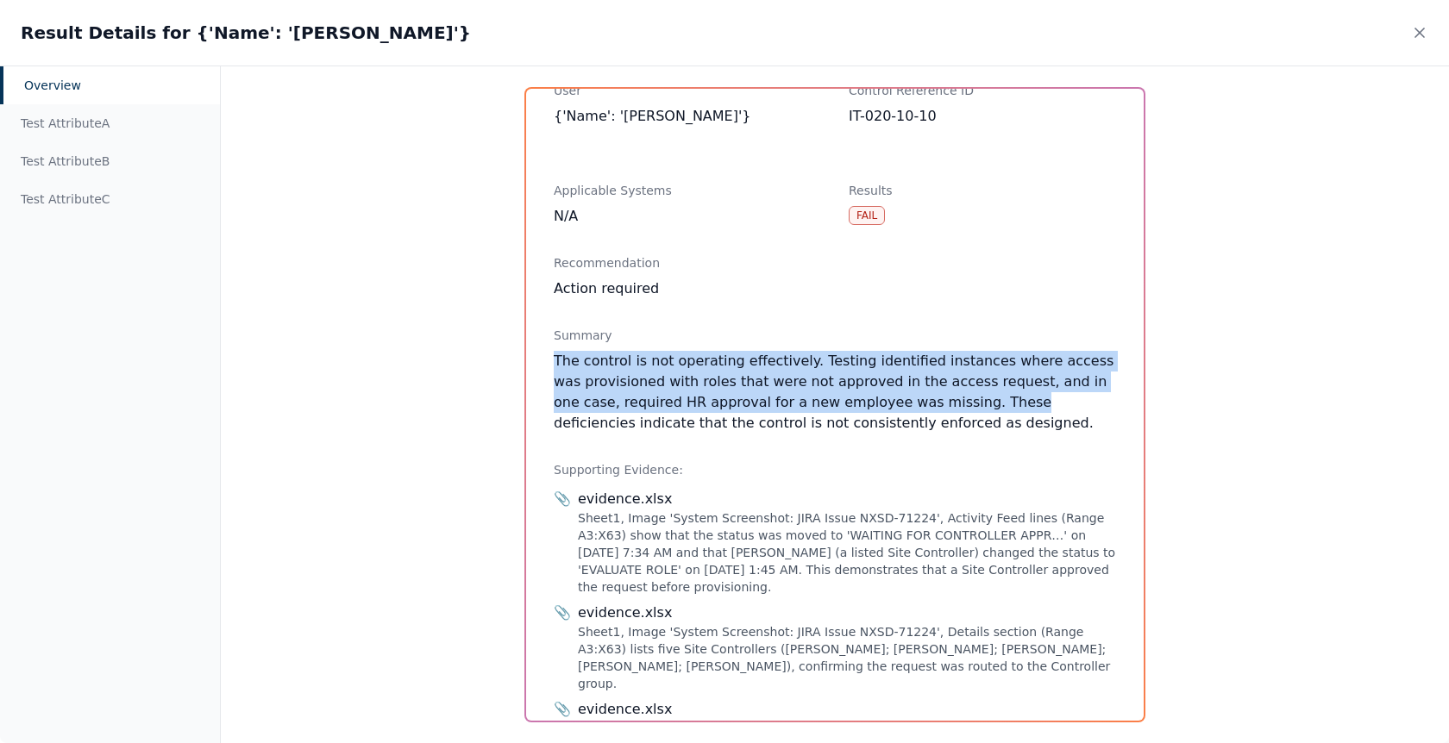
drag, startPoint x: 539, startPoint y: 358, endPoint x: 918, endPoint y: 405, distance: 381.6
click at [918, 405] on div "Overview User {'Name': '[PERSON_NAME]'} Control Reference ID IT-020-10-10 Appli…" at bounding box center [835, 405] width 618 height 632
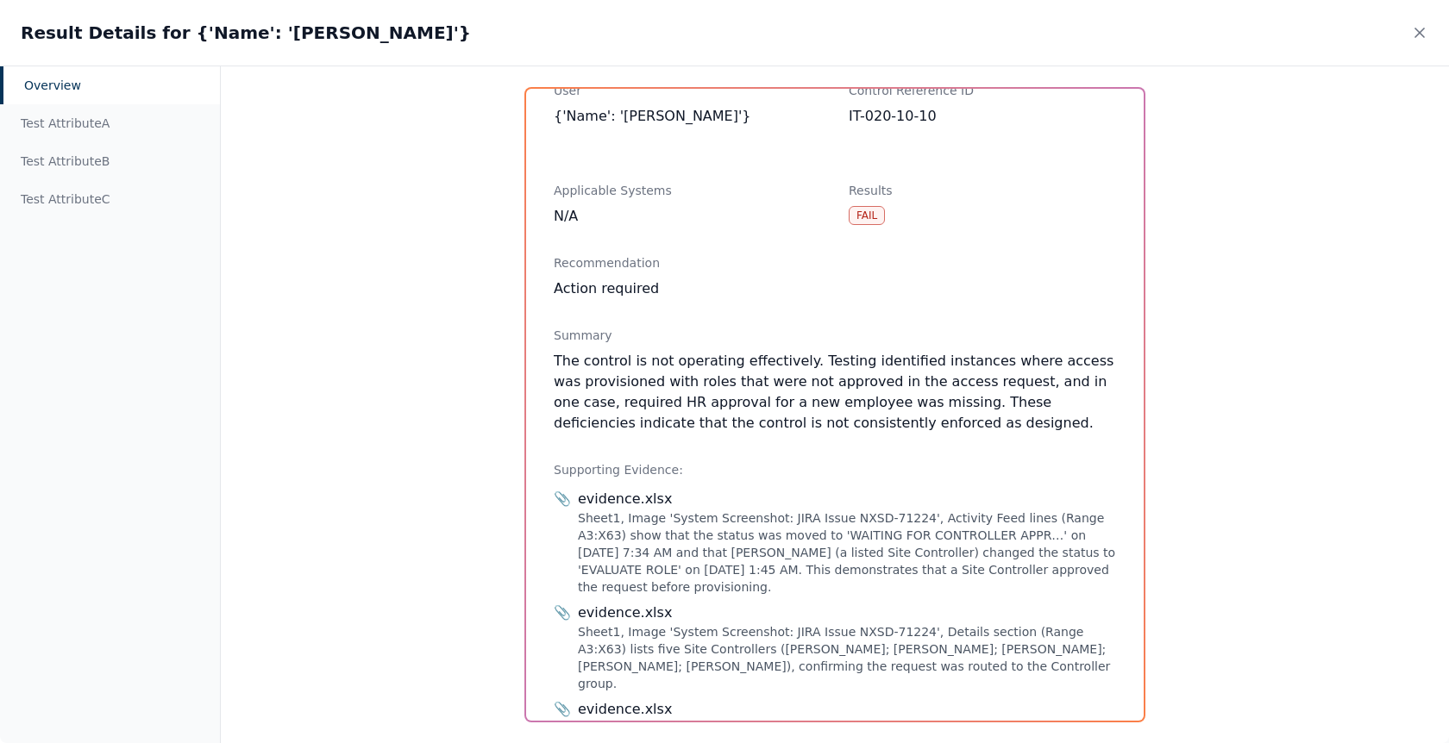
click at [922, 433] on div "The control is not operating effectively. Testing identified instances where ac…" at bounding box center [835, 392] width 562 height 83
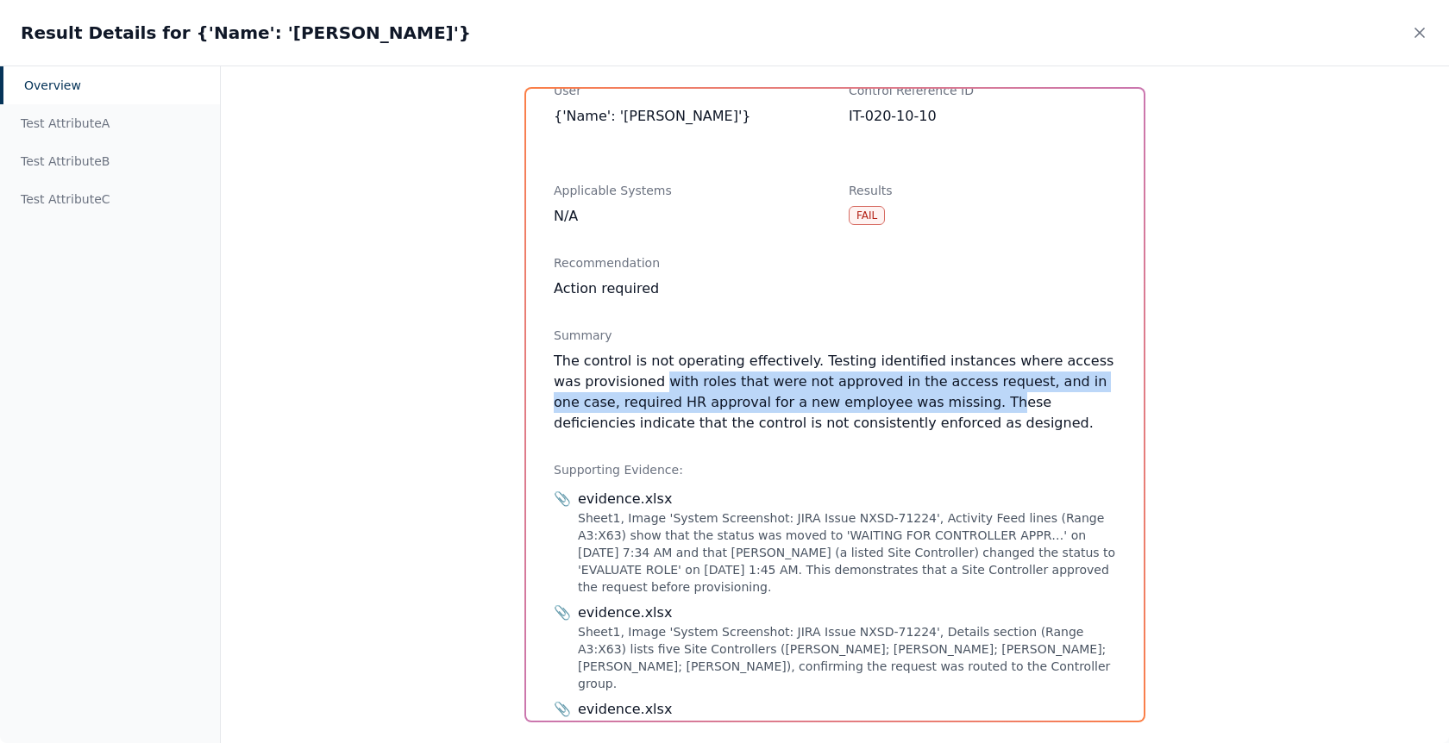
drag, startPoint x: 911, startPoint y: 398, endPoint x: 636, endPoint y: 382, distance: 275.6
click at [636, 382] on div "The control is not operating effectively. Testing identified instances where ac…" at bounding box center [835, 392] width 562 height 83
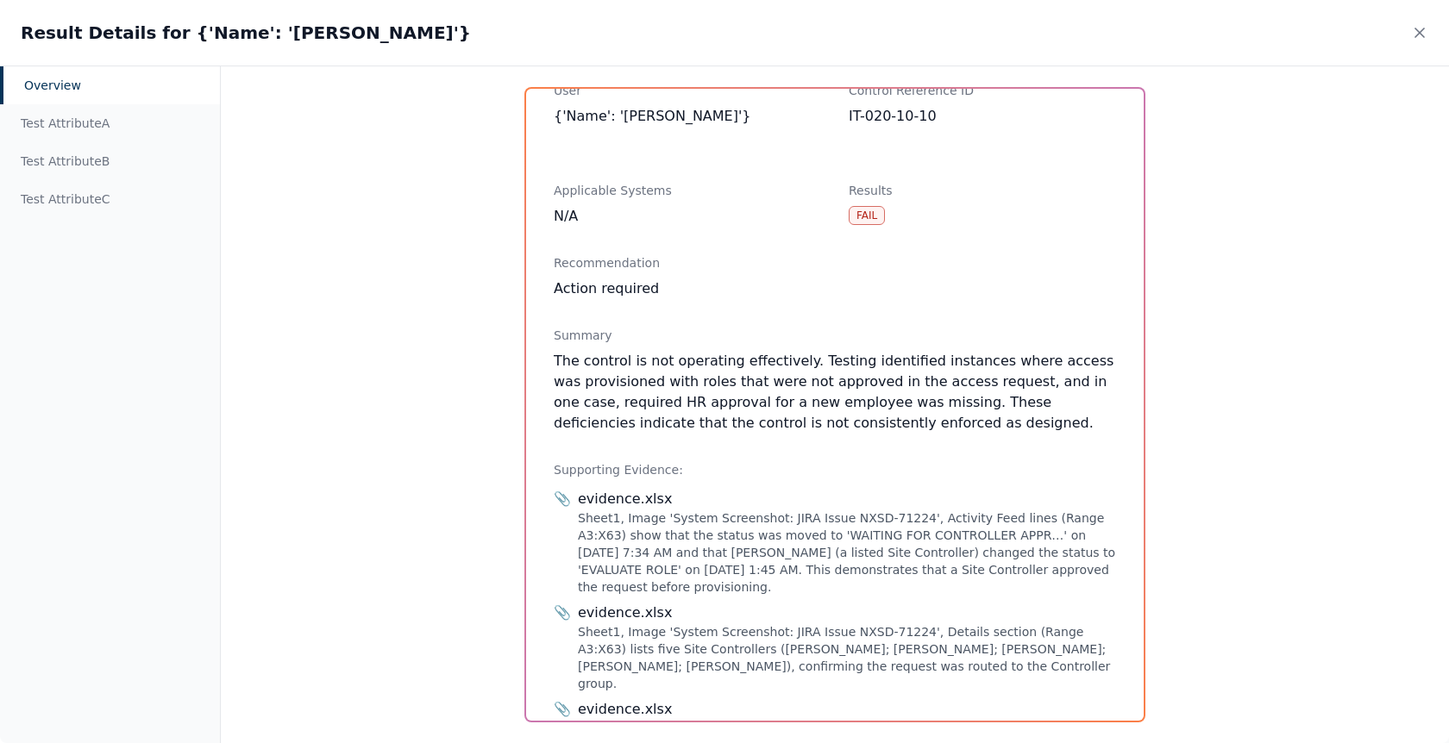
click at [634, 382] on div "The control is not operating effectively. Testing identified instances where ac…" at bounding box center [835, 392] width 562 height 83
click at [100, 208] on div "Test Attribute C" at bounding box center [110, 199] width 220 height 38
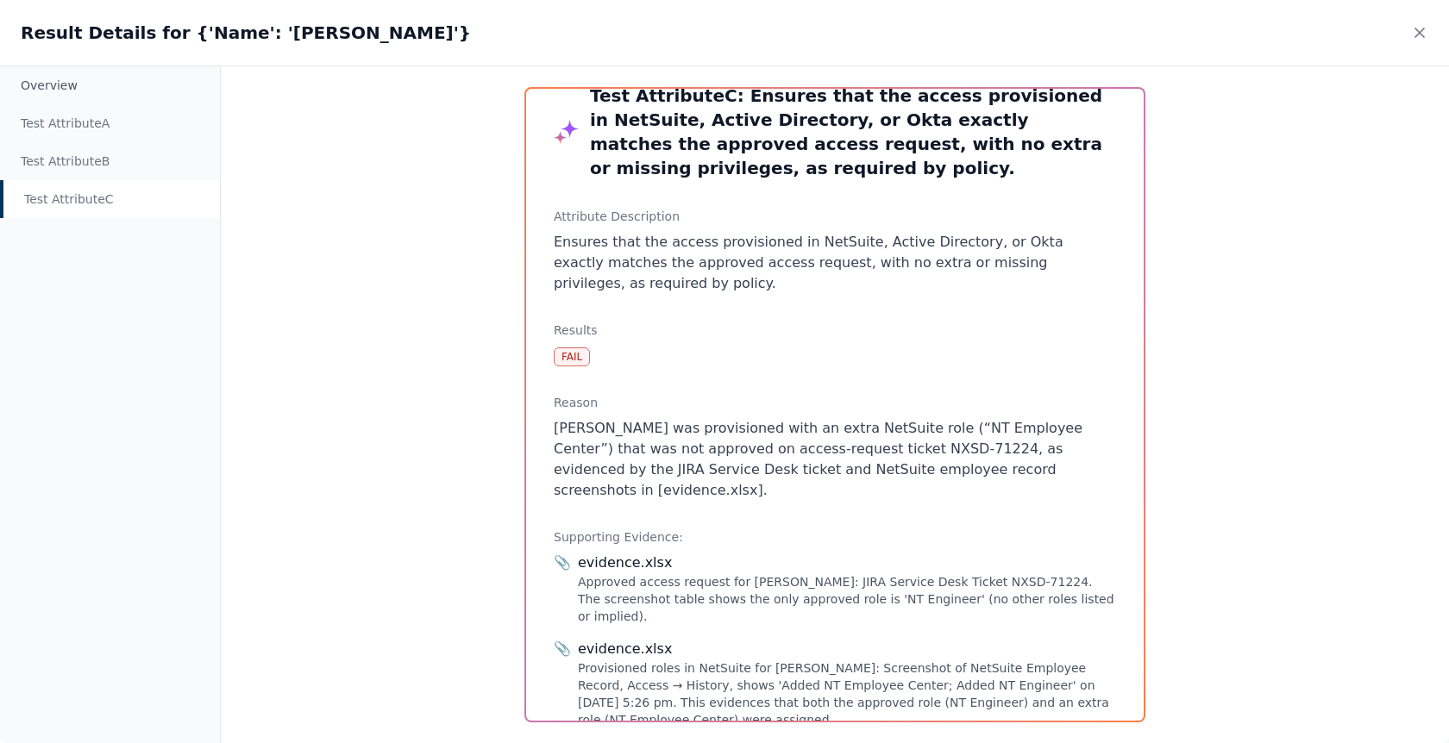
click at [703, 427] on p "[PERSON_NAME] was provisioned with an extra NetSuite role (“NT Employee Center”…" at bounding box center [835, 459] width 562 height 83
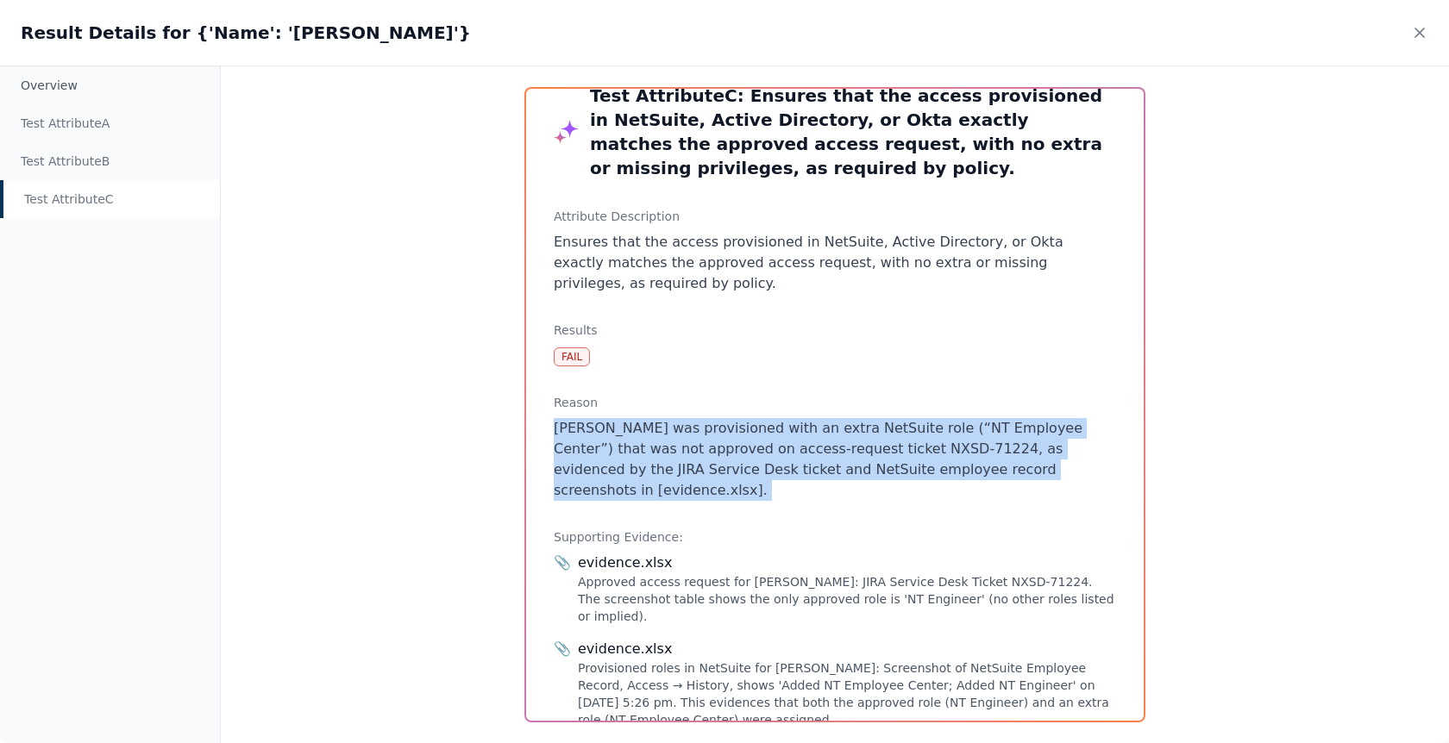
click at [703, 427] on p "[PERSON_NAME] was provisioned with an extra NetSuite role (“NT Employee Center”…" at bounding box center [835, 459] width 562 height 83
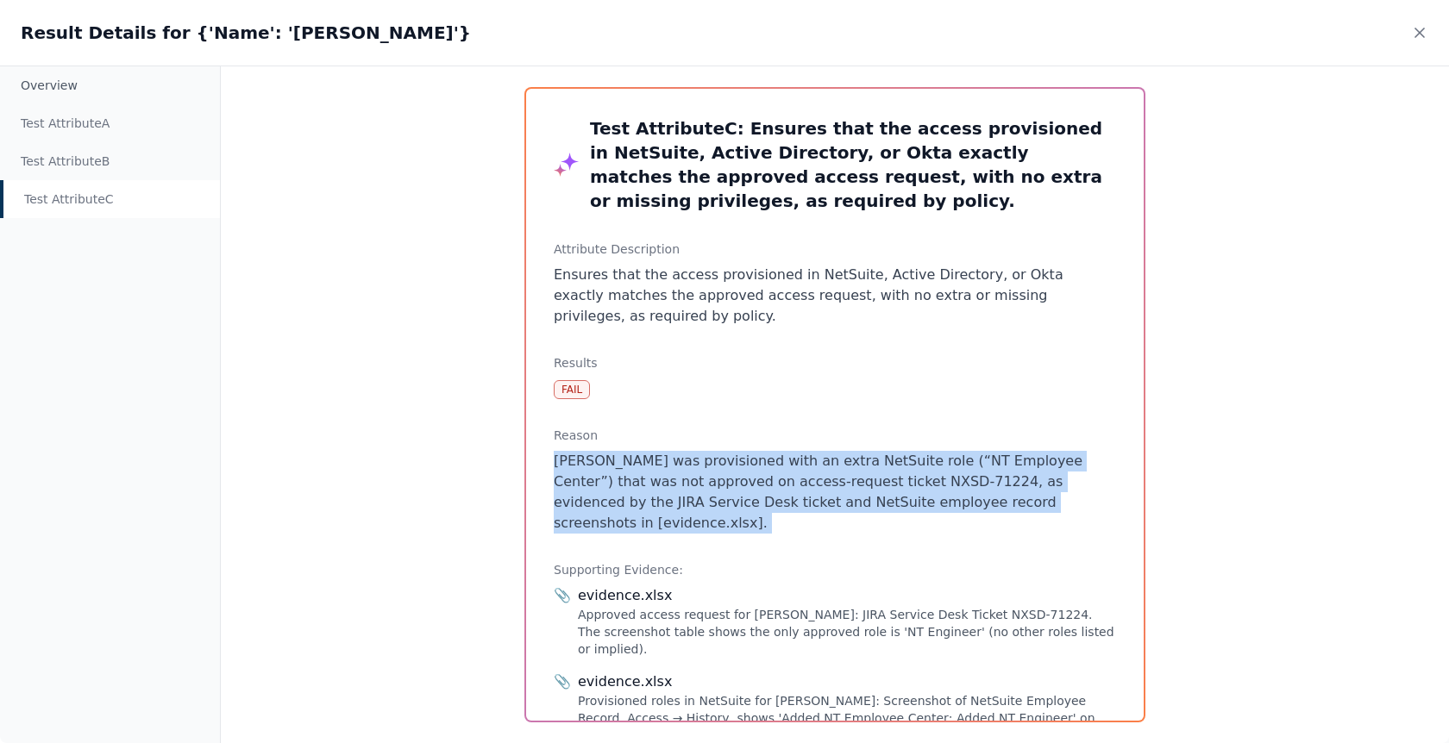
click at [925, 451] on p "[PERSON_NAME] was provisioned with an extra NetSuite role (“NT Employee Center”…" at bounding box center [835, 492] width 562 height 83
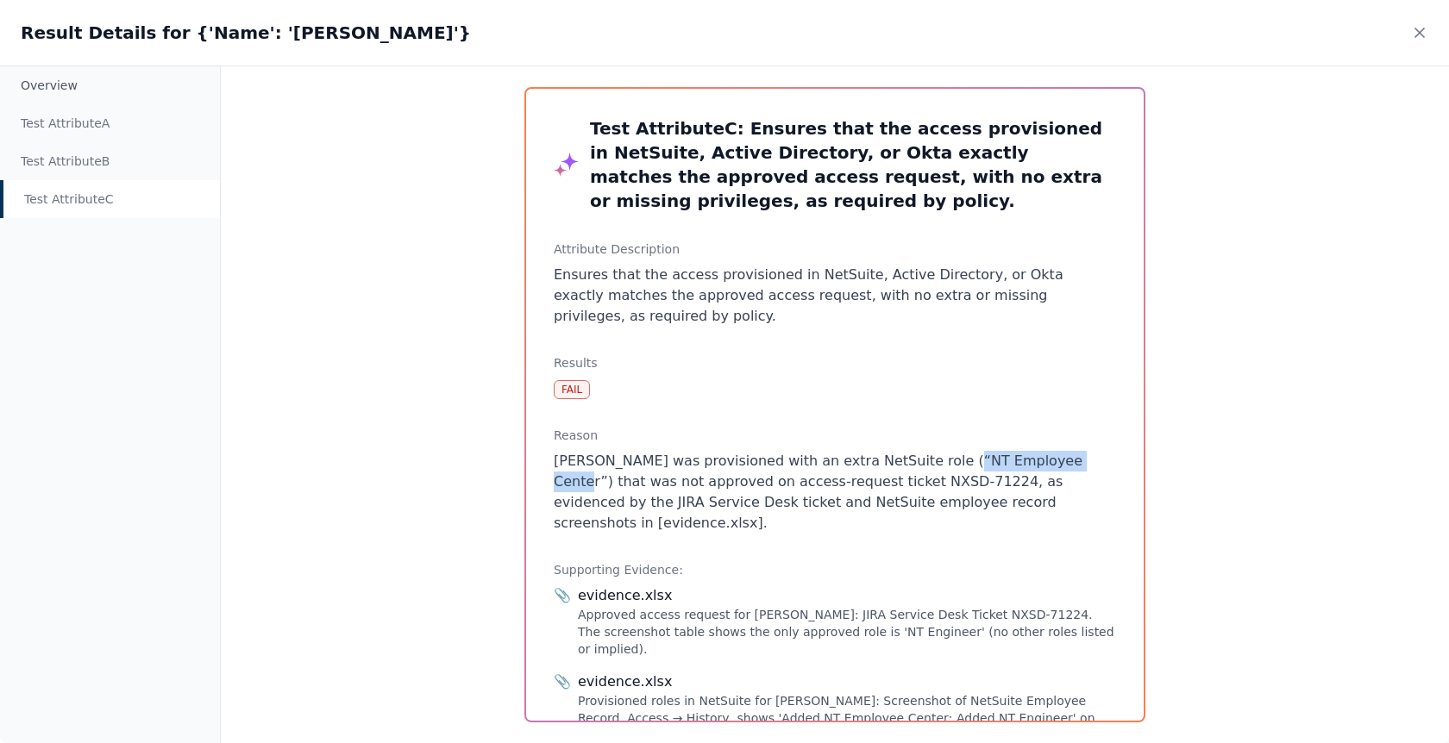
drag, startPoint x: 925, startPoint y: 437, endPoint x: 1056, endPoint y: 431, distance: 130.4
click at [1056, 451] on p "[PERSON_NAME] was provisioned with an extra NetSuite role (“NT Employee Center”…" at bounding box center [835, 492] width 562 height 83
click at [983, 451] on p "[PERSON_NAME] was provisioned with an extra NetSuite role (“NT Employee Center”…" at bounding box center [835, 492] width 562 height 83
click at [110, 163] on div "Test Attribute B" at bounding box center [110, 161] width 220 height 38
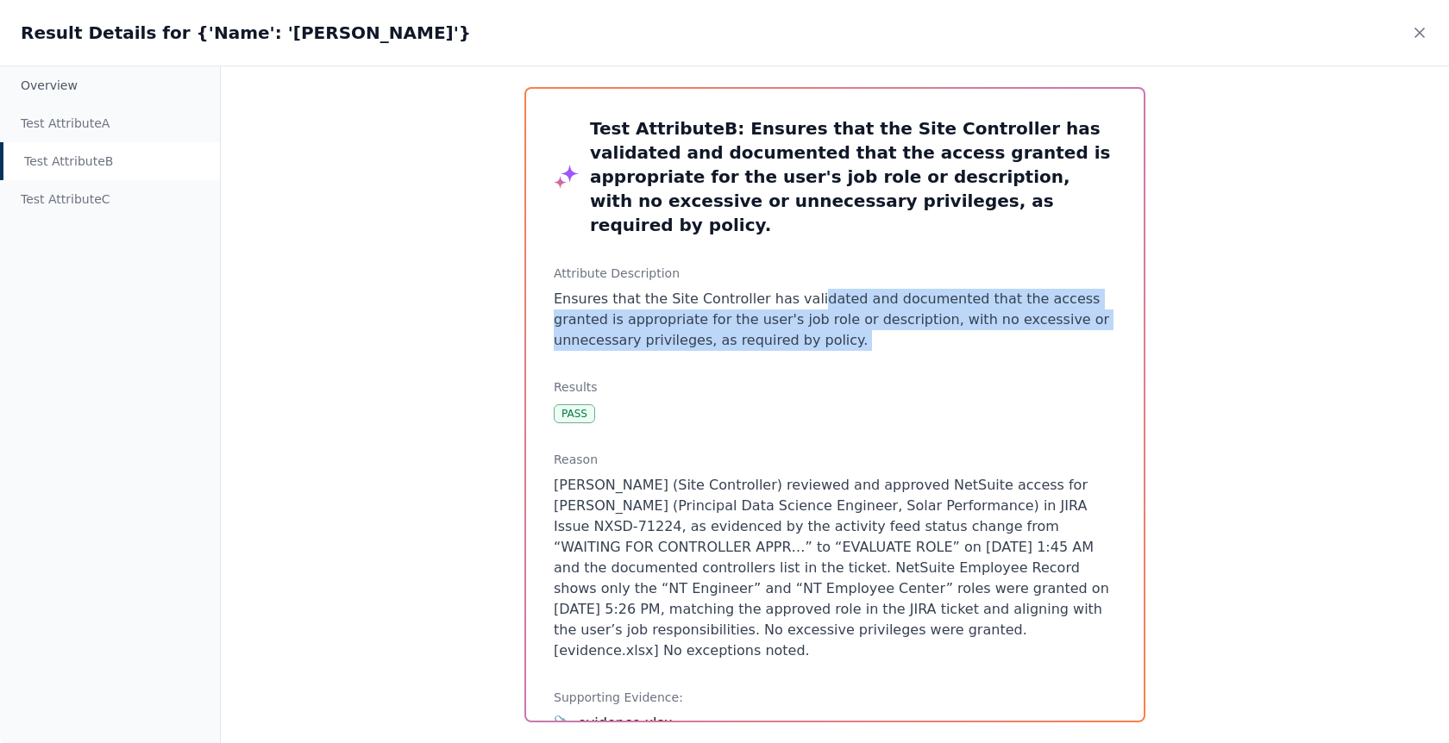
drag, startPoint x: 802, startPoint y: 330, endPoint x: 799, endPoint y: 267, distance: 63.1
click at [799, 267] on div "Test Attribute B : Ensures that the Site Controller has validated and documente…" at bounding box center [835, 405] width 618 height 632
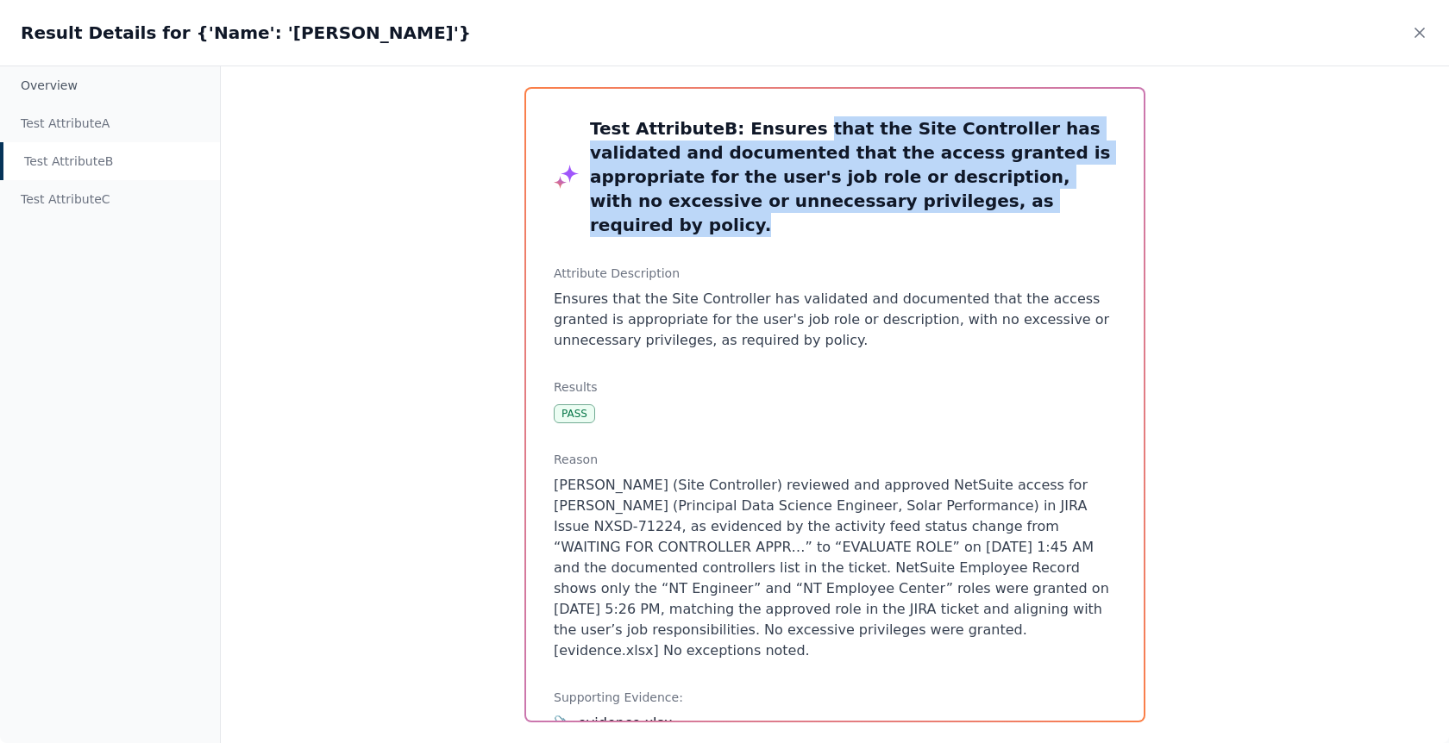
drag, startPoint x: 902, startPoint y: 200, endPoint x: 792, endPoint y: 116, distance: 138.5
click at [792, 116] on h3 "Test Attribute B : Ensures that the Site Controller has validated and documente…" at bounding box center [853, 176] width 526 height 121
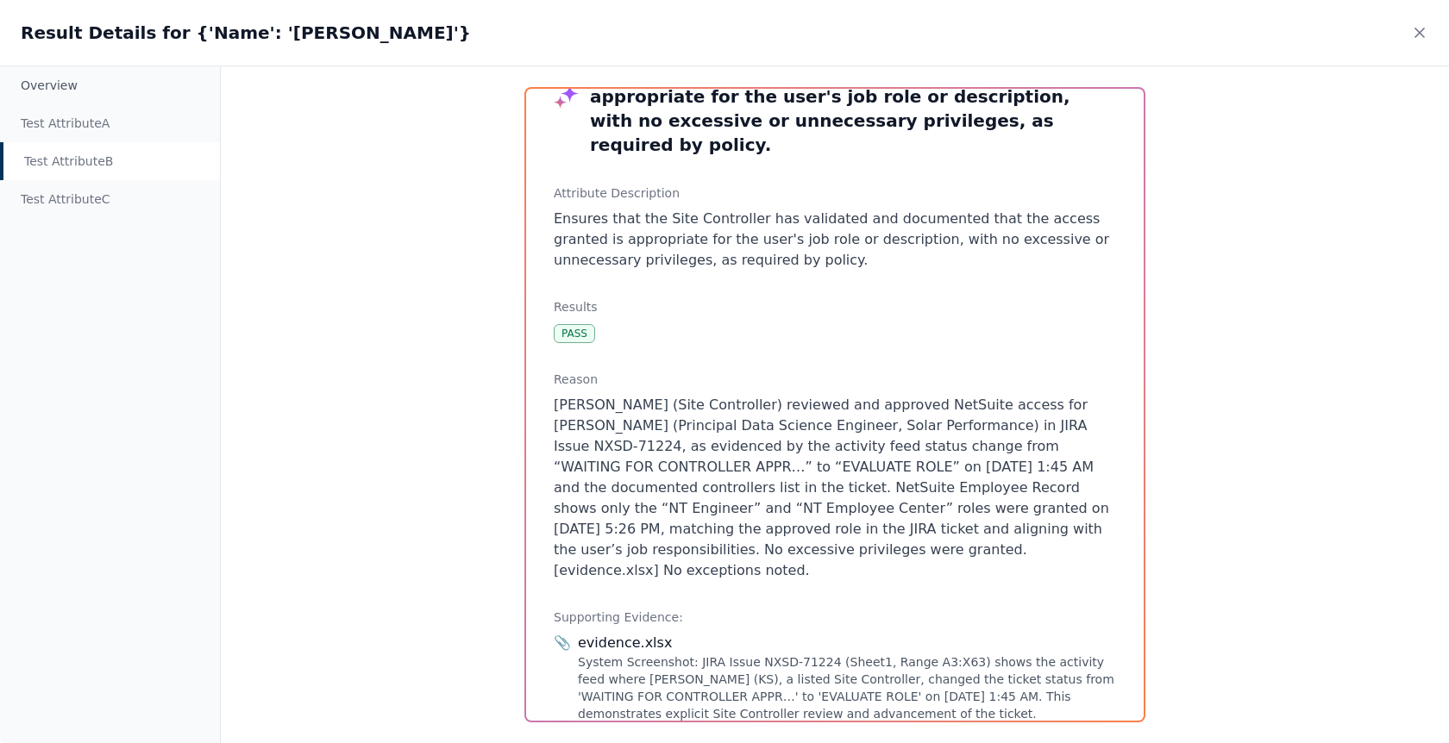
scroll to position [82, 0]
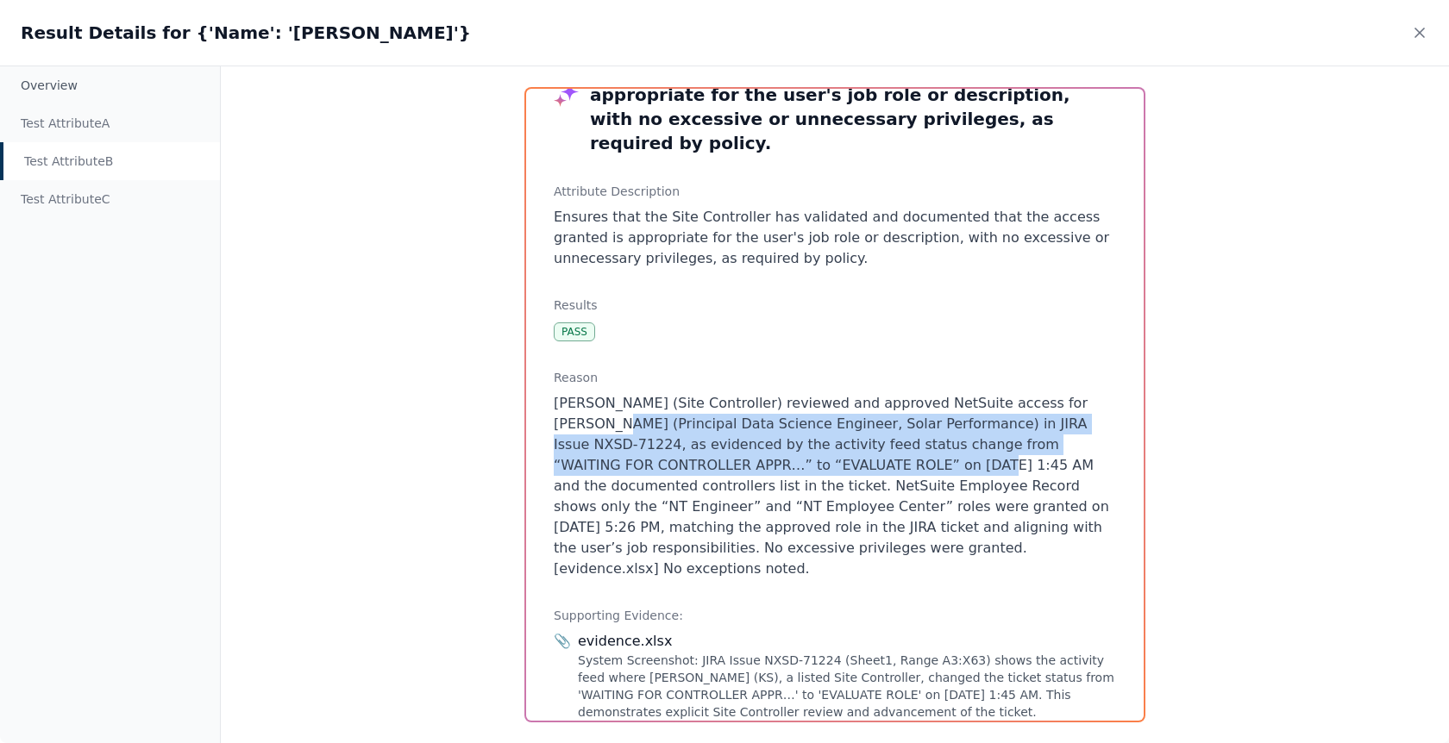
drag, startPoint x: 832, startPoint y: 436, endPoint x: 556, endPoint y: 396, distance: 278.8
click at [556, 396] on p "[PERSON_NAME] (Site Controller) reviewed and approved NetSuite access for [PERS…" at bounding box center [835, 486] width 562 height 186
click at [935, 422] on p "[PERSON_NAME] (Site Controller) reviewed and approved NetSuite access for [PERS…" at bounding box center [835, 486] width 562 height 186
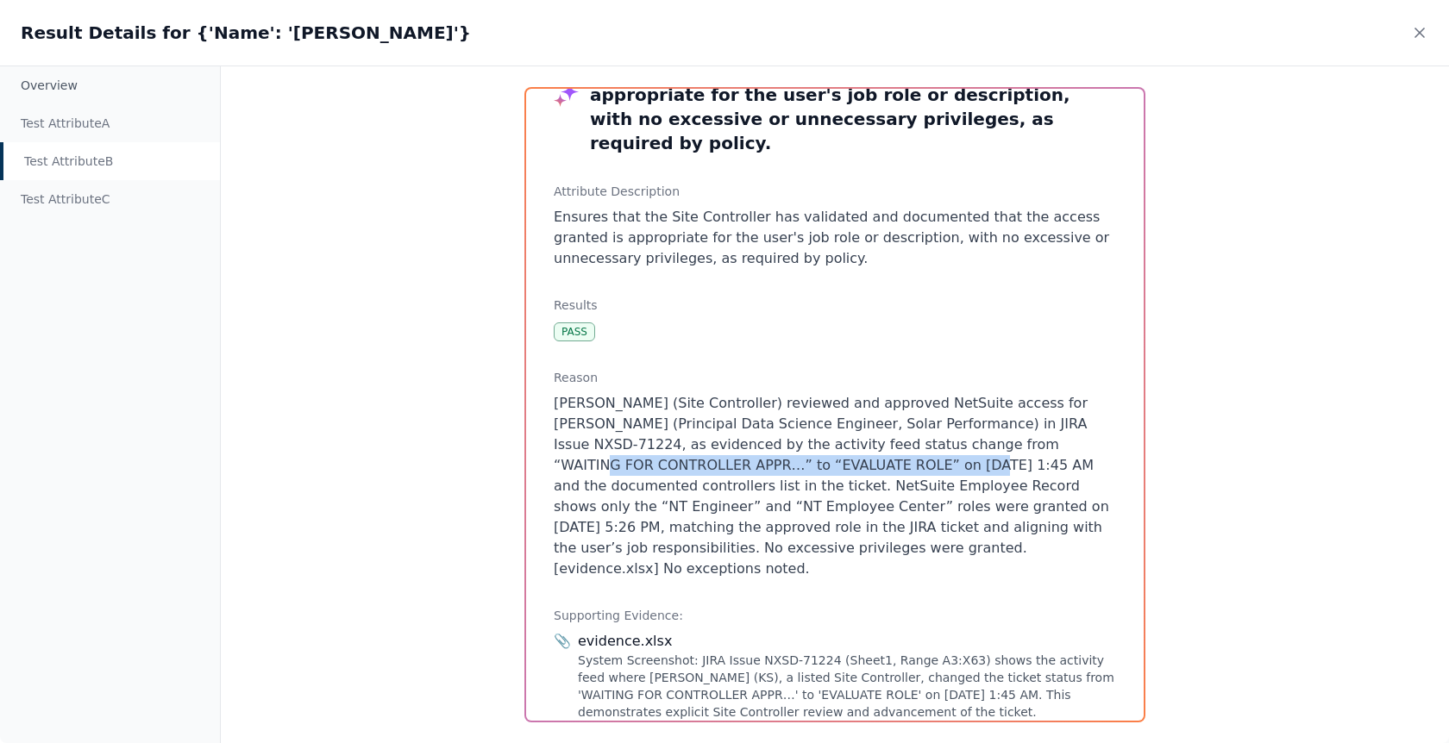
drag, startPoint x: 929, startPoint y: 419, endPoint x: 826, endPoint y: 440, distance: 104.7
click at [826, 440] on p "[PERSON_NAME] (Site Controller) reviewed and approved NetSuite access for [PERS…" at bounding box center [835, 486] width 562 height 186
drag, startPoint x: 757, startPoint y: 548, endPoint x: 786, endPoint y: 442, distance: 109.8
click at [786, 442] on p "[PERSON_NAME] (Site Controller) reviewed and approved NetSuite access for [PERS…" at bounding box center [835, 486] width 562 height 186
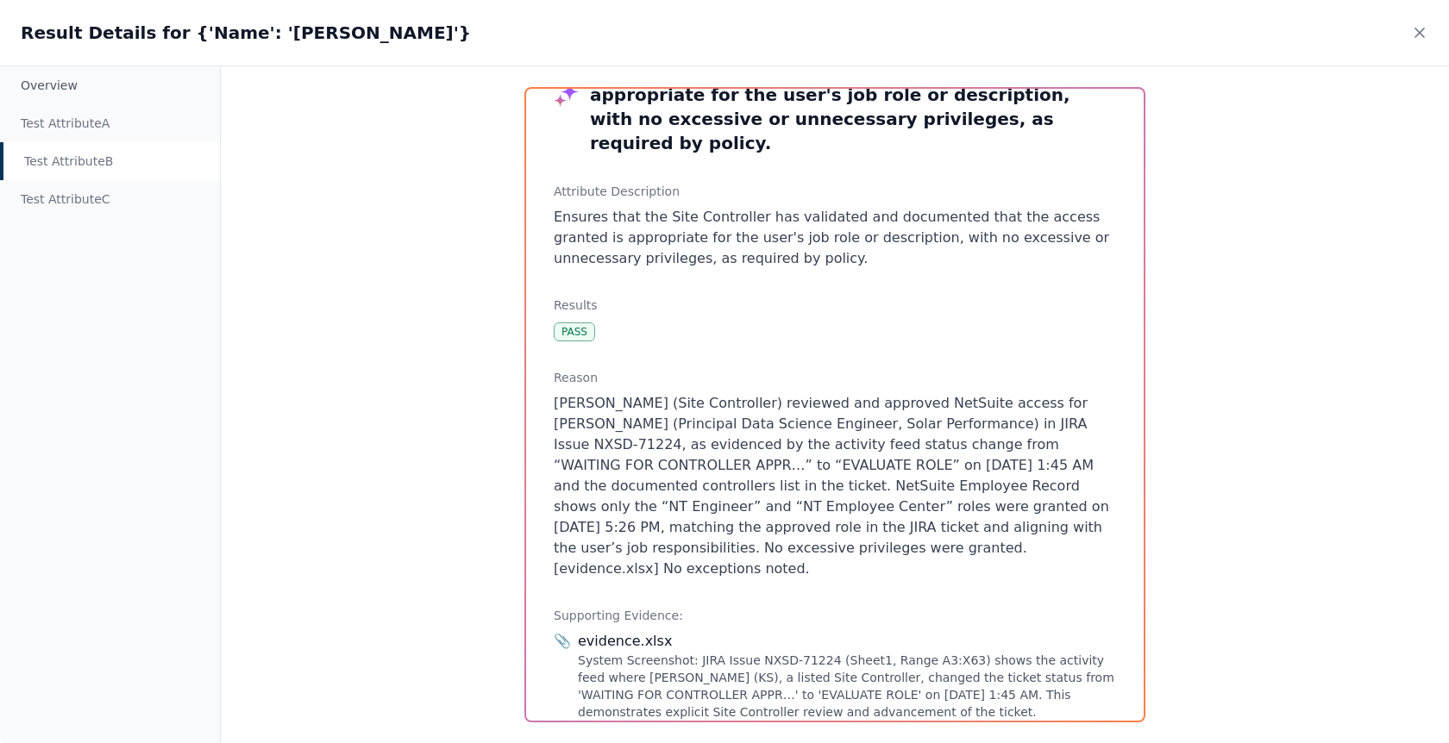
click at [713, 505] on p "[PERSON_NAME] (Site Controller) reviewed and approved NetSuite access for [PERS…" at bounding box center [835, 486] width 562 height 186
click at [84, 191] on div "Test Attribute C" at bounding box center [110, 199] width 220 height 38
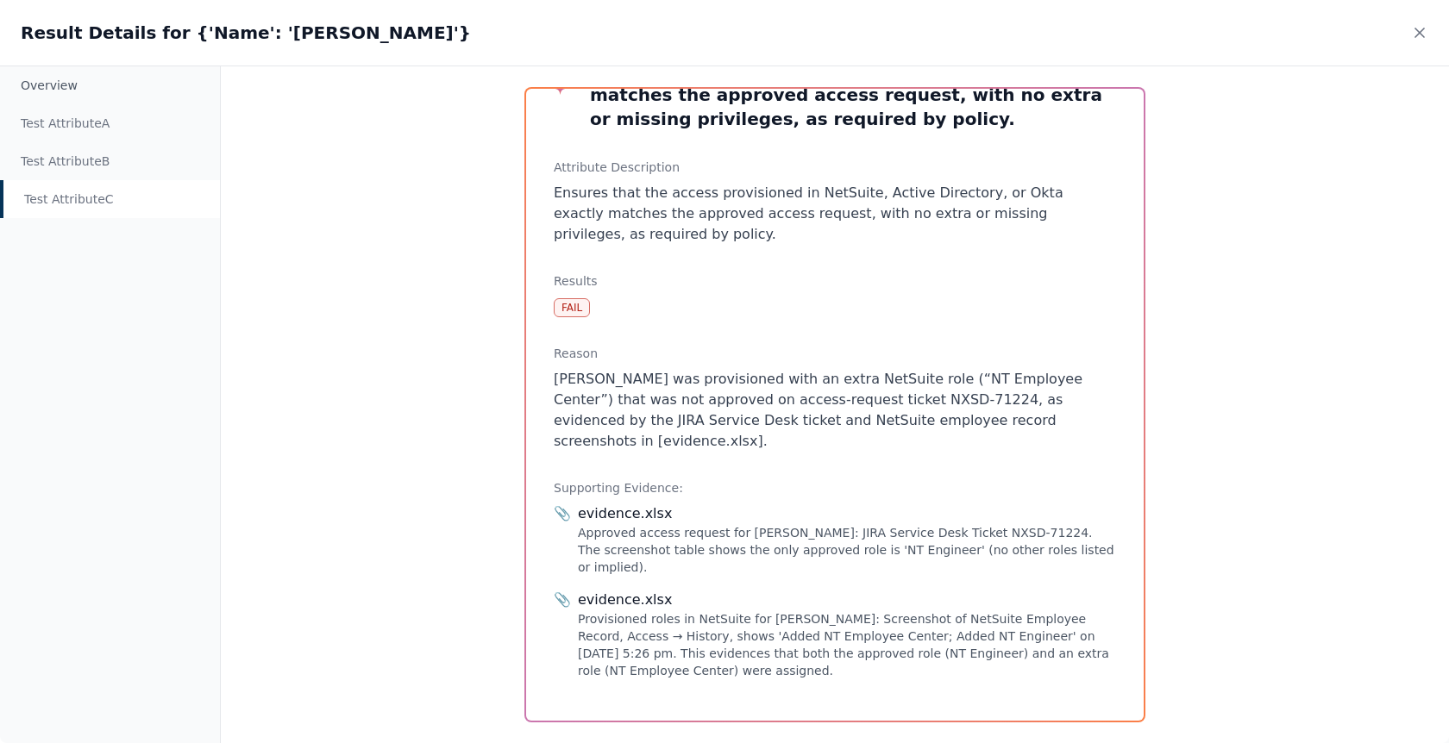
scroll to position [33, 0]
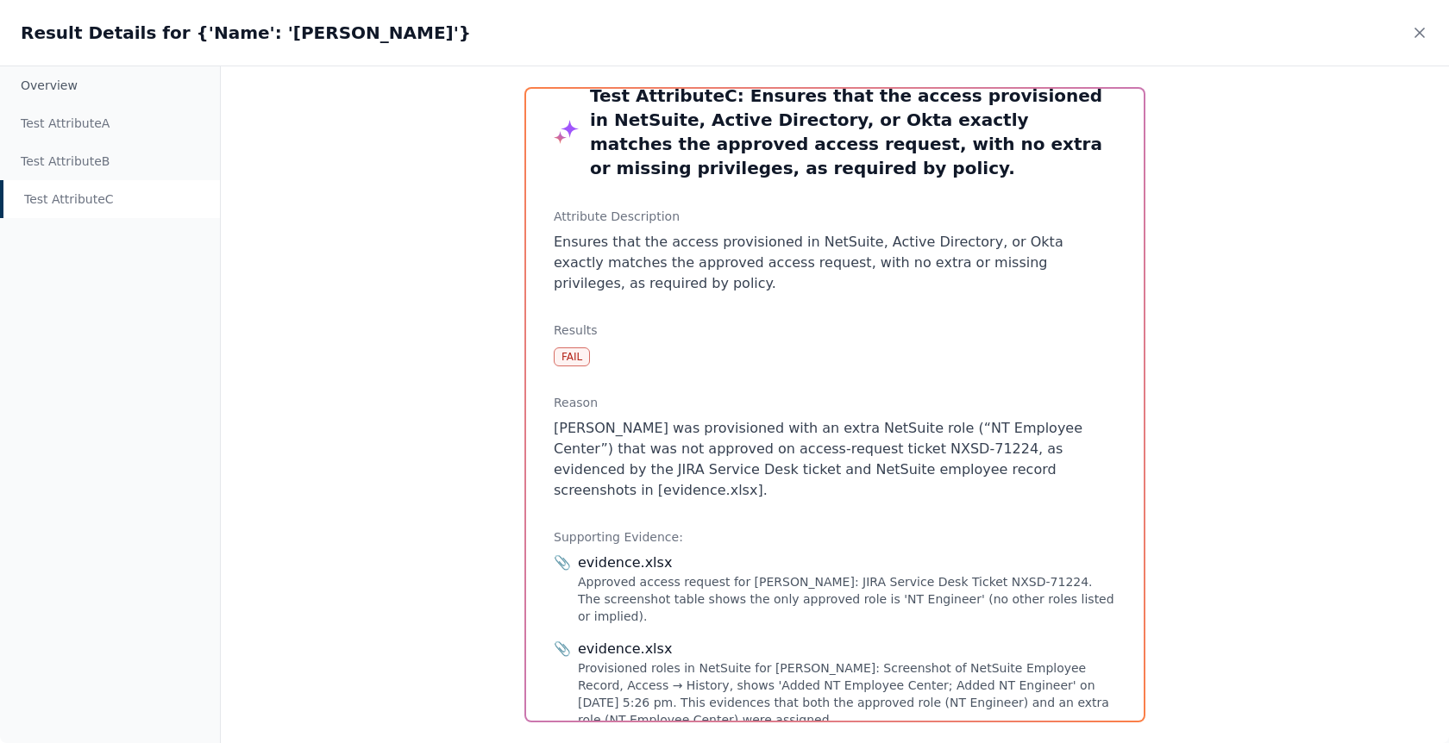
click at [887, 116] on h3 "Test Attribute C : Ensures that the access provisioned in NetSuite, Active Dire…" at bounding box center [853, 132] width 526 height 97
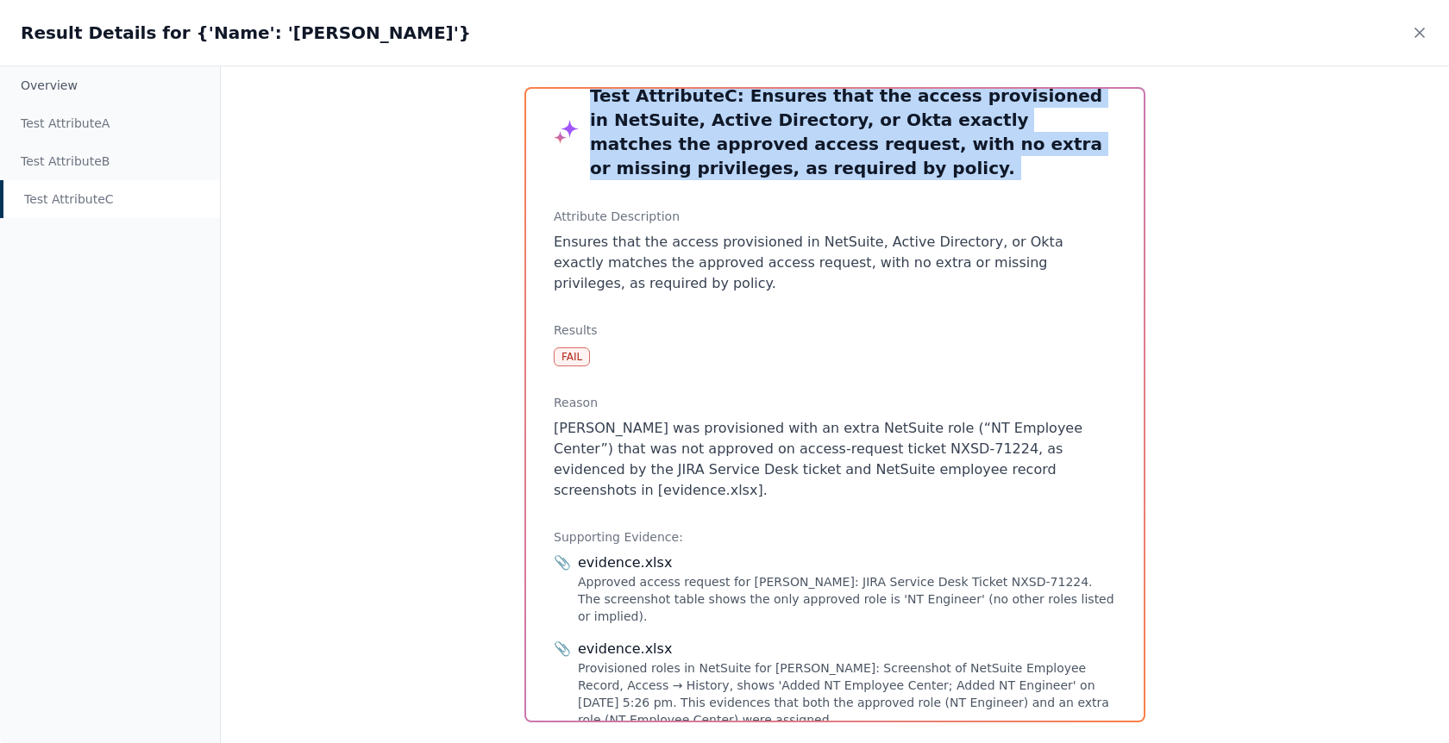
click at [887, 116] on h3 "Test Attribute C : Ensures that the access provisioned in NetSuite, Active Dire…" at bounding box center [853, 132] width 526 height 97
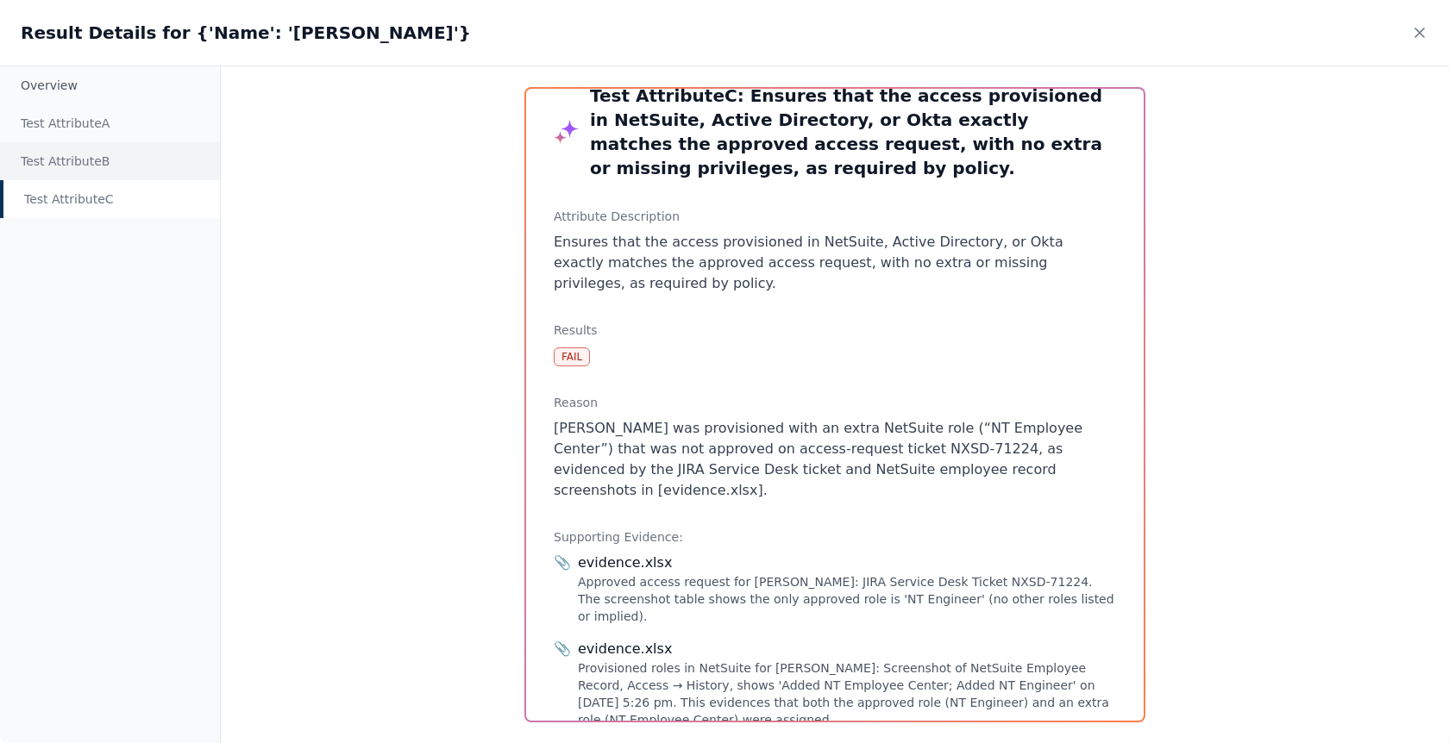
click at [141, 157] on div "Test Attribute B" at bounding box center [110, 161] width 220 height 38
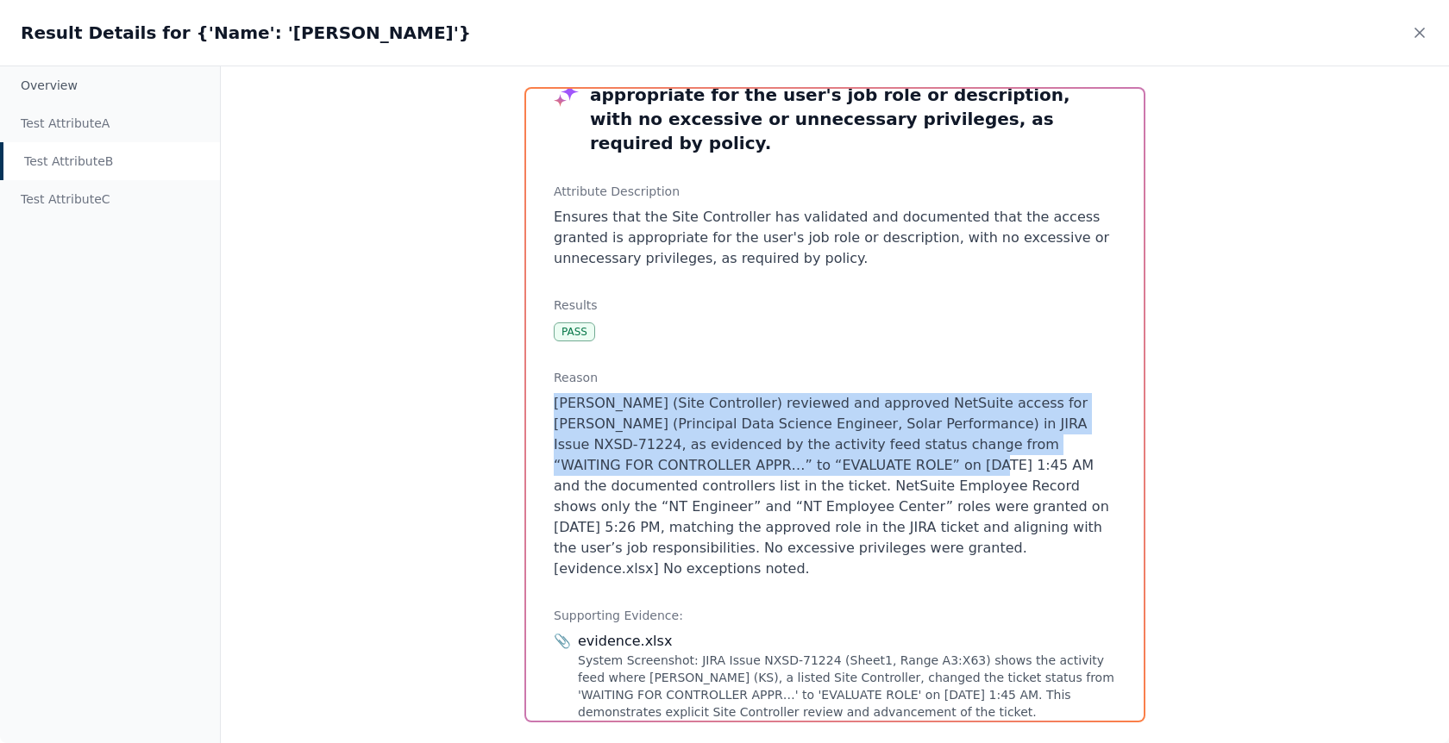
drag, startPoint x: 549, startPoint y: 373, endPoint x: 824, endPoint y: 448, distance: 285.8
click at [824, 448] on div "Test Attribute B : Ensures that the Site Controller has validated and documente…" at bounding box center [835, 405] width 618 height 632
click at [824, 448] on p "[PERSON_NAME] (Site Controller) reviewed and approved NetSuite access for [PERS…" at bounding box center [835, 486] width 562 height 186
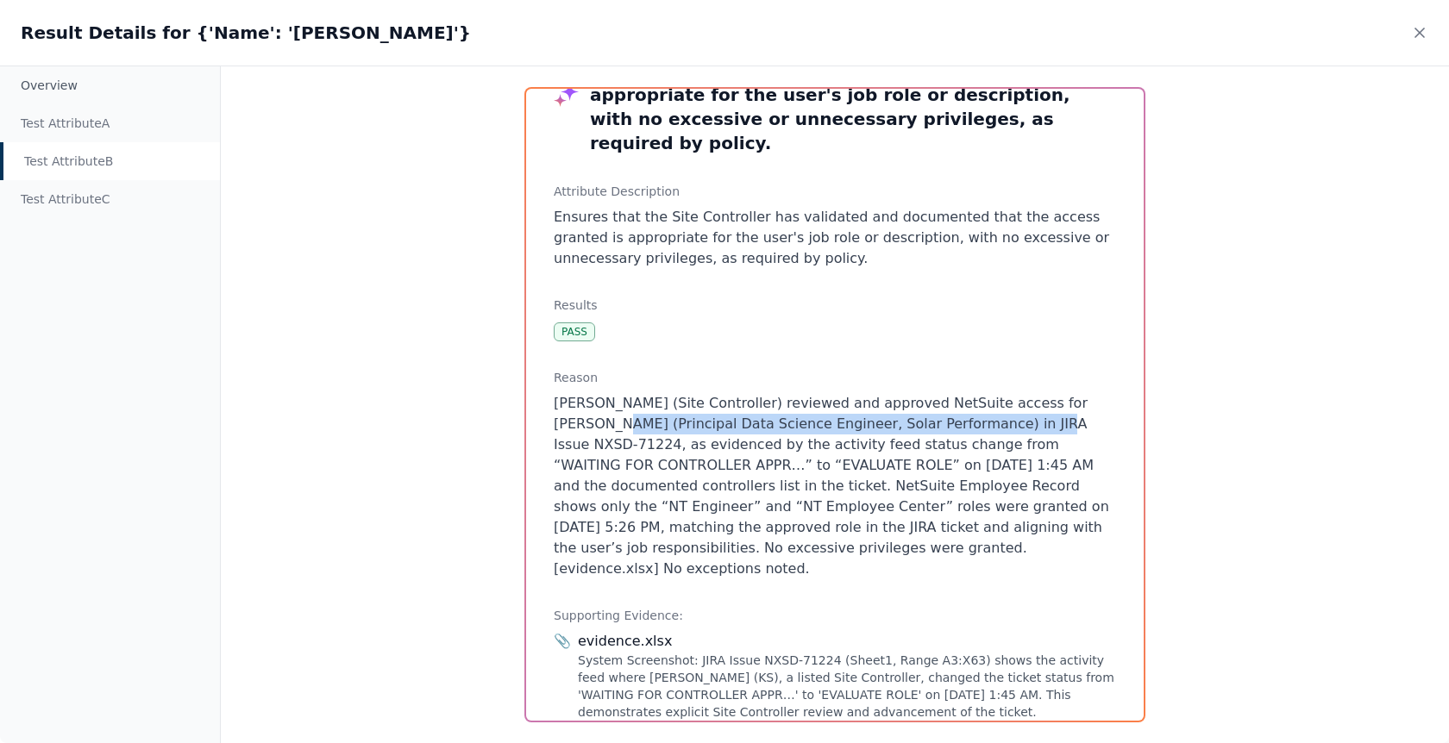
drag, startPoint x: 555, startPoint y: 398, endPoint x: 965, endPoint y: 404, distance: 409.7
click at [965, 404] on p "[PERSON_NAME] (Site Controller) reviewed and approved NetSuite access for [PERS…" at bounding box center [835, 486] width 562 height 186
click at [116, 124] on div "Test Attribute A" at bounding box center [110, 123] width 220 height 38
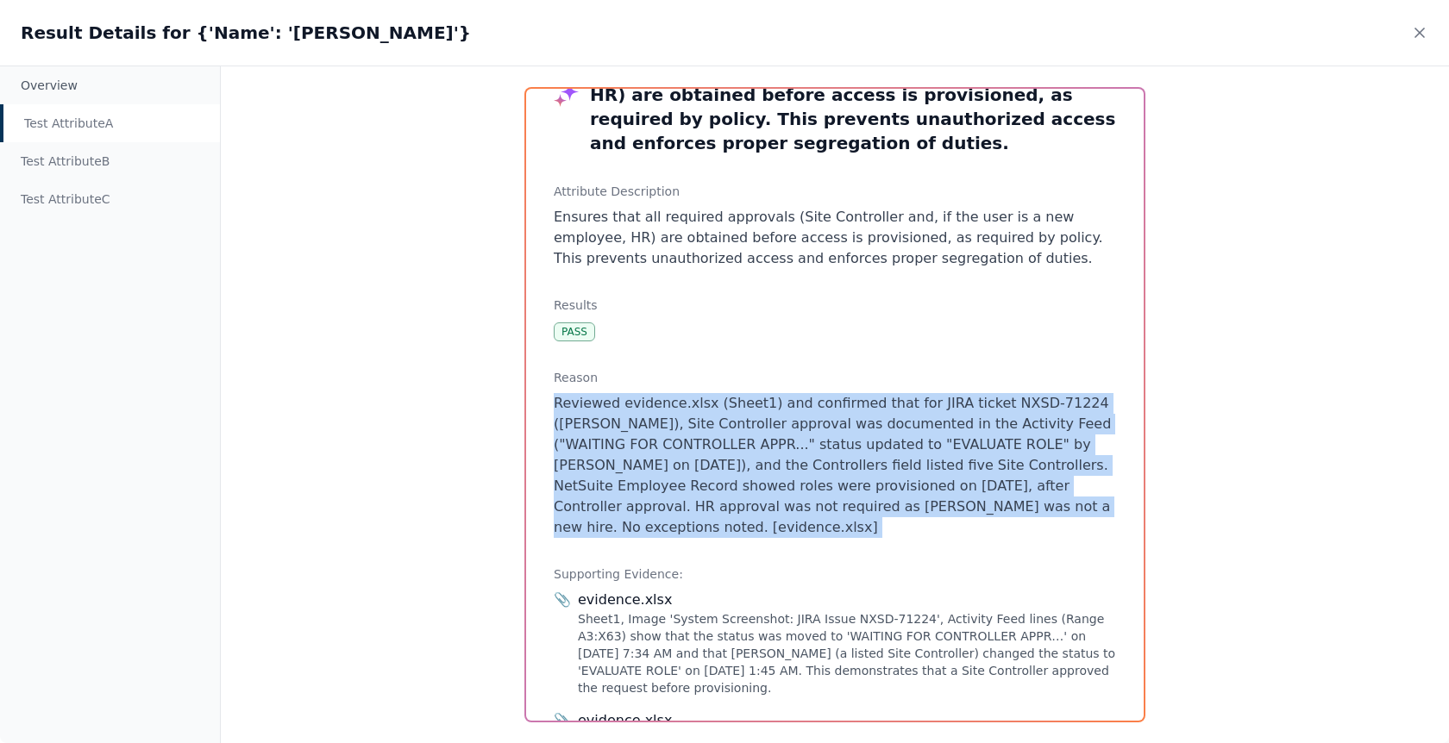
drag, startPoint x: 844, startPoint y: 514, endPoint x: 808, endPoint y: 352, distance: 166.1
click at [808, 352] on div "Test Attribute A : Ensures that all required approvals (Site Controller and, if…" at bounding box center [835, 405] width 618 height 632
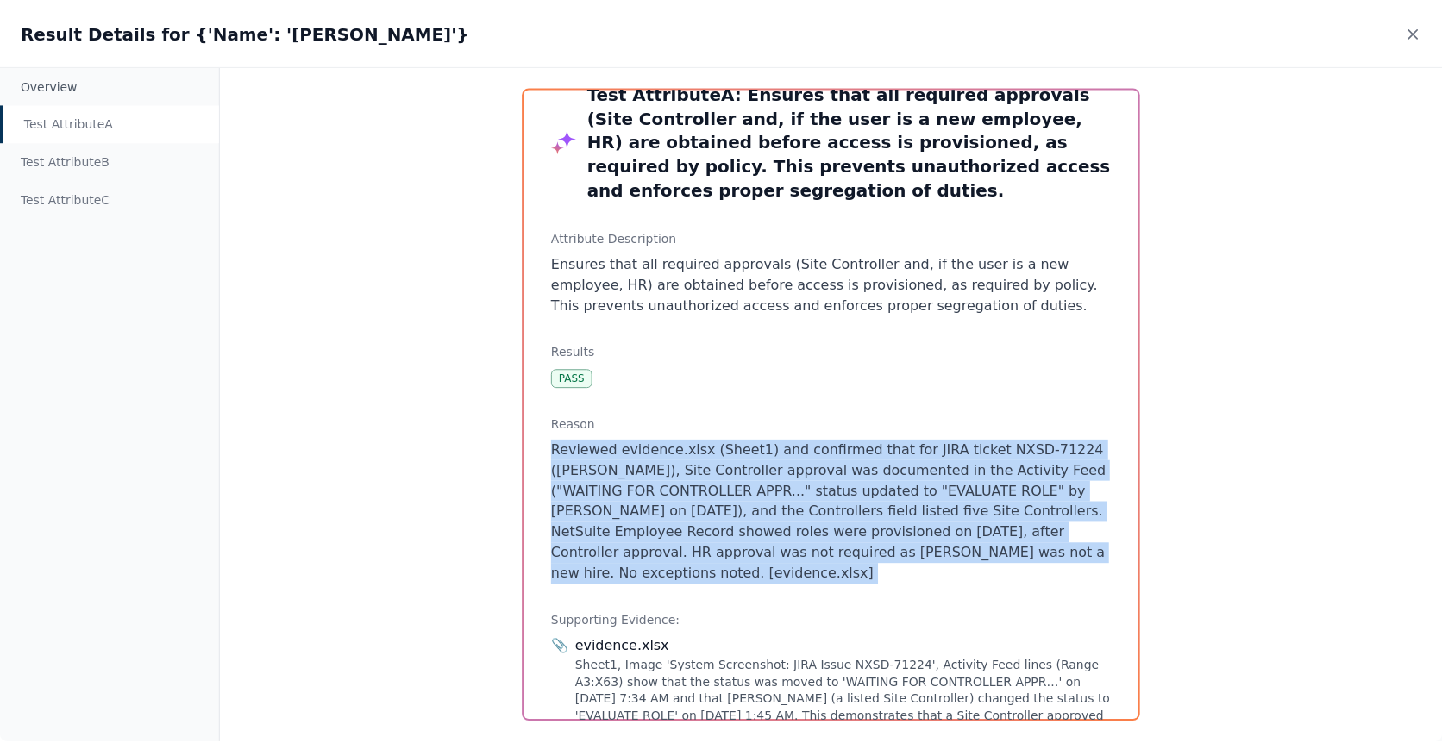
scroll to position [0, 0]
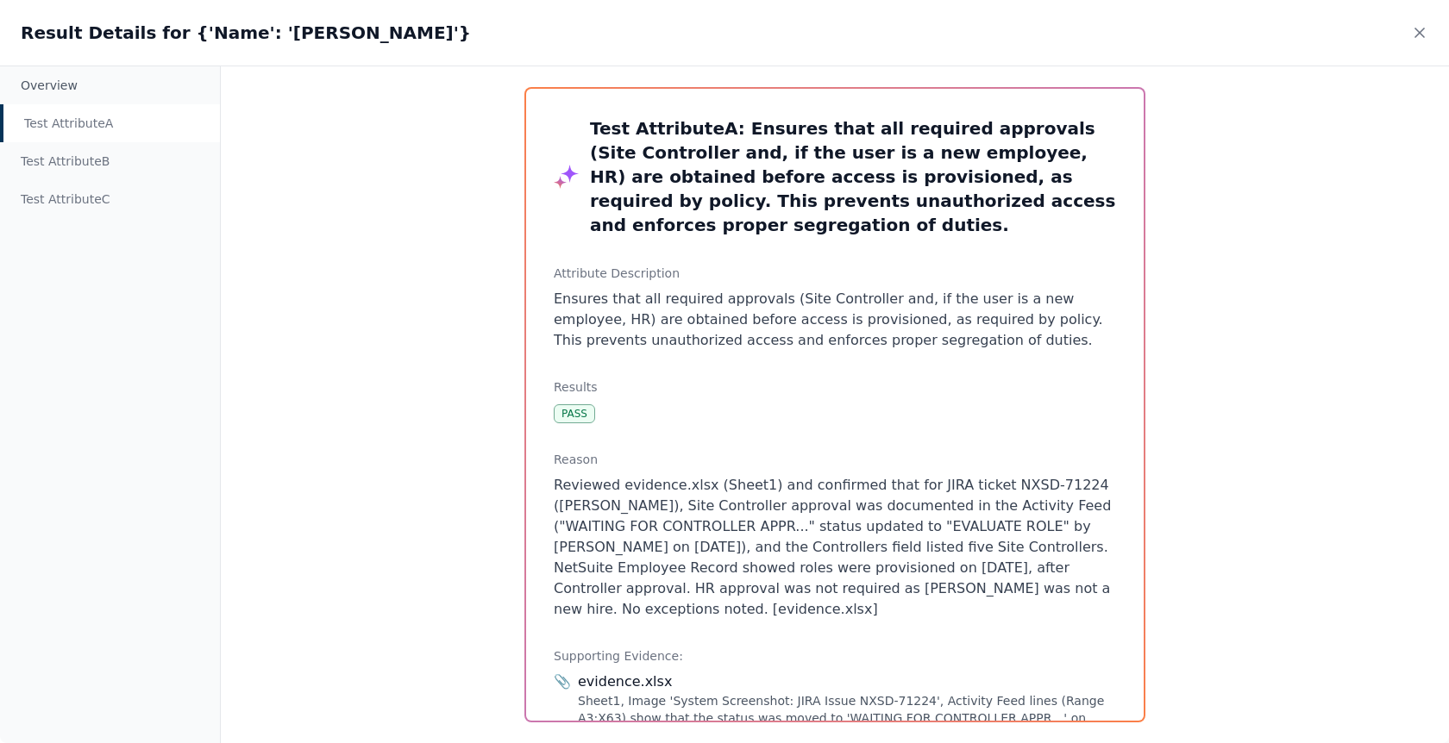
click at [856, 141] on h3 "Test Attribute A : Ensures that all required approvals (Site Controller and, if…" at bounding box center [853, 176] width 526 height 121
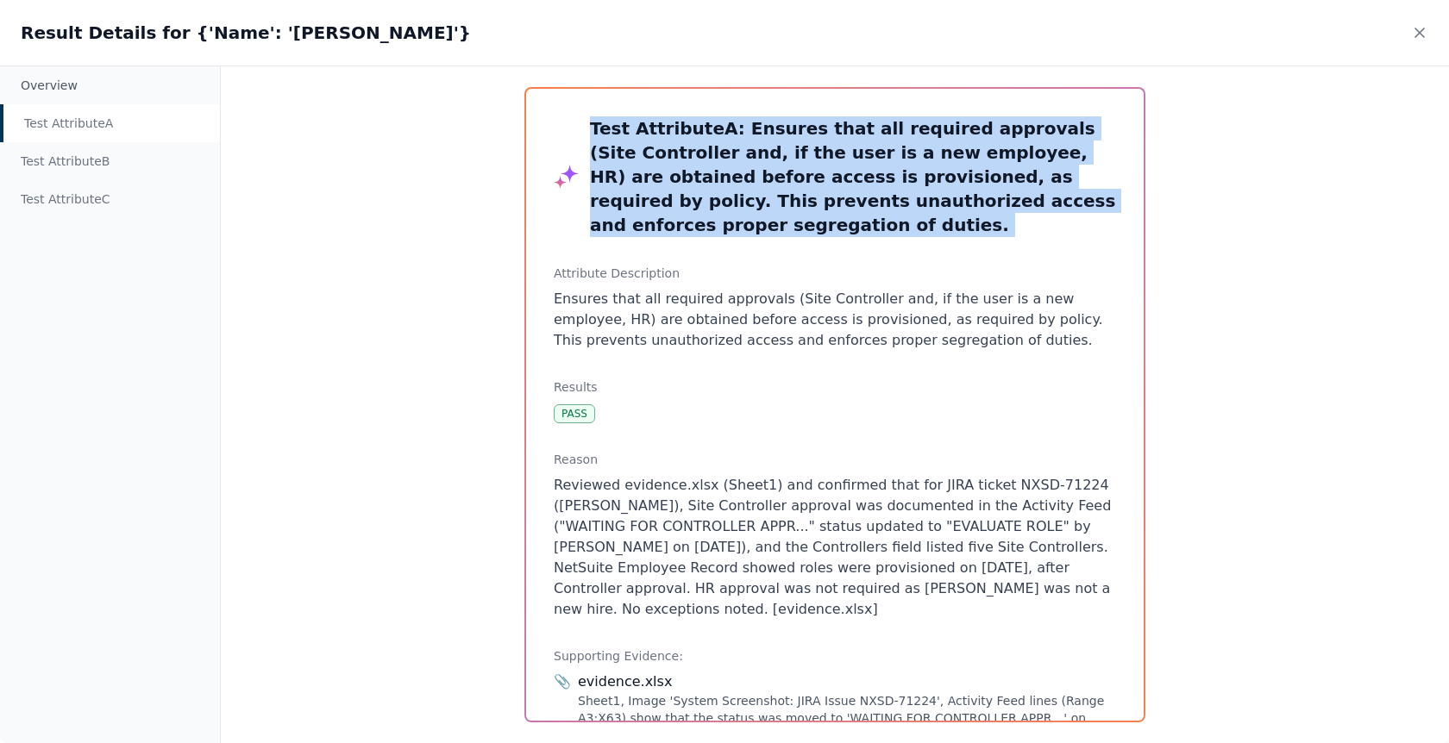
click at [856, 141] on h3 "Test Attribute A : Ensures that all required approvals (Site Controller and, if…" at bounding box center [853, 176] width 526 height 121
click at [861, 147] on h3 "Test Attribute A : Ensures that all required approvals (Site Controller and, if…" at bounding box center [853, 176] width 526 height 121
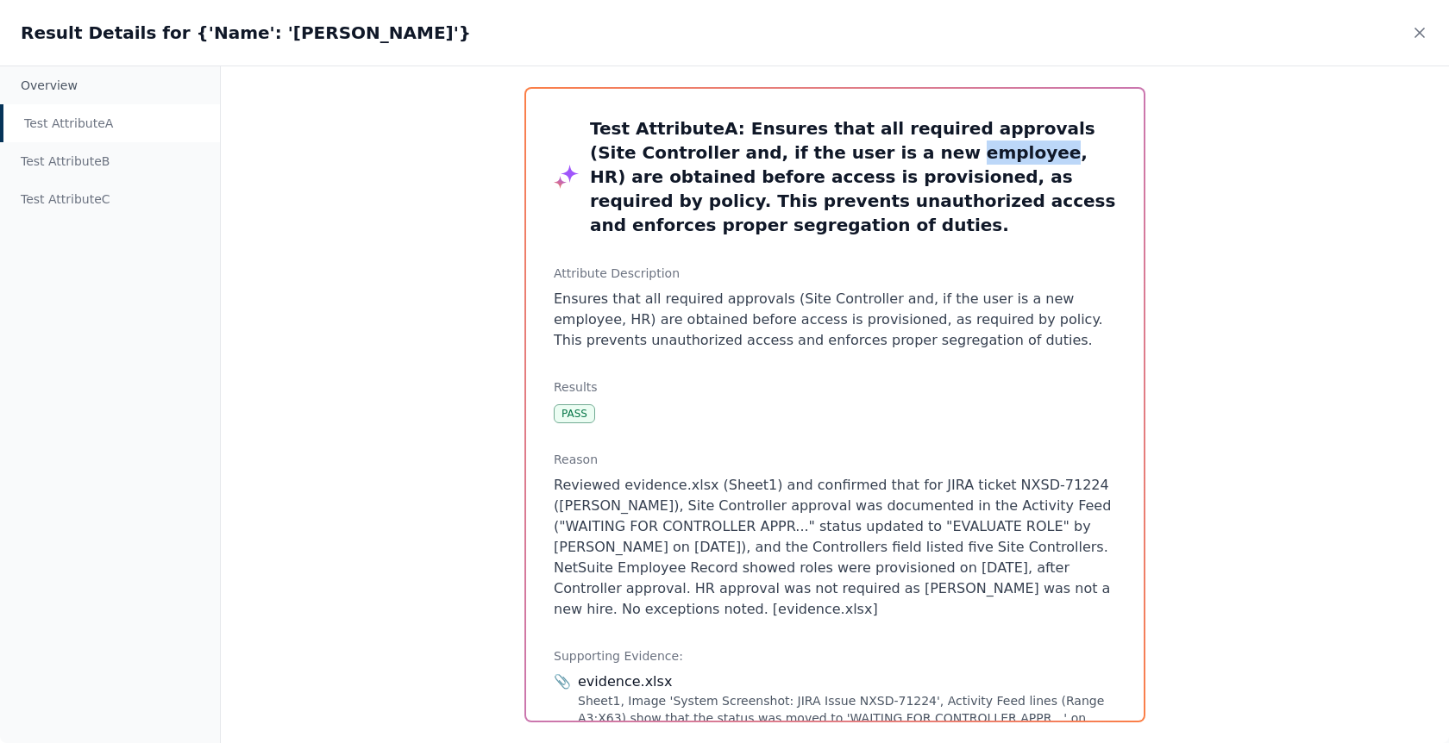
click at [861, 147] on h3 "Test Attribute A : Ensures that all required approvals (Site Controller and, if…" at bounding box center [853, 176] width 526 height 121
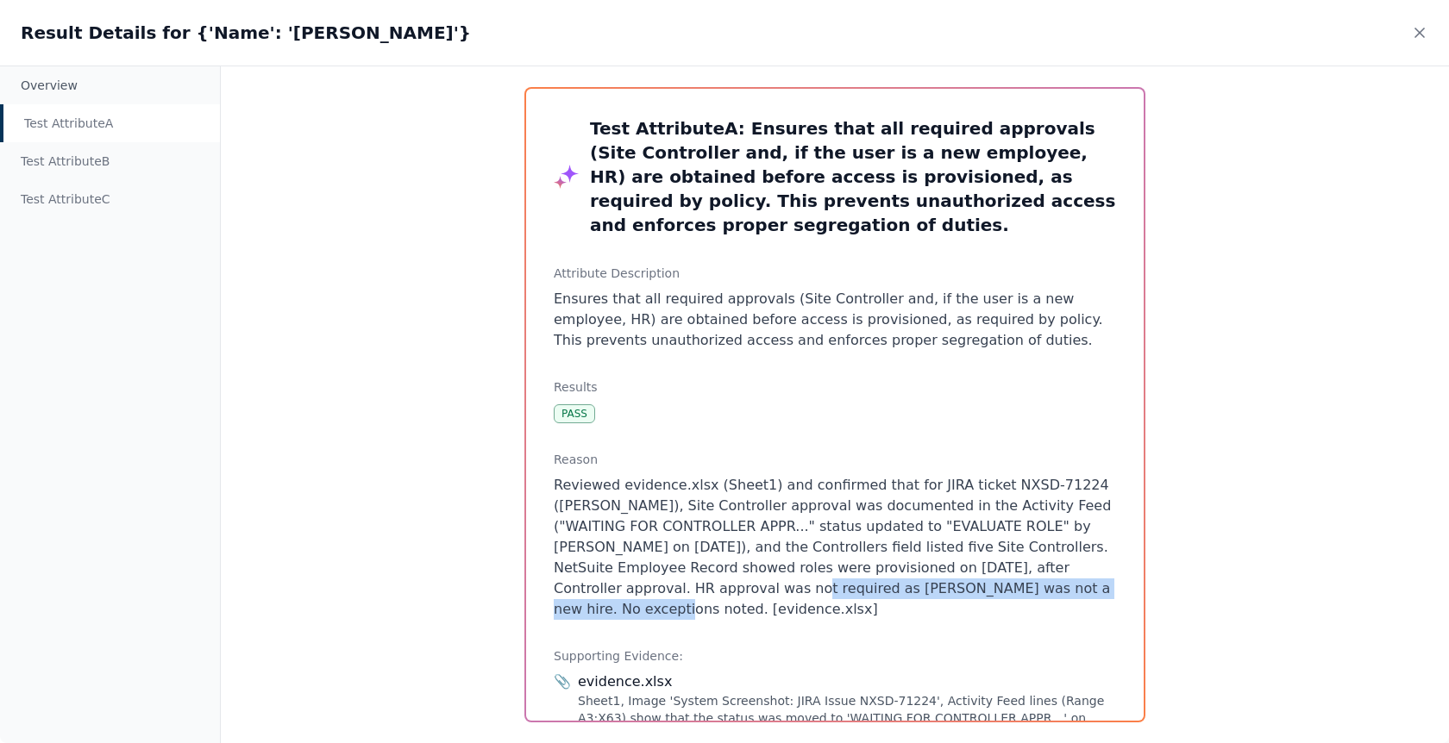
drag, startPoint x: 680, startPoint y: 564, endPoint x: 1052, endPoint y: 555, distance: 371.8
click at [1052, 555] on p "Reviewed evidence.xlsx (Sheet1) and confirmed that for JIRA ticket NXSD-71224 (…" at bounding box center [835, 547] width 562 height 145
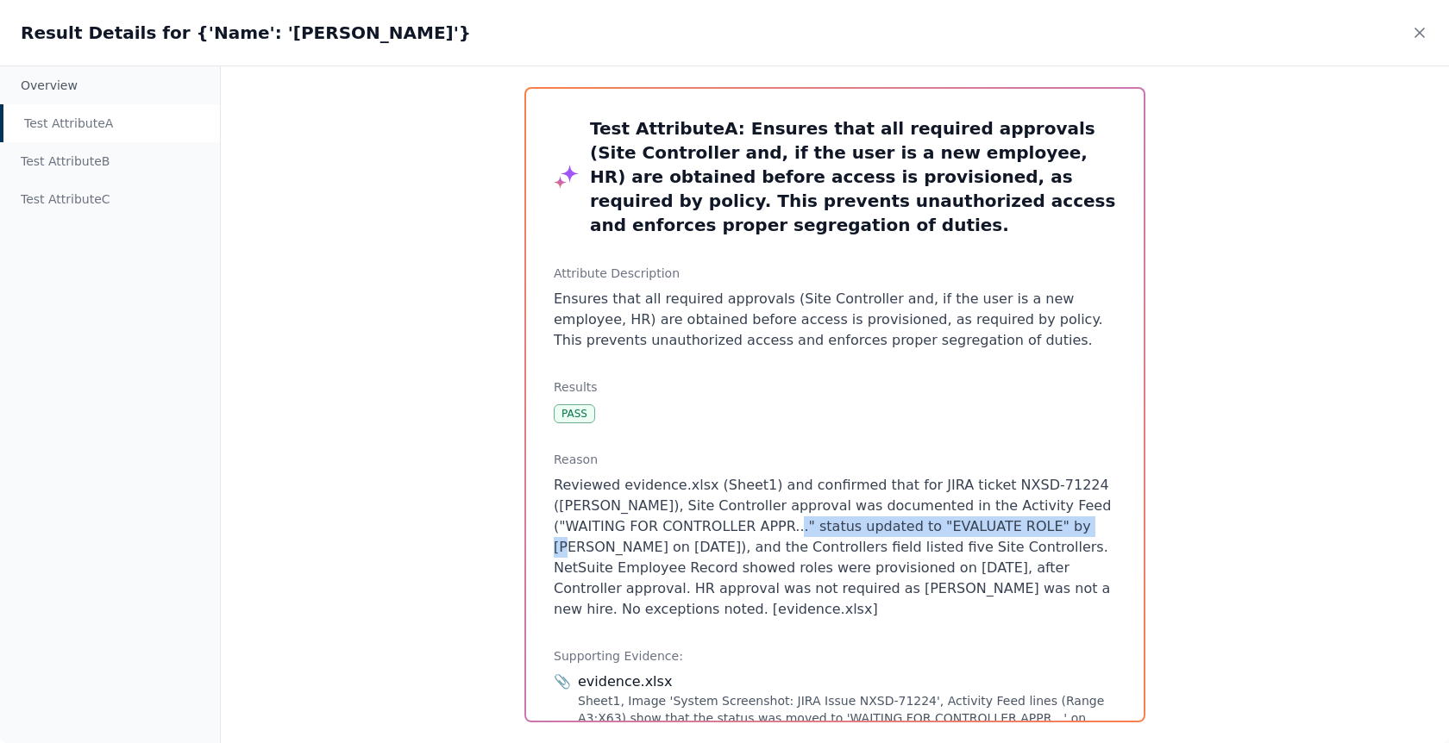
drag, startPoint x: 692, startPoint y: 493, endPoint x: 987, endPoint y: 499, distance: 295.9
click at [987, 499] on p "Reviewed evidence.xlsx (Sheet1) and confirmed that for JIRA ticket NXSD-71224 (…" at bounding box center [835, 547] width 562 height 145
click at [1411, 31] on icon at bounding box center [1419, 32] width 17 height 17
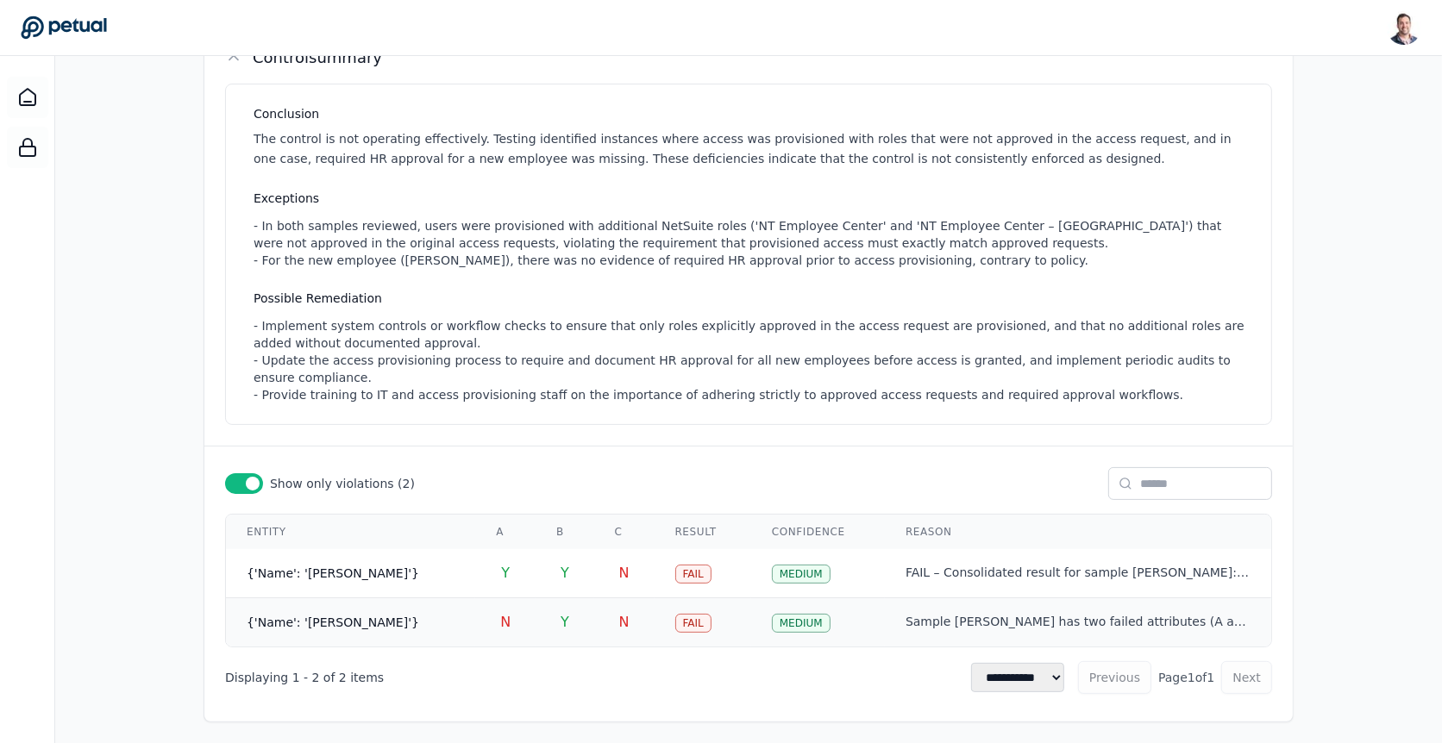
click at [506, 619] on td "N" at bounding box center [505, 622] width 60 height 49
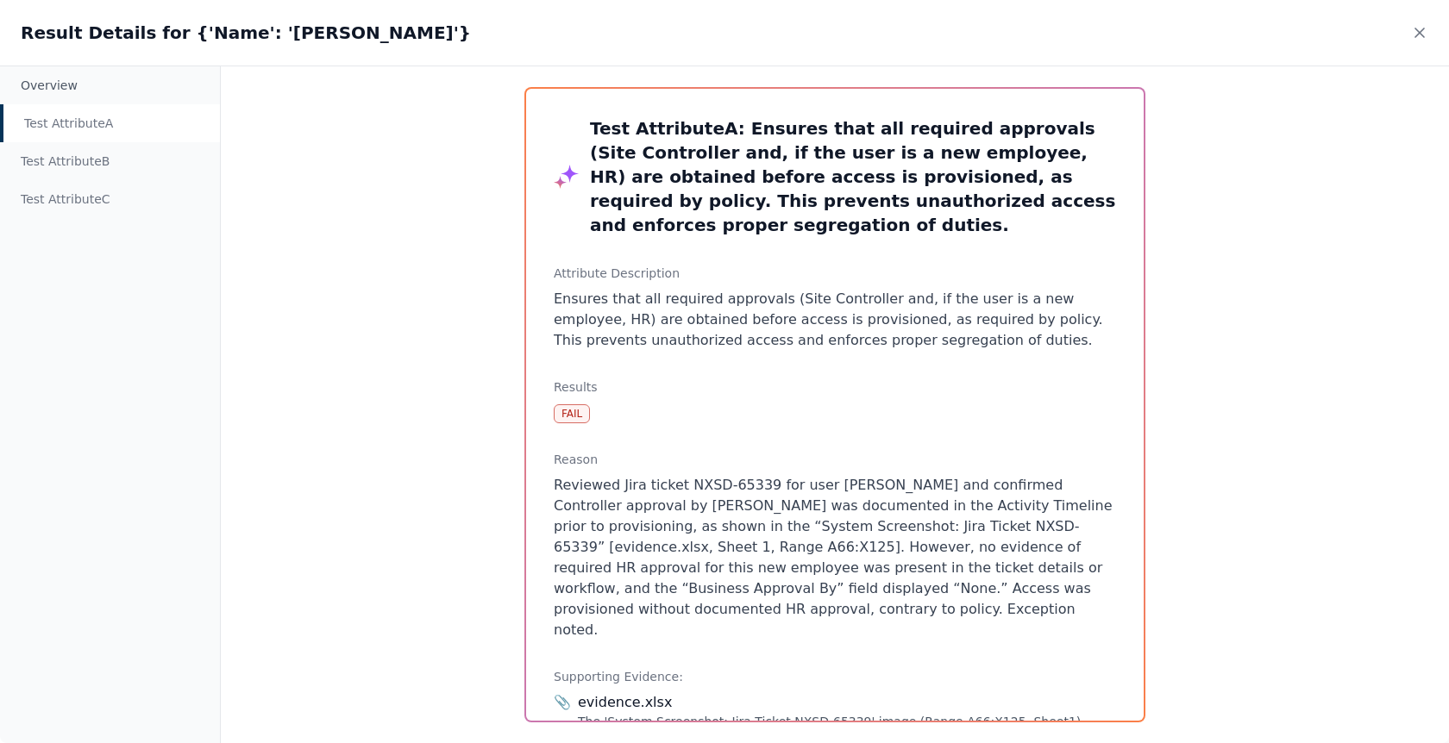
click at [143, 121] on div "Test Attribute A" at bounding box center [110, 123] width 220 height 38
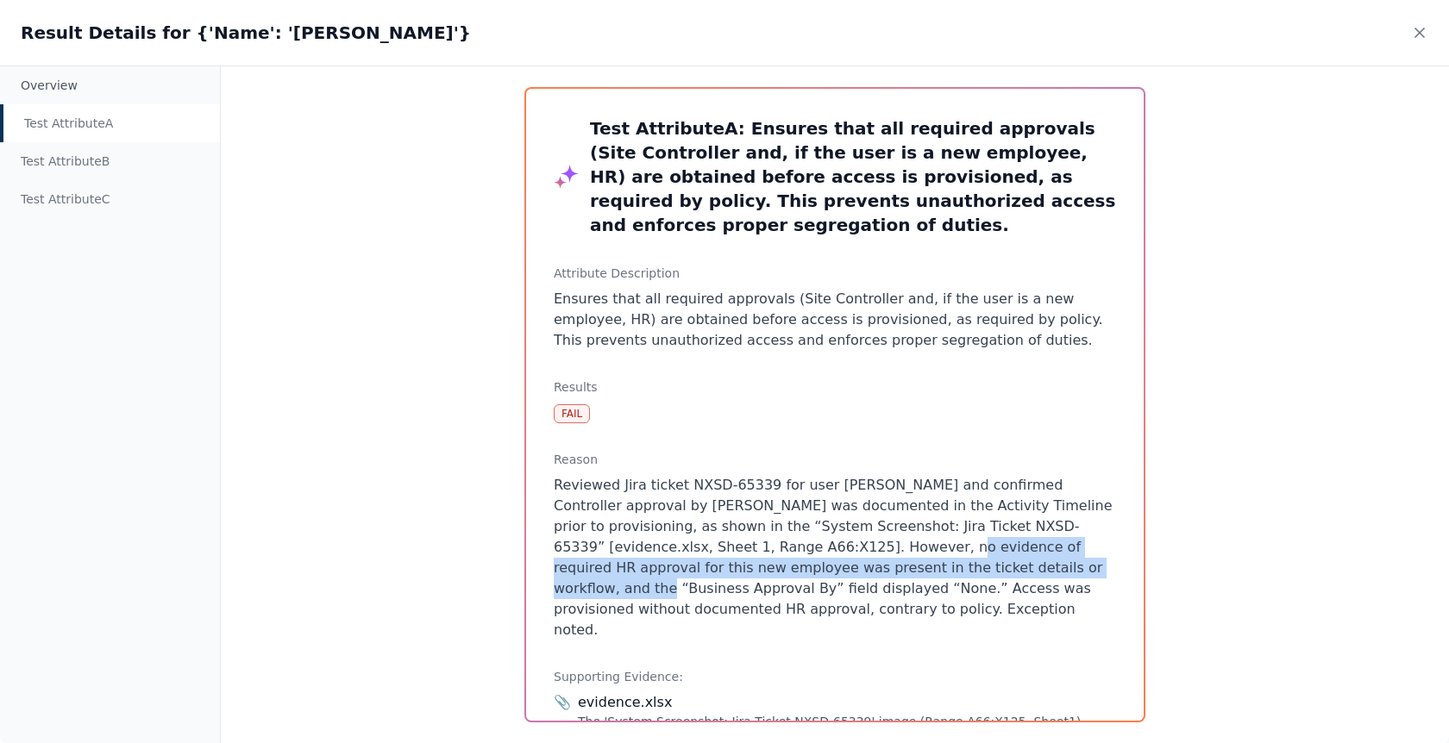
drag, startPoint x: 819, startPoint y: 520, endPoint x: 962, endPoint y: 536, distance: 143.1
click at [962, 536] on p "Reviewed Jira ticket NXSD-65339 for user [PERSON_NAME] and confirmed Controller…" at bounding box center [835, 558] width 562 height 166
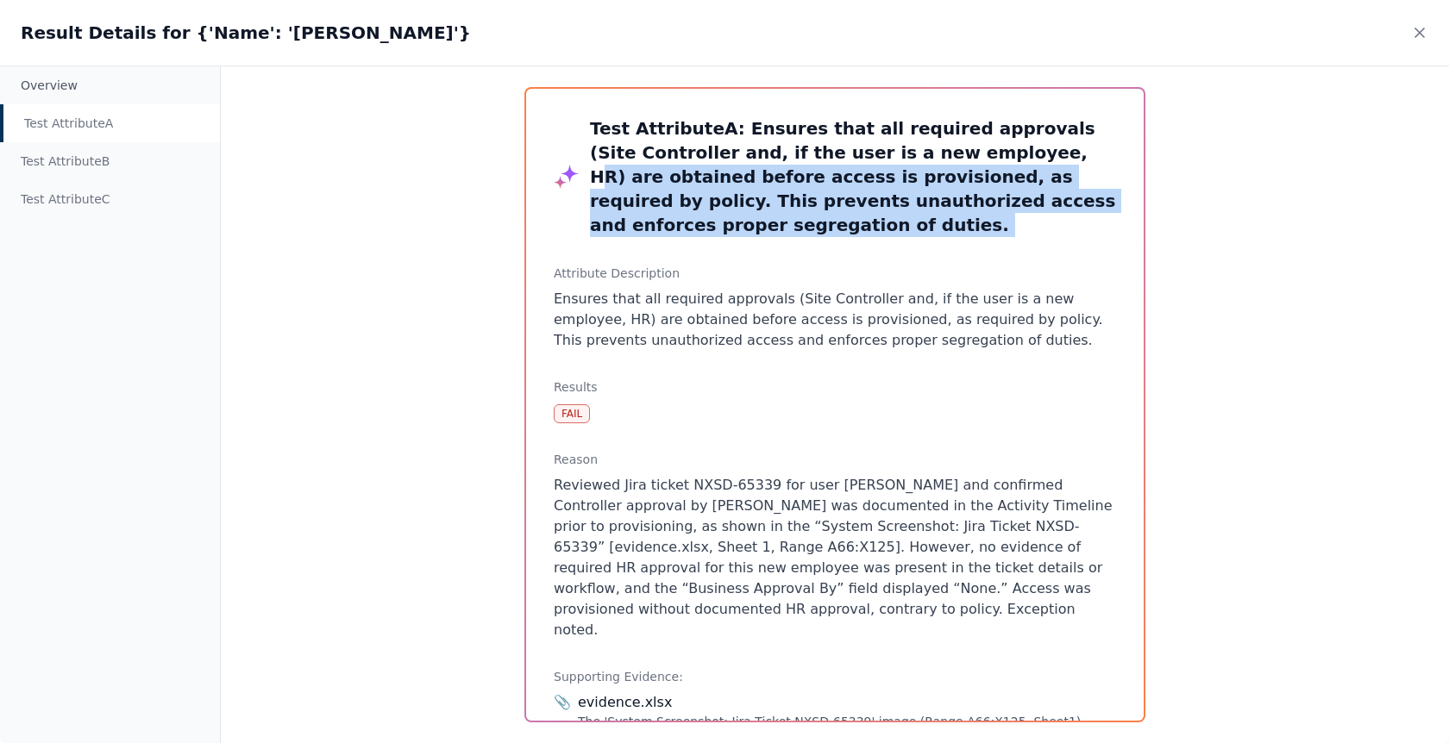
drag, startPoint x: 969, startPoint y: 222, endPoint x: 961, endPoint y: 149, distance: 72.9
click at [961, 149] on div "Test Attribute A : Ensures that all required approvals (Site Controller and, if…" at bounding box center [835, 405] width 618 height 632
click at [1052, 164] on h3 "Test Attribute A : Ensures that all required approvals (Site Controller and, if…" at bounding box center [853, 176] width 526 height 121
drag, startPoint x: 1101, startPoint y: 196, endPoint x: 941, endPoint y: 152, distance: 166.3
click at [939, 152] on h3 "Test Attribute A : Ensures that all required approvals (Site Controller and, if…" at bounding box center [853, 176] width 526 height 121
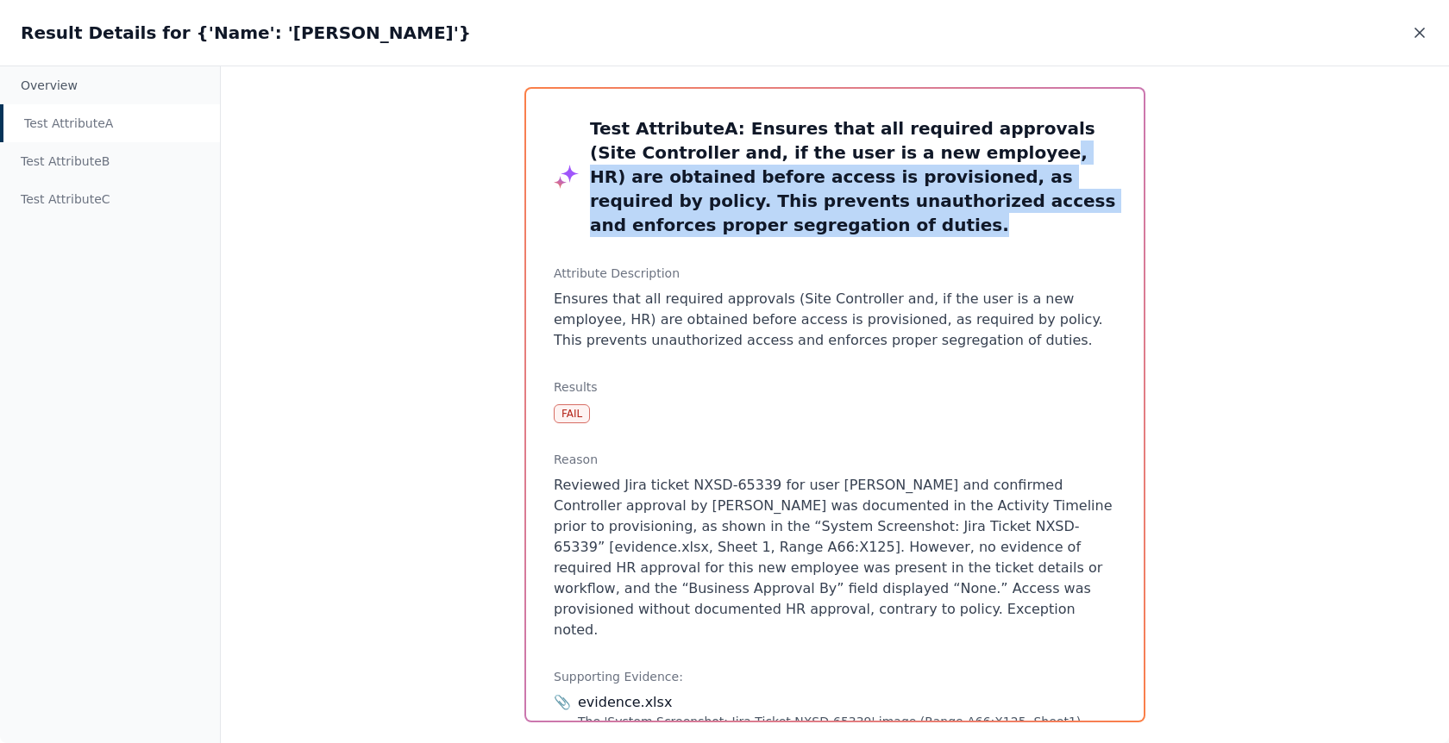
click at [1411, 31] on icon at bounding box center [1419, 32] width 17 height 17
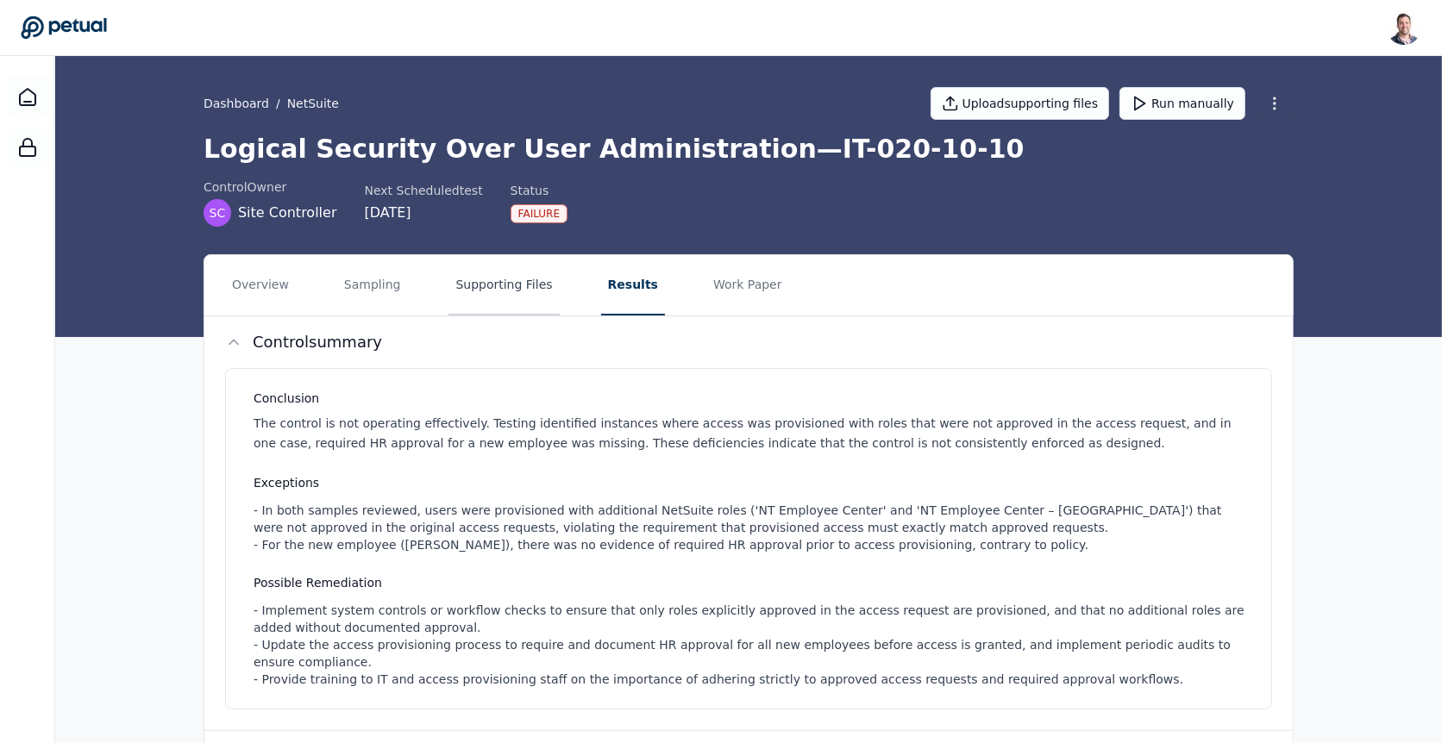
click at [479, 280] on button "Supporting Files" at bounding box center [503, 285] width 110 height 60
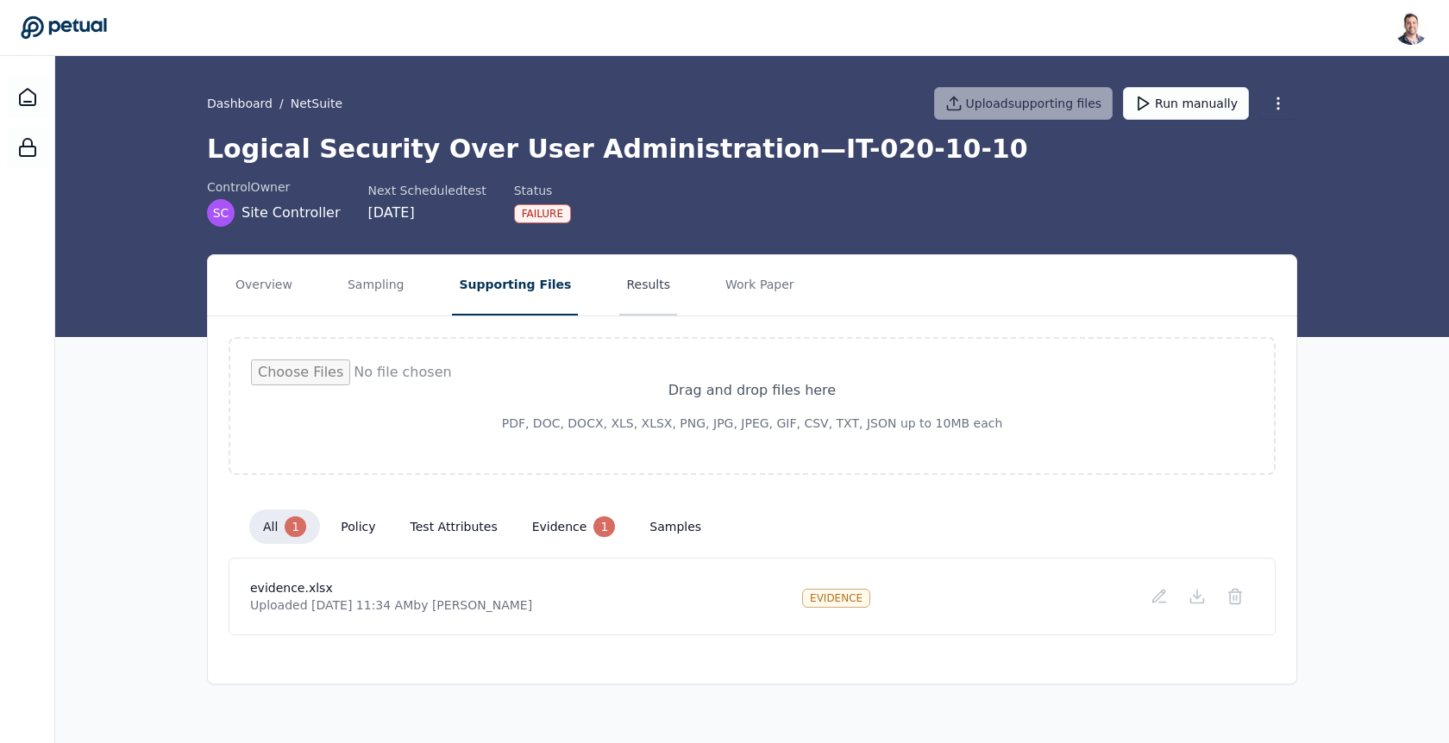
click at [619, 262] on button "Results" at bounding box center [648, 285] width 58 height 60
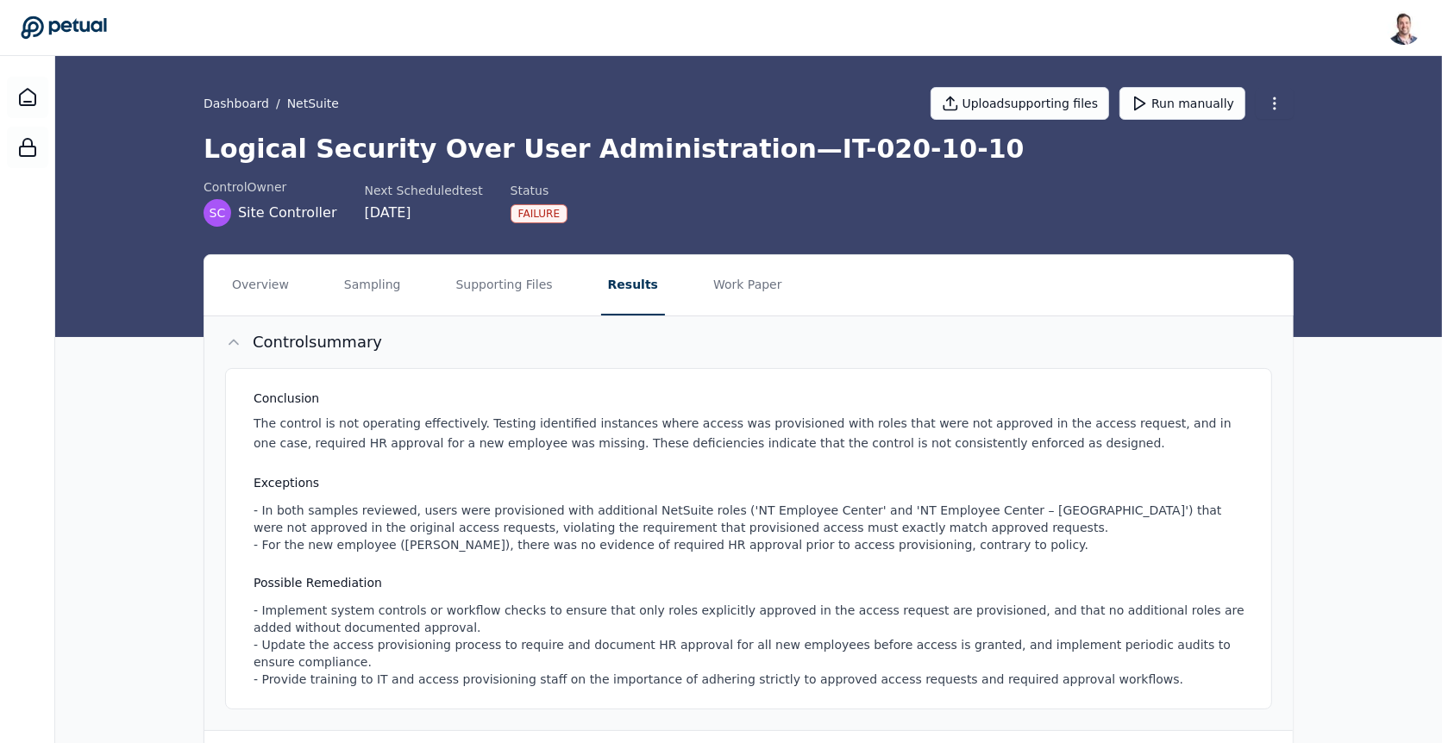
scroll to position [285, 0]
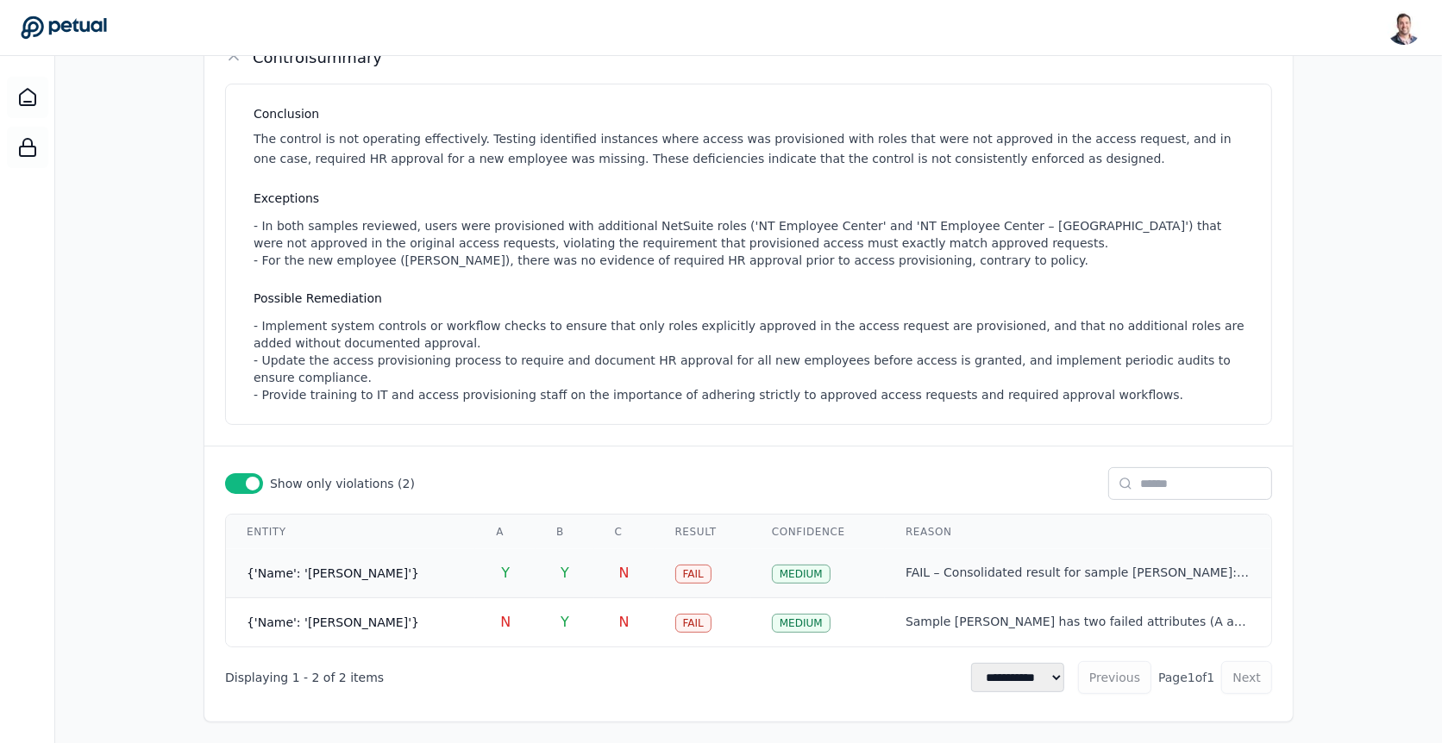
click at [594, 564] on td "N" at bounding box center [624, 573] width 60 height 49
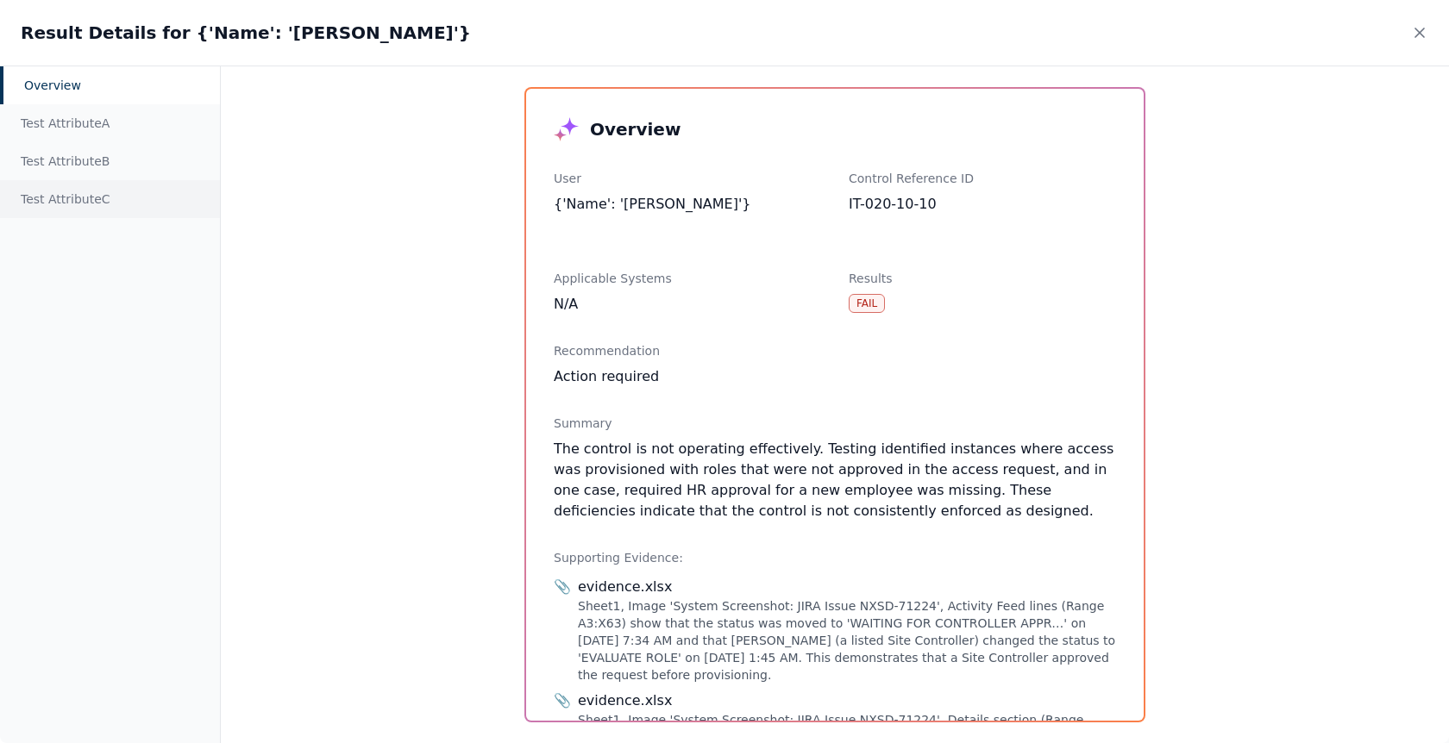
click at [136, 198] on div "Test Attribute C" at bounding box center [110, 199] width 220 height 38
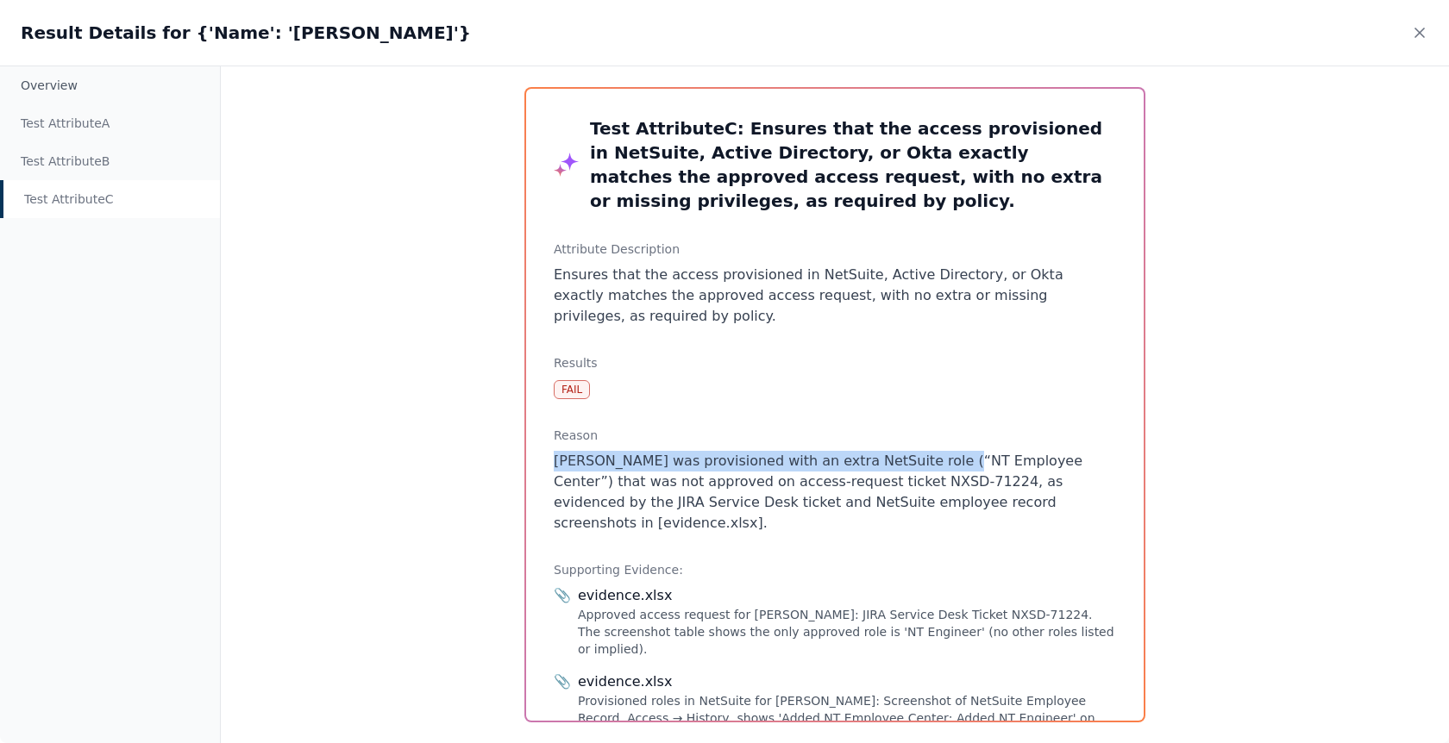
drag, startPoint x: 924, startPoint y: 437, endPoint x: 1062, endPoint y: 415, distance: 139.8
click at [1062, 427] on div "Reason [PERSON_NAME] was provisioned with an extra NetSuite role (“NT Employee …" at bounding box center [835, 480] width 562 height 107
click at [1414, 28] on icon at bounding box center [1419, 32] width 17 height 17
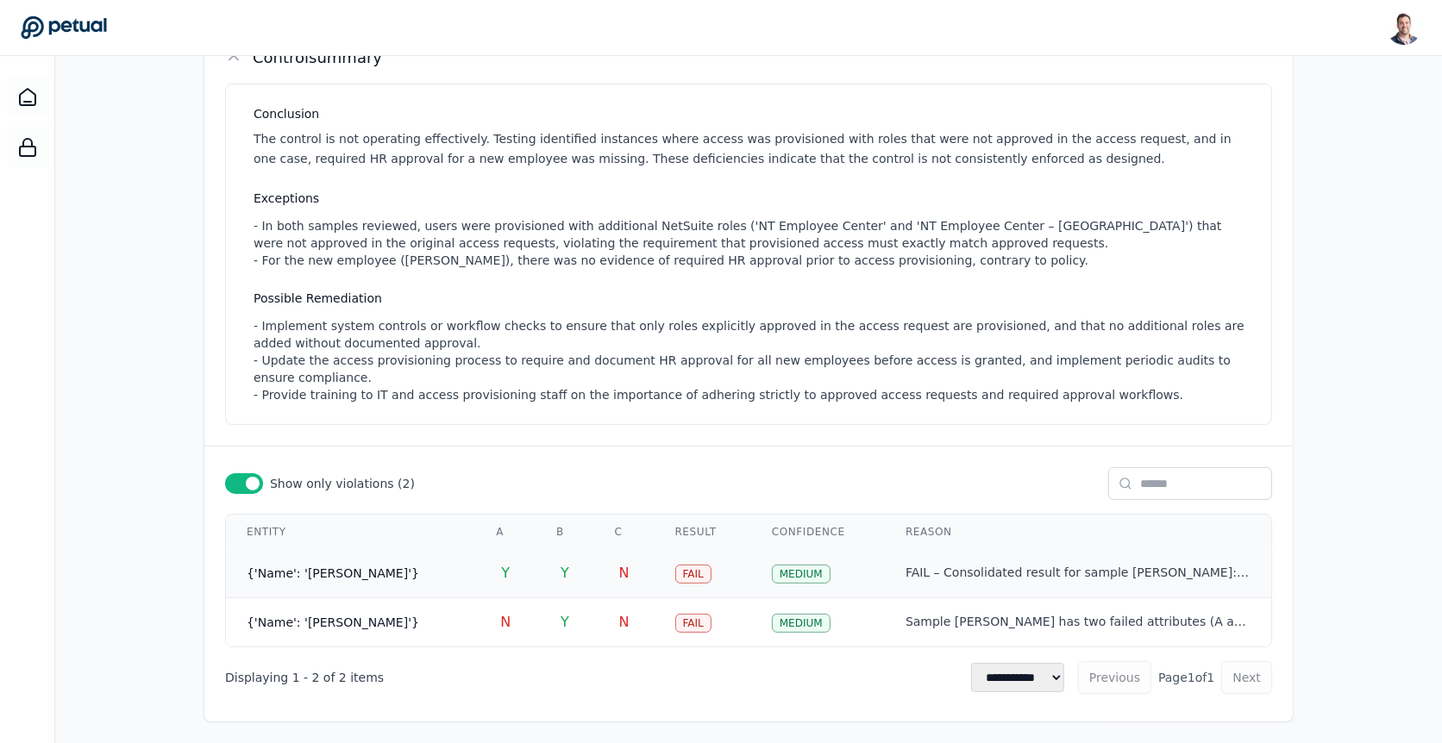
click at [475, 578] on td "Y" at bounding box center [505, 573] width 60 height 49
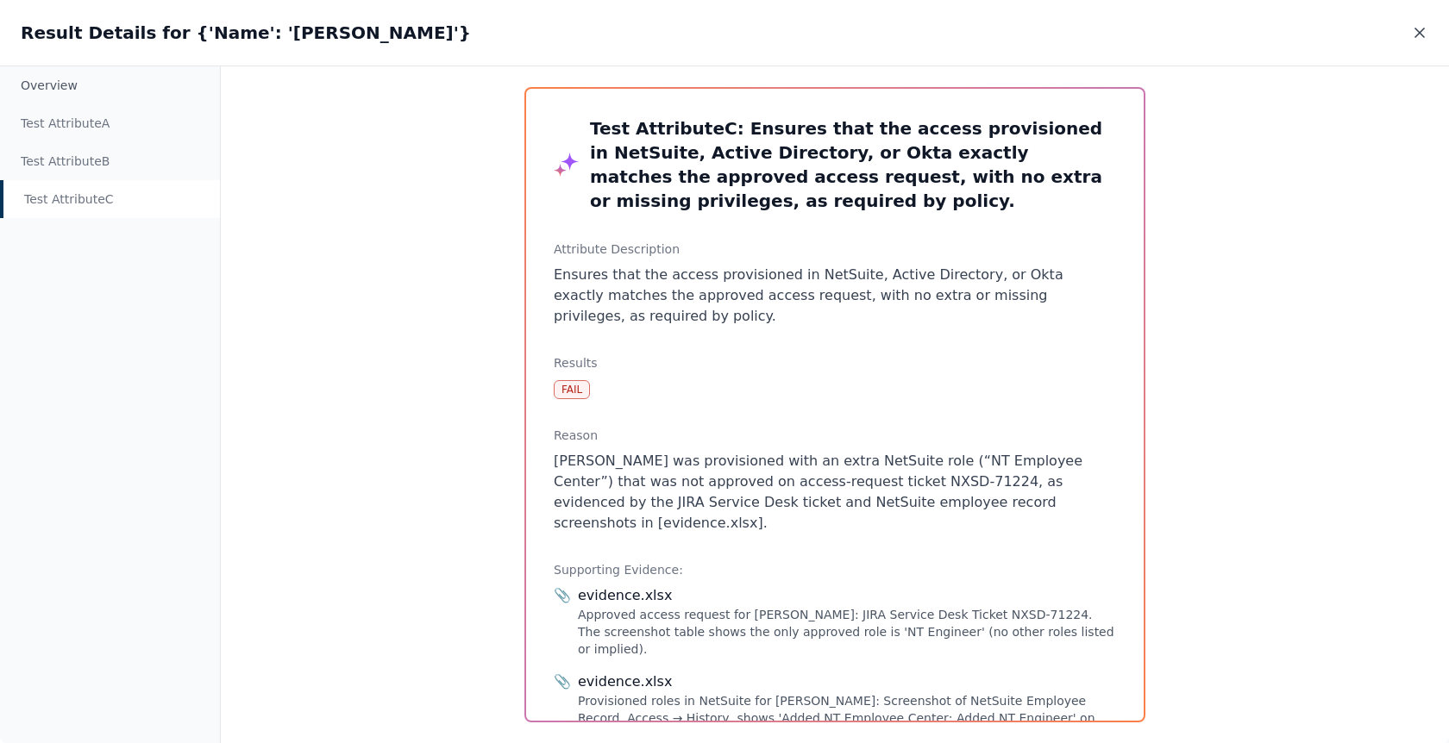
click at [1415, 37] on icon at bounding box center [1419, 32] width 9 height 9
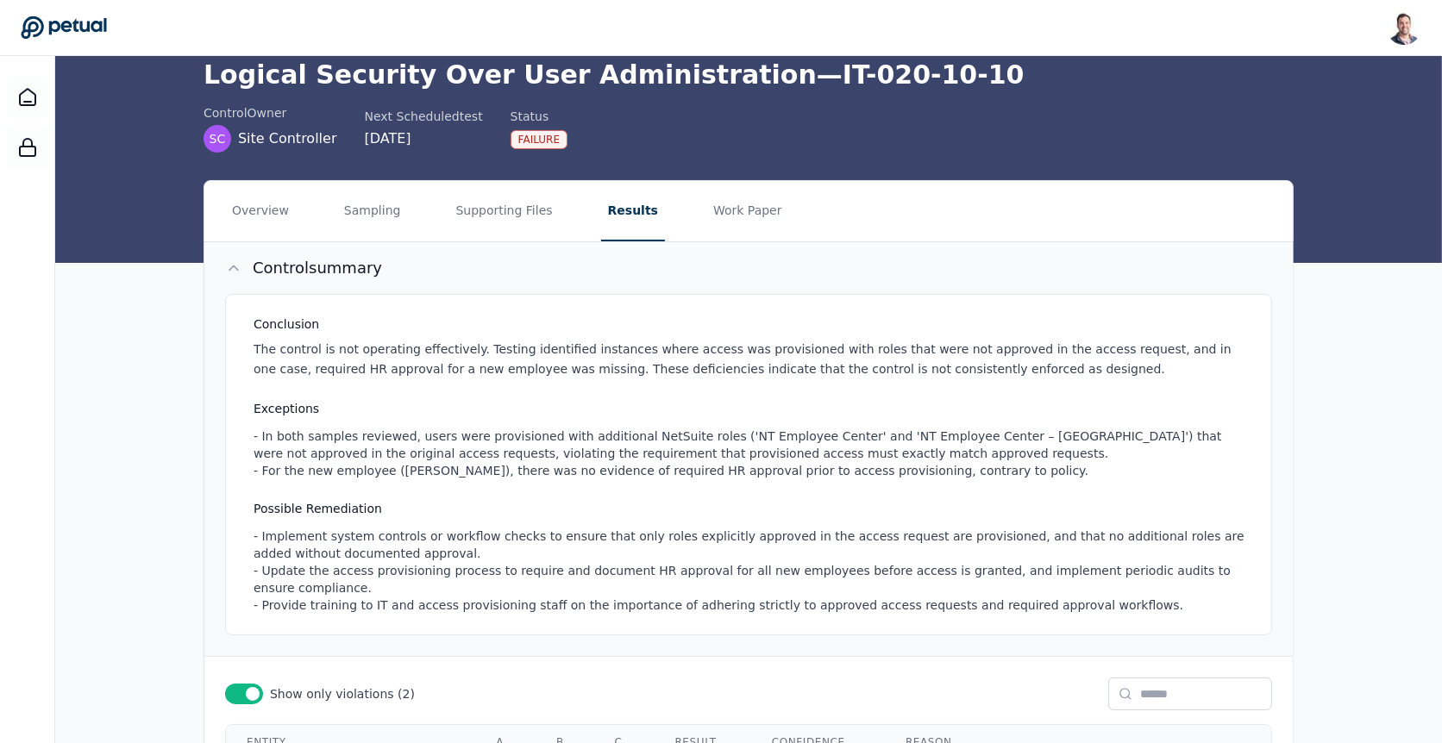
scroll to position [56, 0]
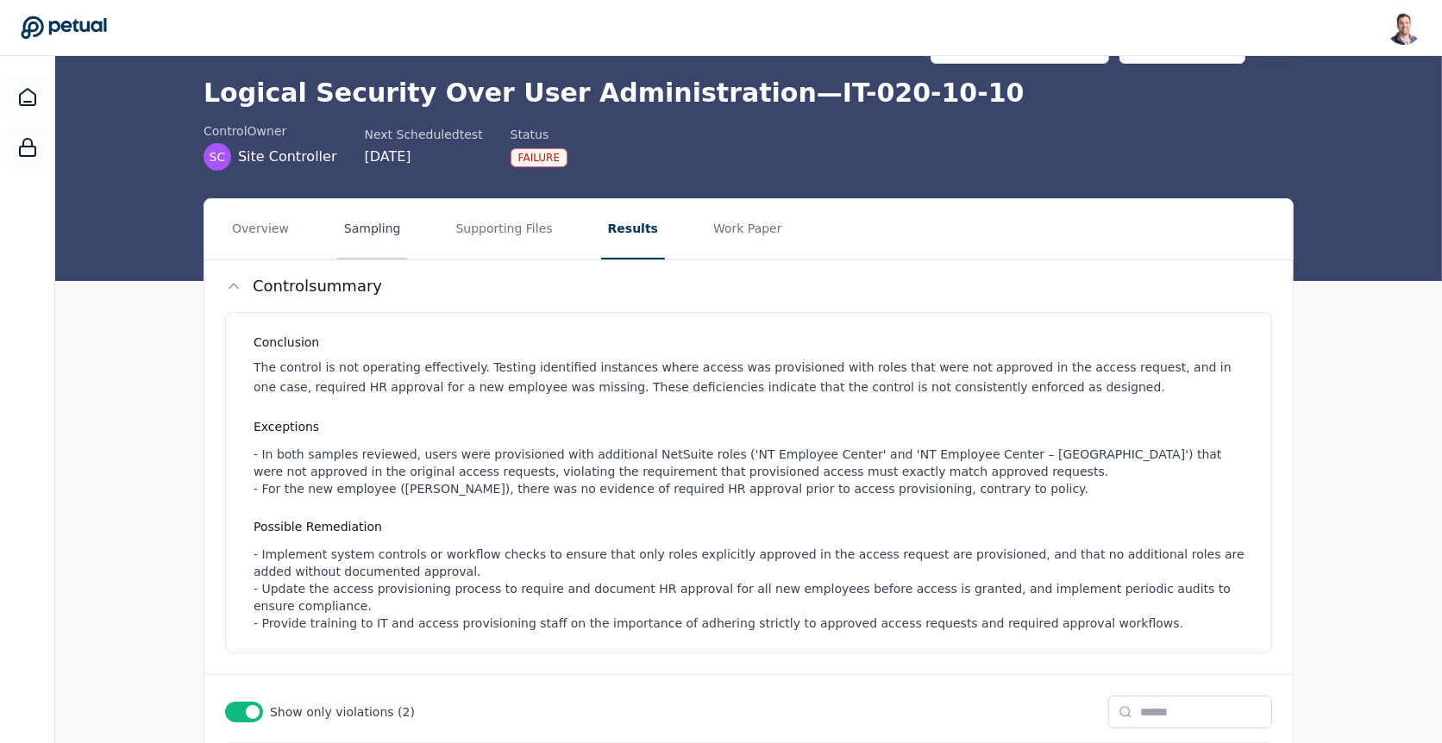
click at [393, 240] on button "Sampling" at bounding box center [372, 229] width 71 height 60
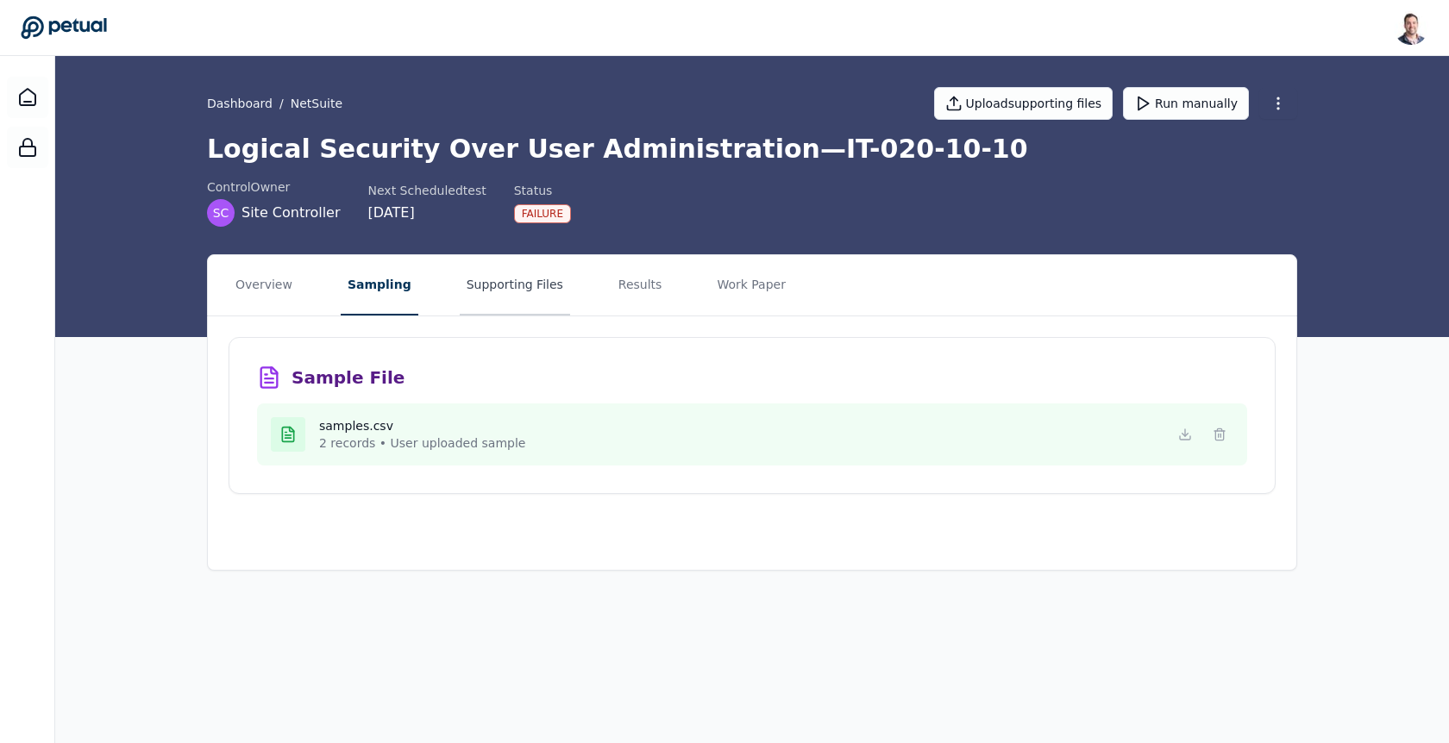
click at [507, 308] on button "Supporting Files" at bounding box center [515, 285] width 110 height 60
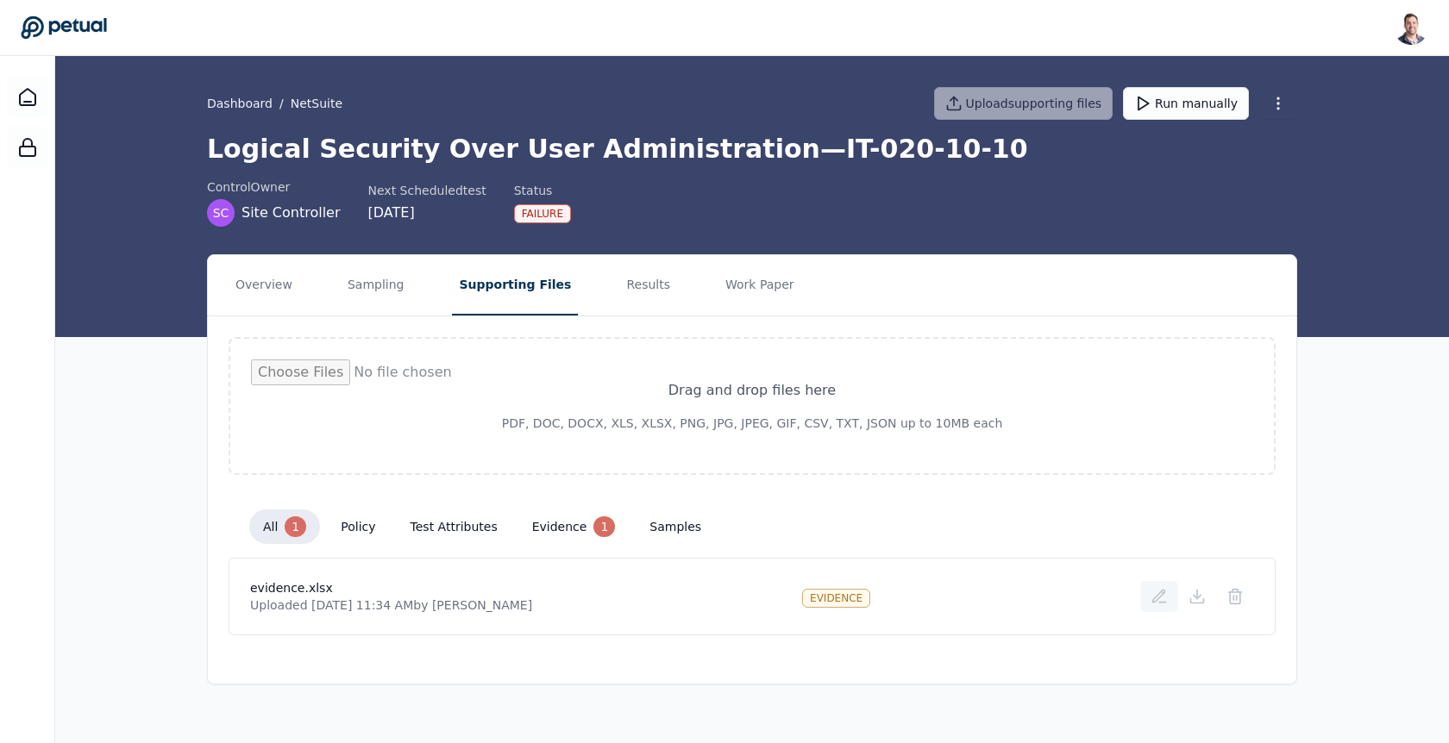
click at [1166, 603] on icon at bounding box center [1162, 603] width 7 height 0
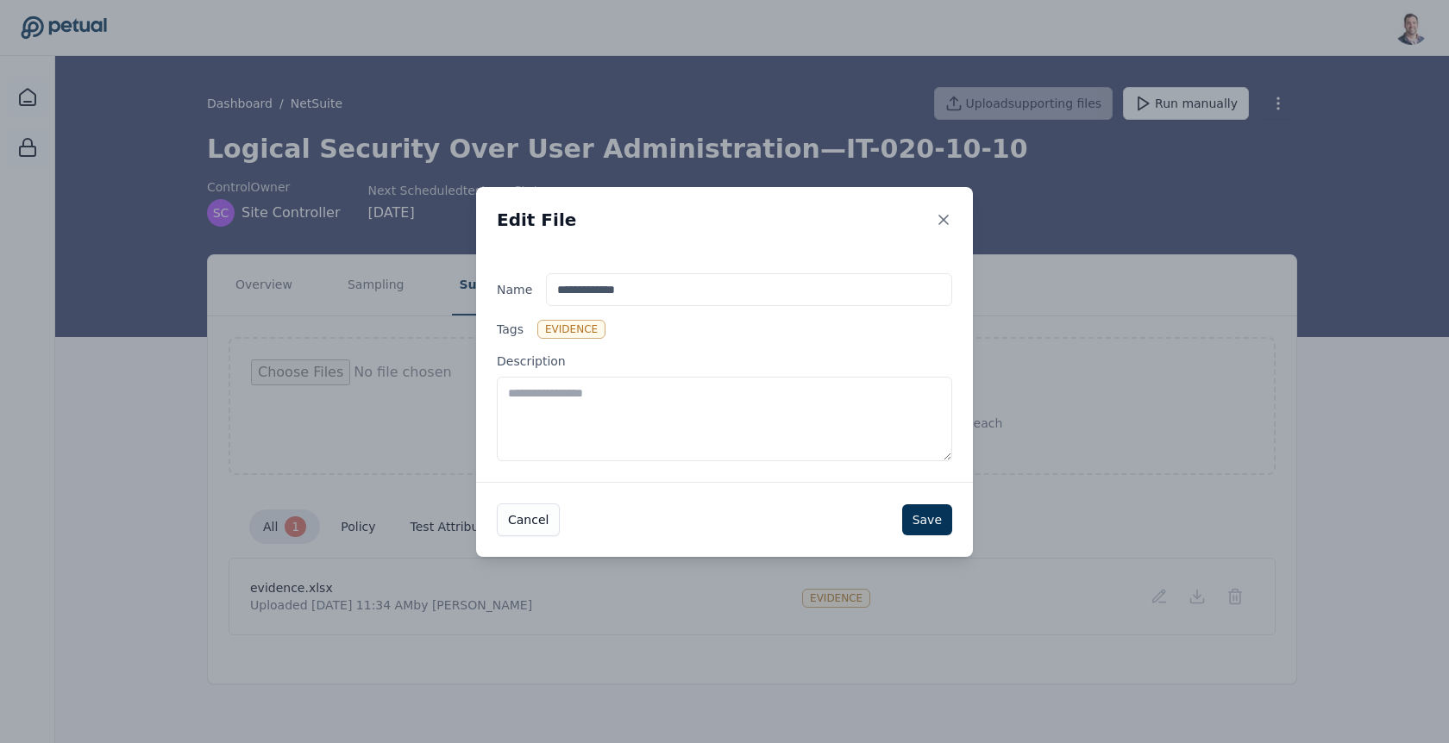
click at [773, 435] on textarea "Description" at bounding box center [724, 419] width 455 height 85
click at [579, 393] on textarea "**********" at bounding box center [724, 419] width 455 height 84
click at [773, 411] on textarea "**********" at bounding box center [724, 419] width 455 height 84
click at [611, 397] on textarea "**********" at bounding box center [724, 419] width 455 height 84
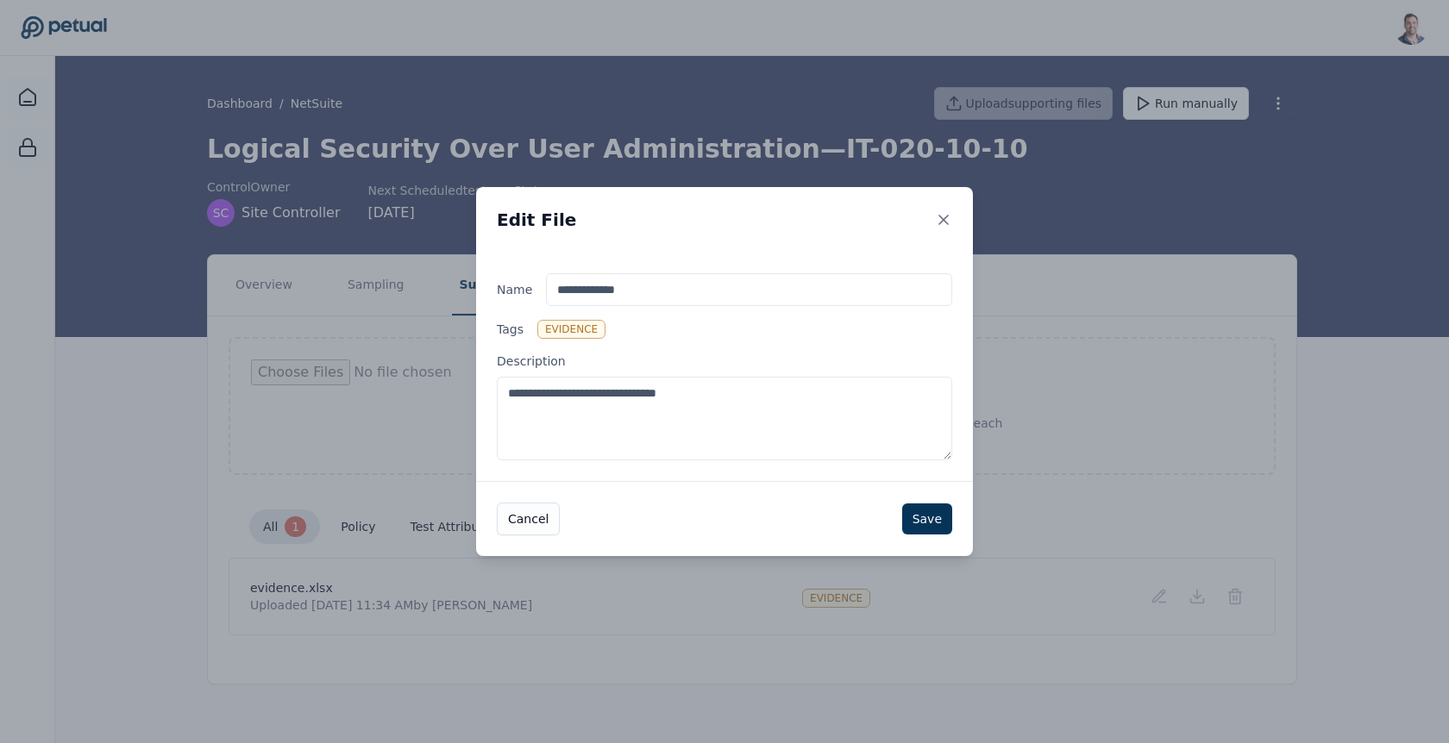
click at [749, 383] on textarea "**********" at bounding box center [724, 419] width 455 height 84
click at [755, 393] on textarea "**********" at bounding box center [724, 419] width 455 height 84
type textarea "**********"
click at [925, 514] on button "Save" at bounding box center [927, 519] width 50 height 31
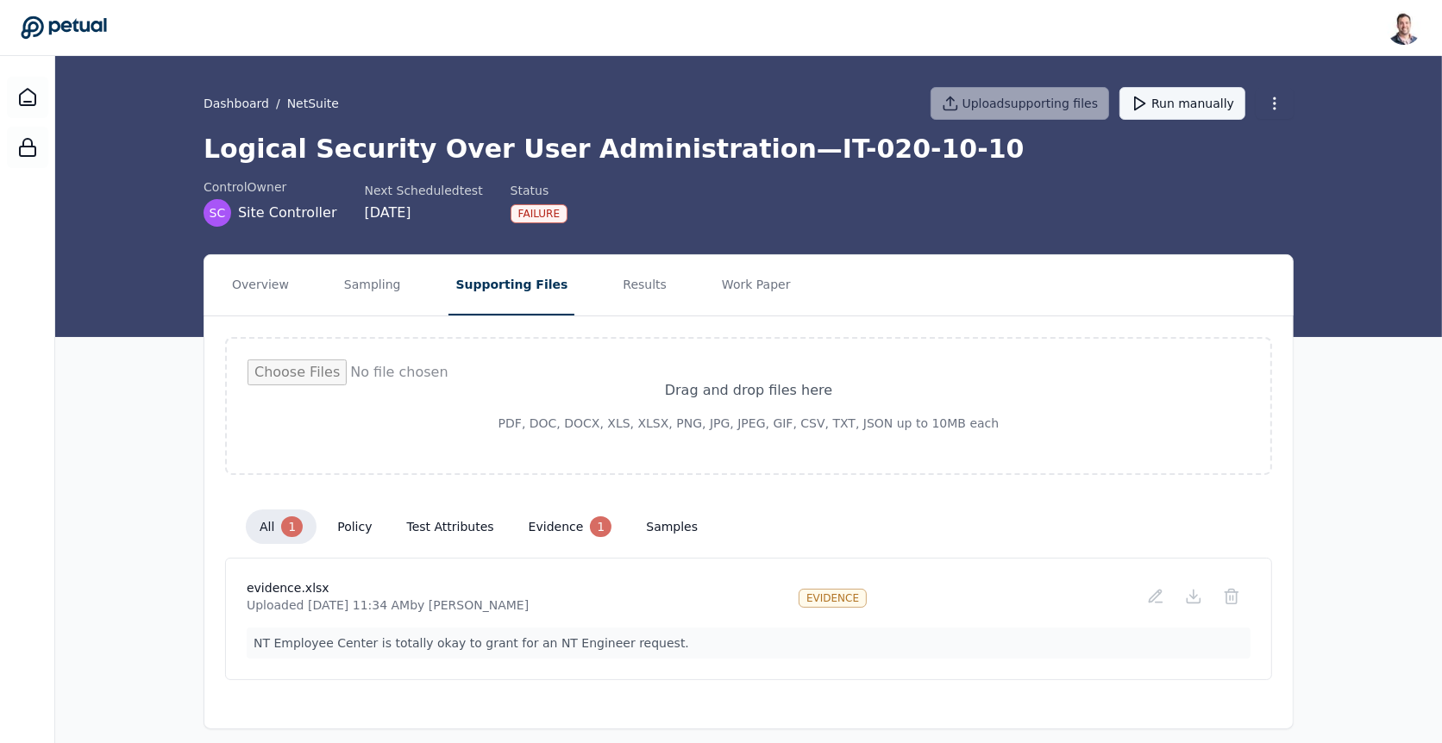
click at [1207, 97] on button "Run manually" at bounding box center [1182, 103] width 126 height 33
